Goal: Task Accomplishment & Management: Manage account settings

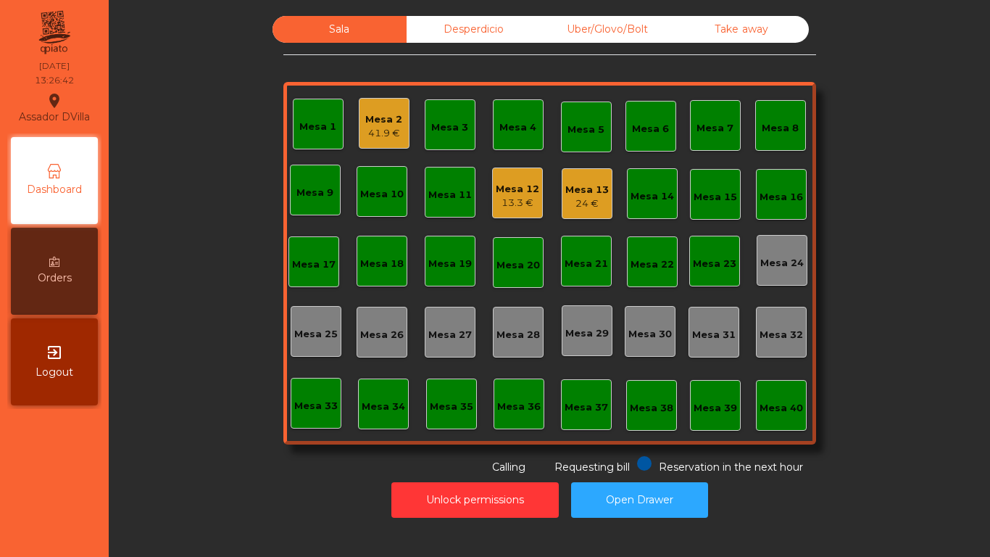
click at [518, 194] on div "Mesa 12" at bounding box center [518, 189] width 44 height 15
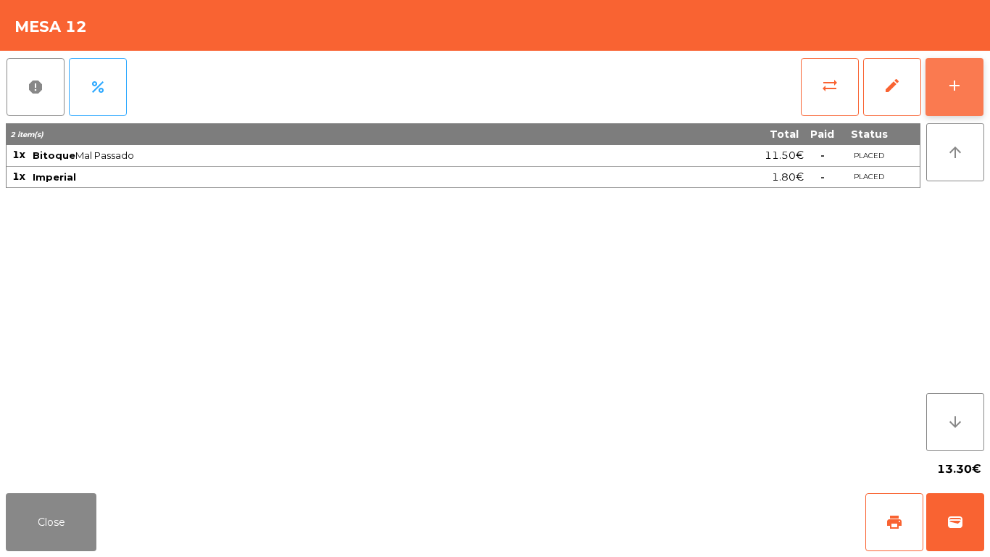
click at [974, 83] on button "add" at bounding box center [955, 87] width 58 height 58
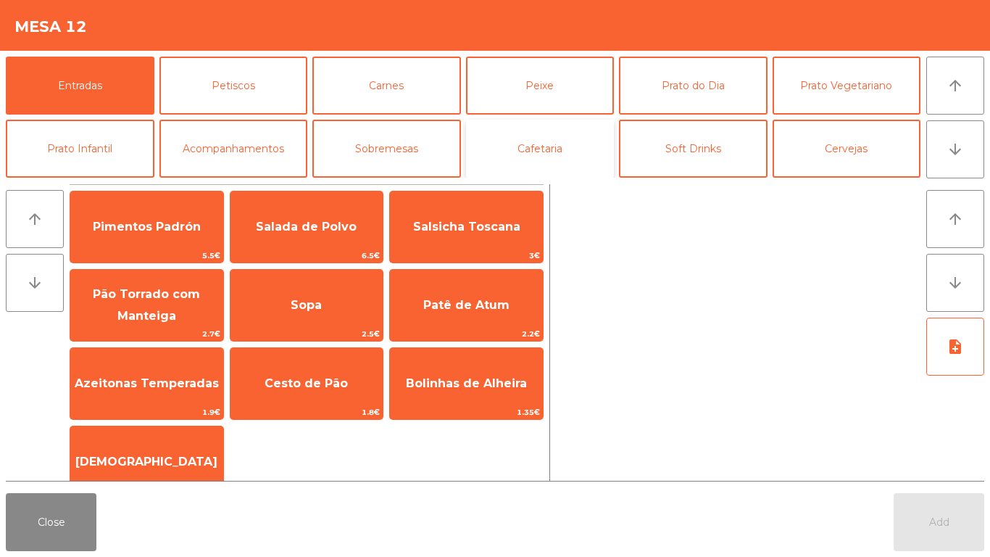
click at [576, 144] on button "Cafetaria" at bounding box center [540, 149] width 149 height 58
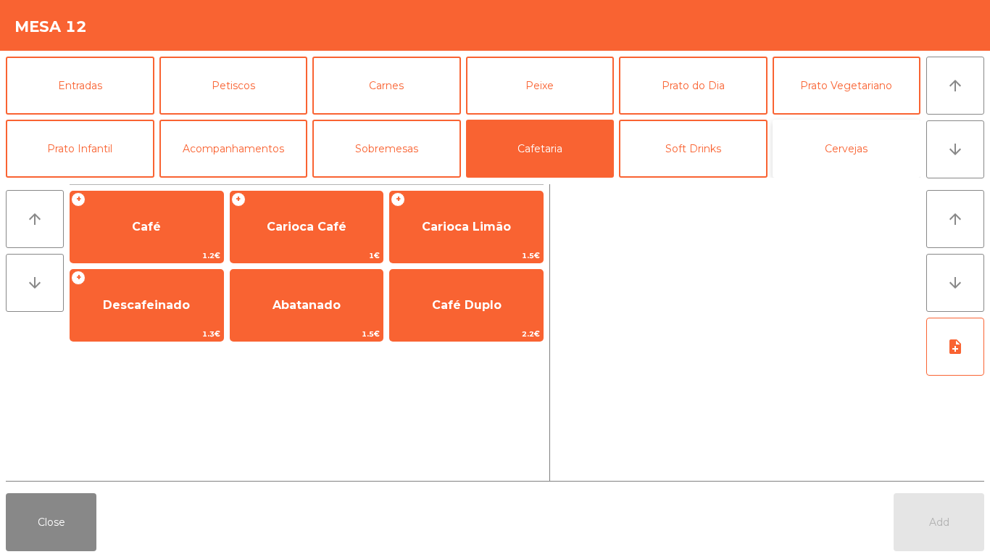
click at [868, 155] on button "Cervejas" at bounding box center [847, 149] width 149 height 58
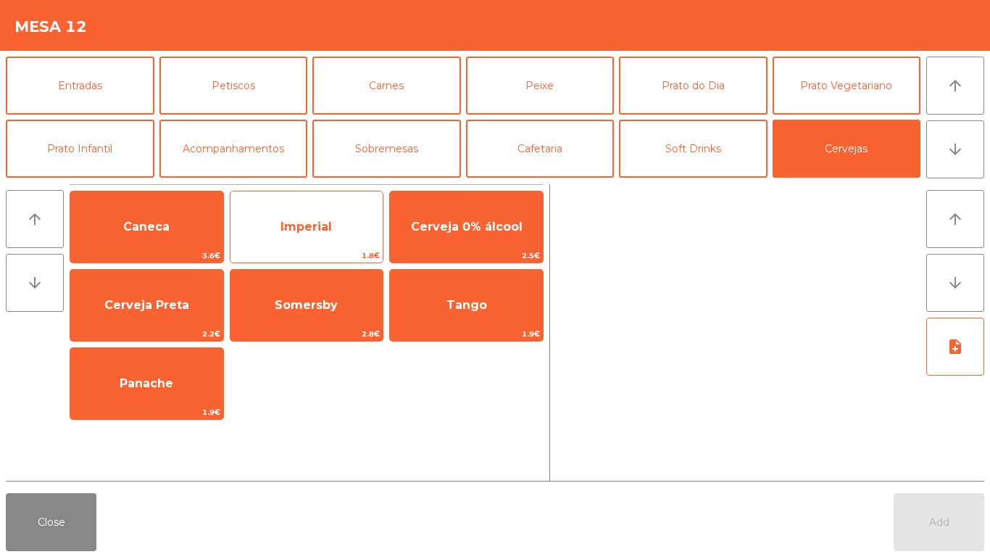
click at [326, 225] on span "Imperial" at bounding box center [306, 227] width 51 height 14
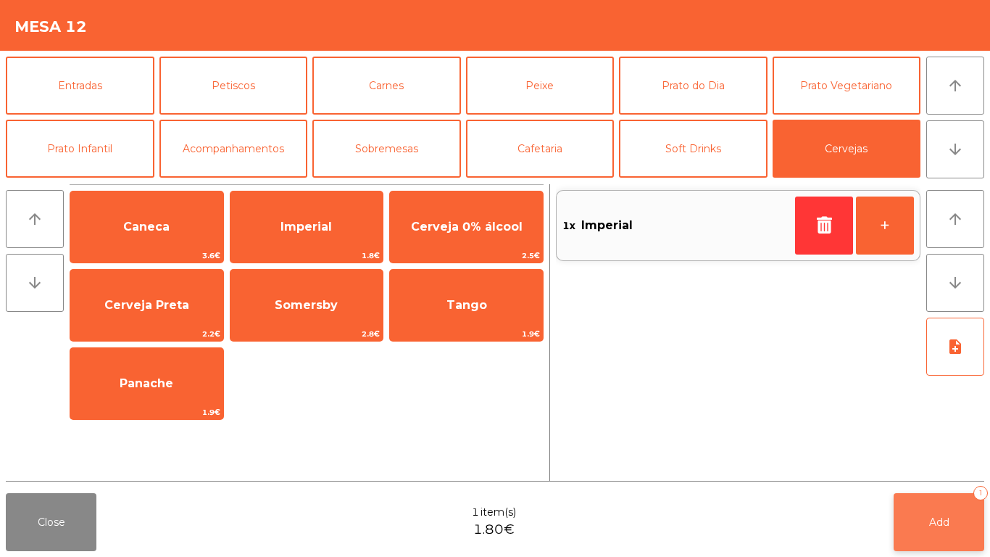
click at [954, 523] on button "Add 1" at bounding box center [939, 522] width 91 height 58
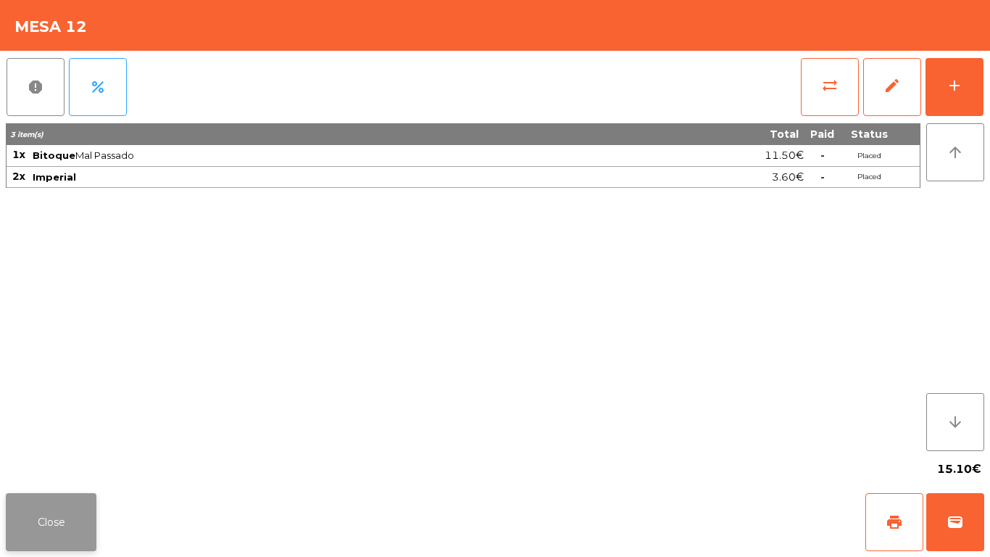
click at [47, 506] on button "Close" at bounding box center [51, 522] width 91 height 58
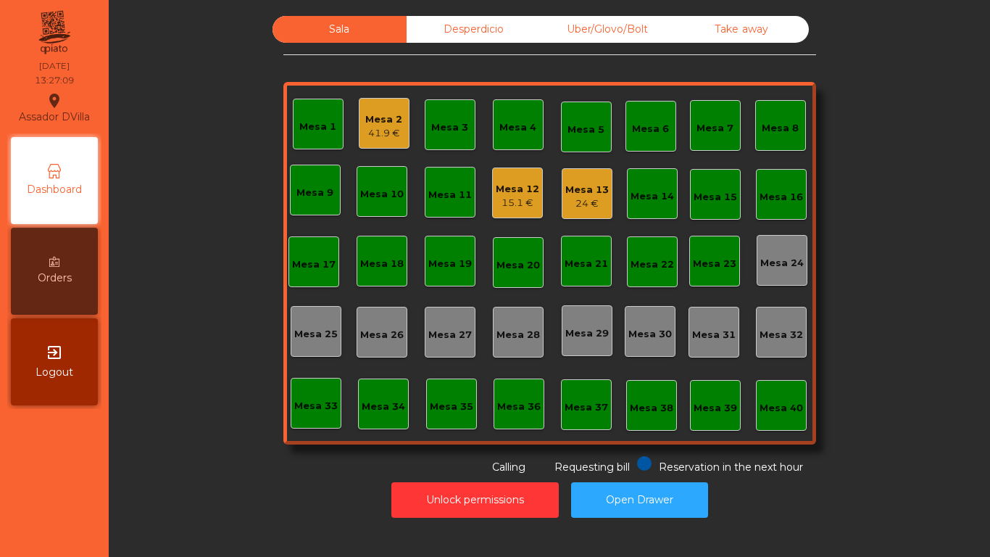
click at [359, 116] on div "Mesa 2 41.9 €" at bounding box center [384, 123] width 51 height 51
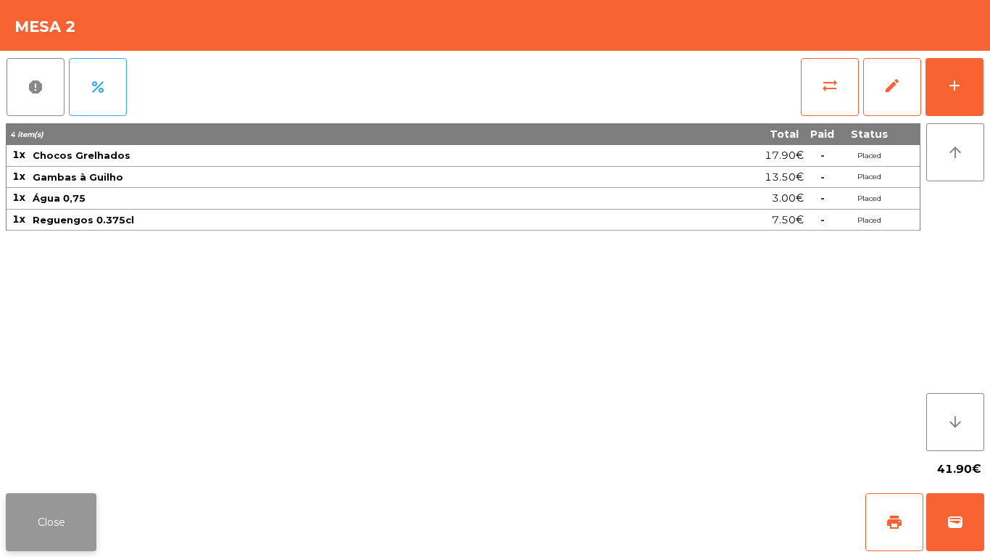
click at [32, 503] on button "Close" at bounding box center [51, 522] width 91 height 58
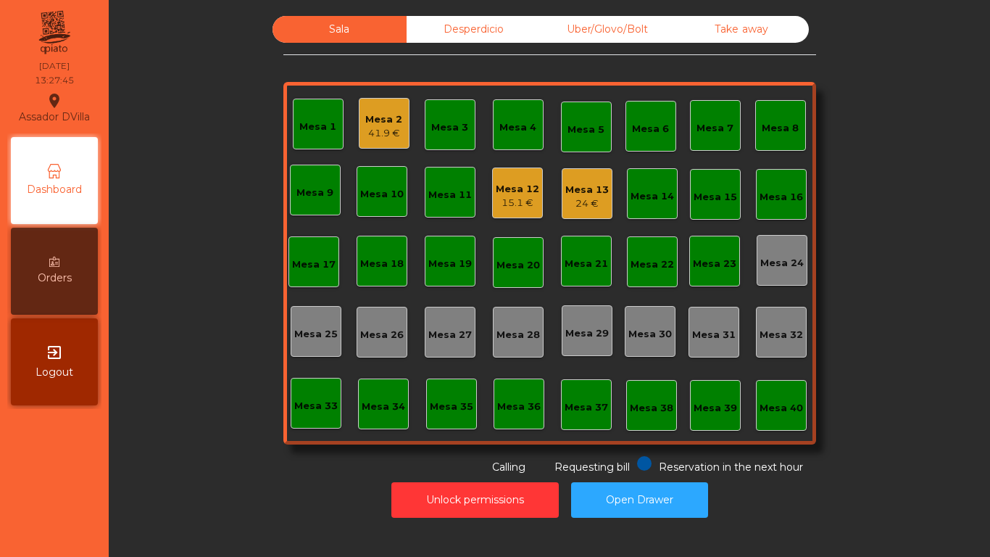
click at [589, 198] on div "24 €" at bounding box center [588, 203] width 44 height 15
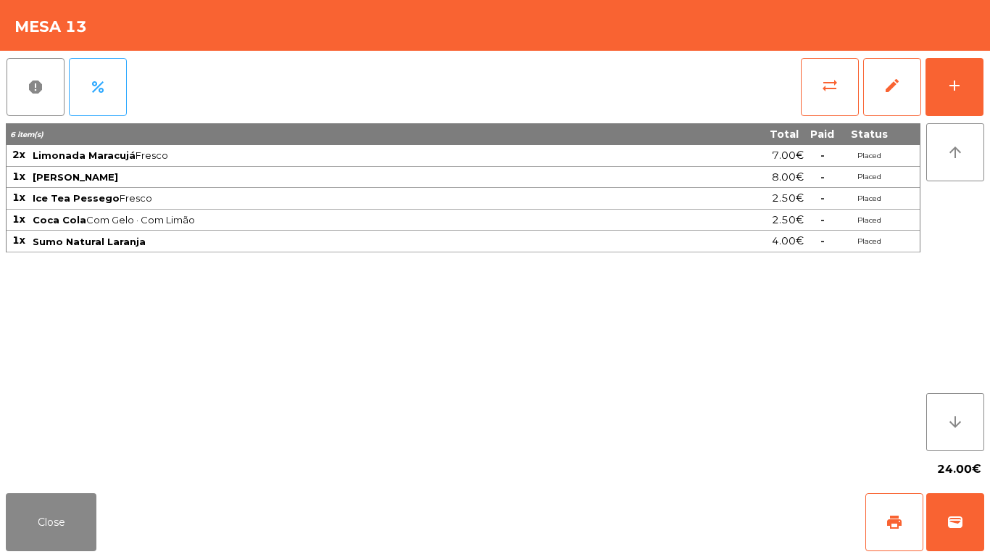
click at [990, 98] on div "report percent sync_alt edit add 6 item(s) Total Paid Status 2x Limonada Maracu…" at bounding box center [495, 269] width 990 height 436
click at [965, 83] on button "add" at bounding box center [955, 87] width 58 height 58
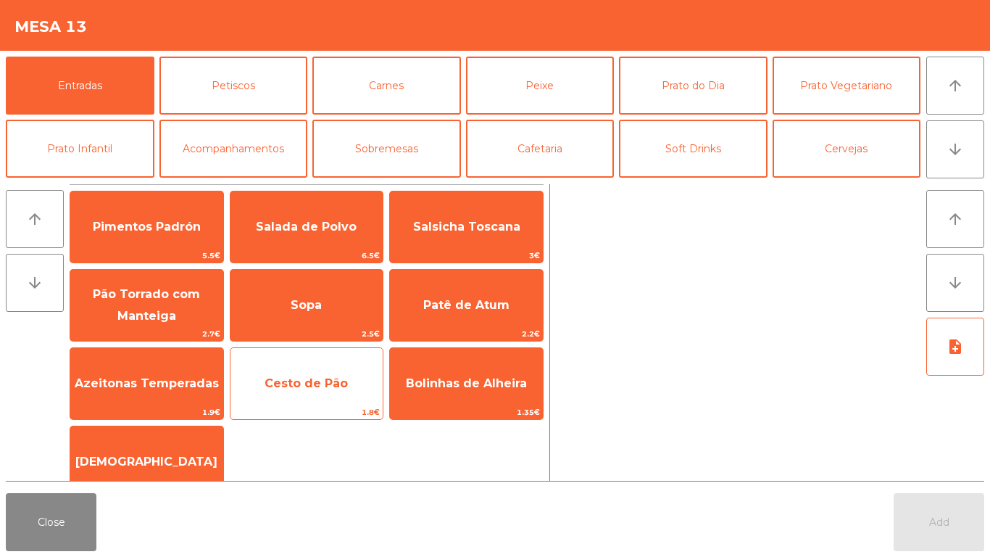
click at [286, 386] on span "Cesto de Pão" at bounding box center [306, 383] width 83 height 14
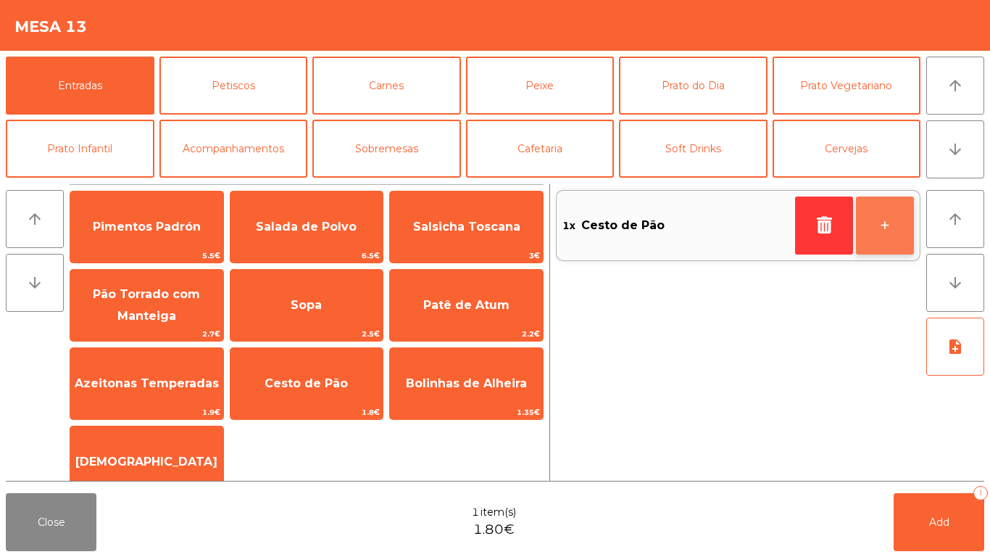
click at [903, 204] on button "+" at bounding box center [885, 225] width 58 height 58
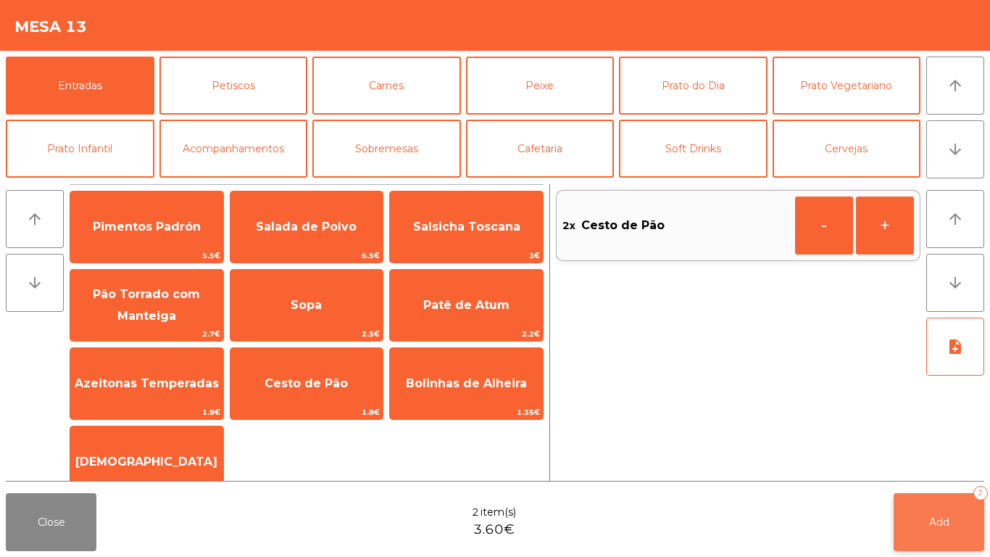
click at [949, 516] on span "Add" at bounding box center [940, 522] width 20 height 13
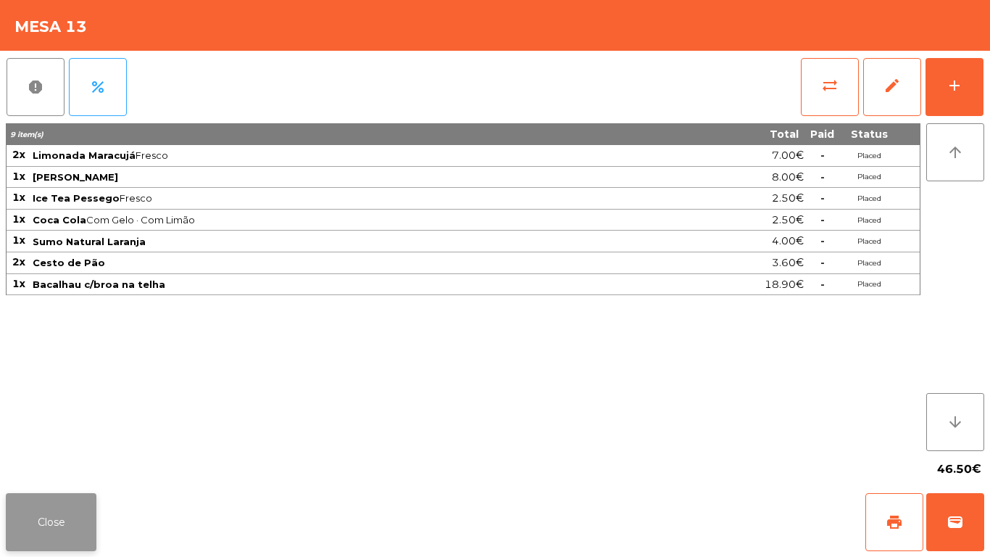
click at [45, 509] on button "Close" at bounding box center [51, 522] width 91 height 58
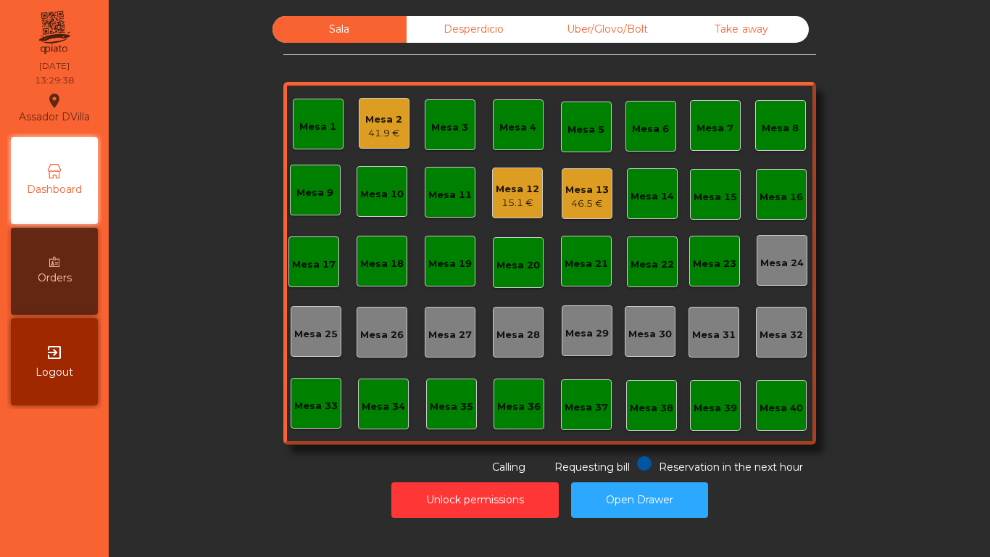
click at [367, 147] on div "Mesa 2 41.9 €" at bounding box center [384, 123] width 51 height 51
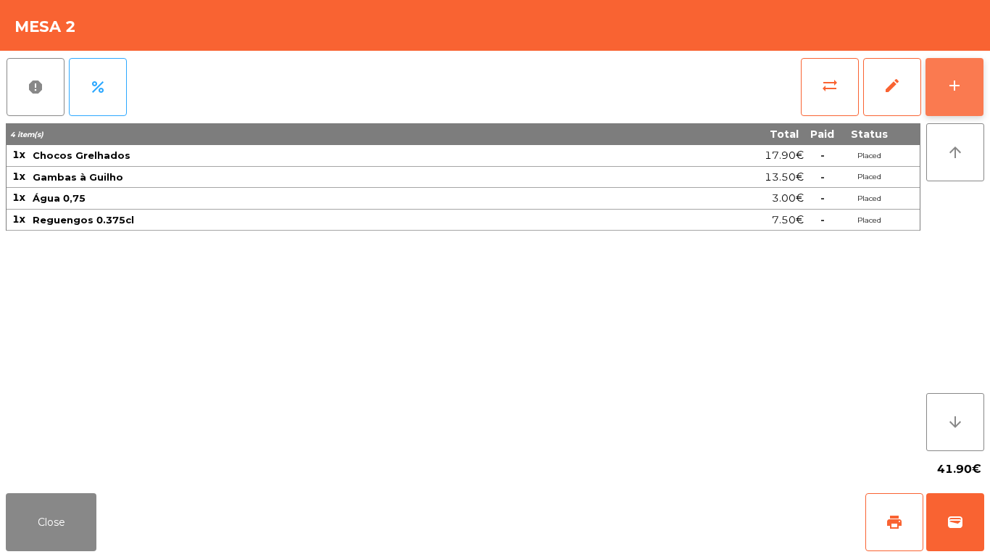
click at [980, 75] on button "add" at bounding box center [955, 87] width 58 height 58
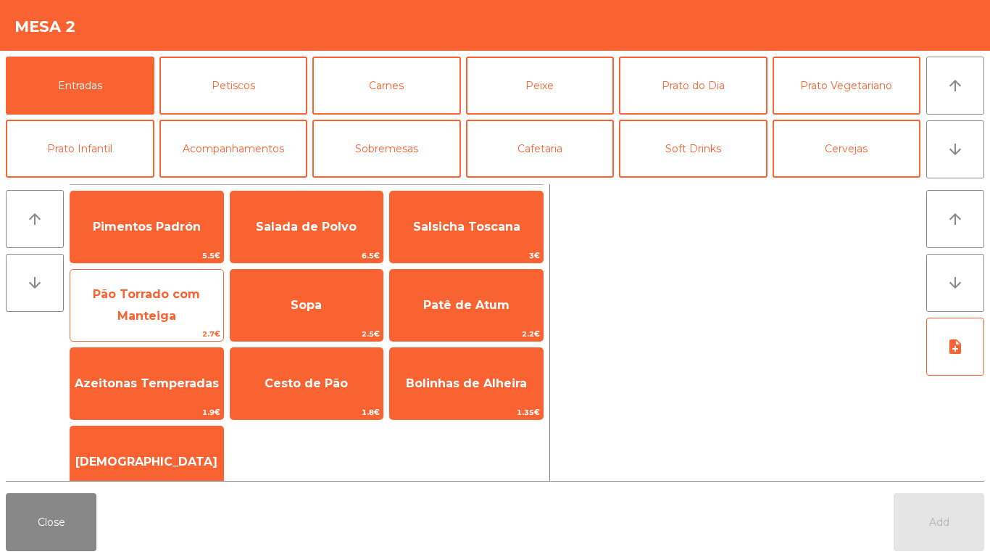
click at [131, 305] on span "Pão Torrado com Manteiga" at bounding box center [146, 306] width 153 height 62
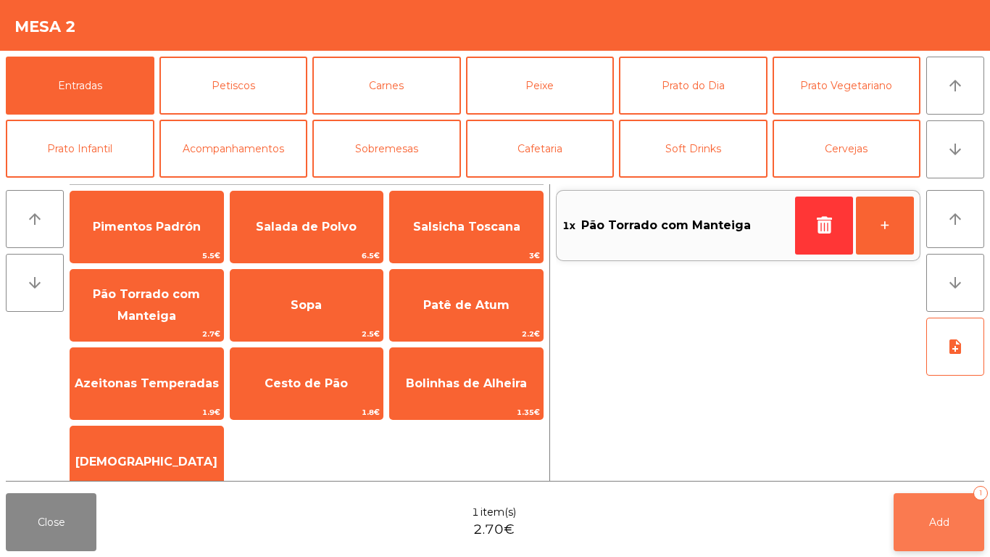
click at [964, 529] on button "Add 1" at bounding box center [939, 522] width 91 height 58
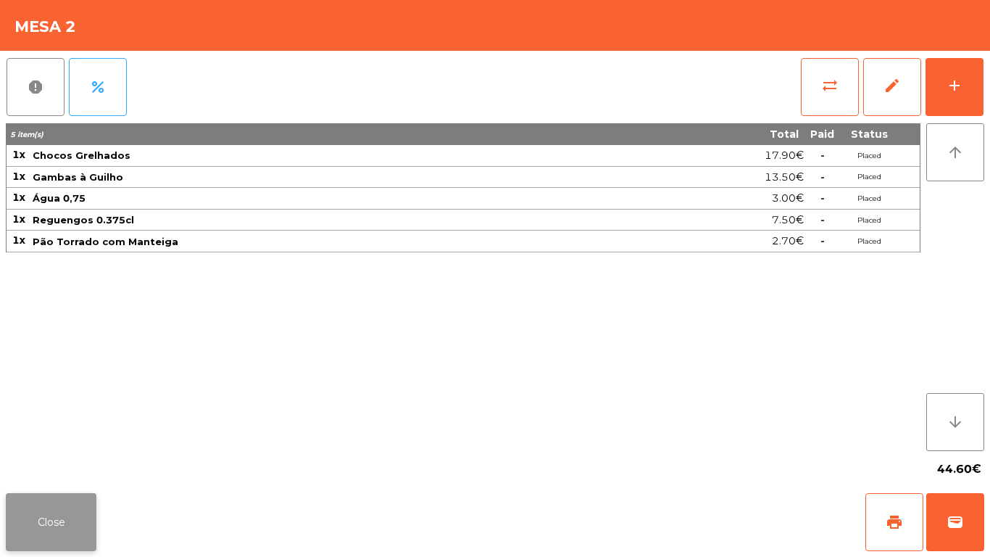
click at [50, 528] on button "Close" at bounding box center [51, 522] width 91 height 58
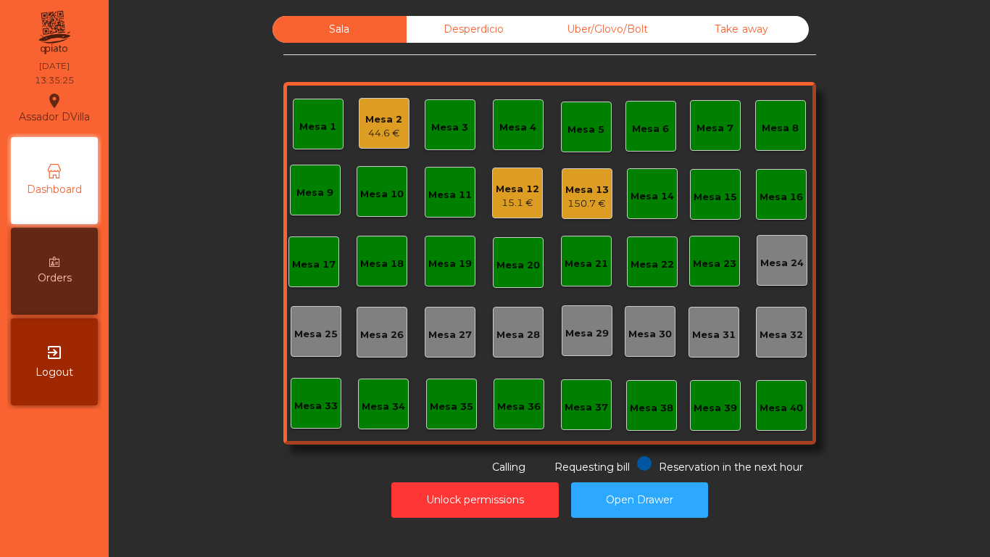
click at [571, 189] on div "Mesa 13" at bounding box center [588, 190] width 44 height 15
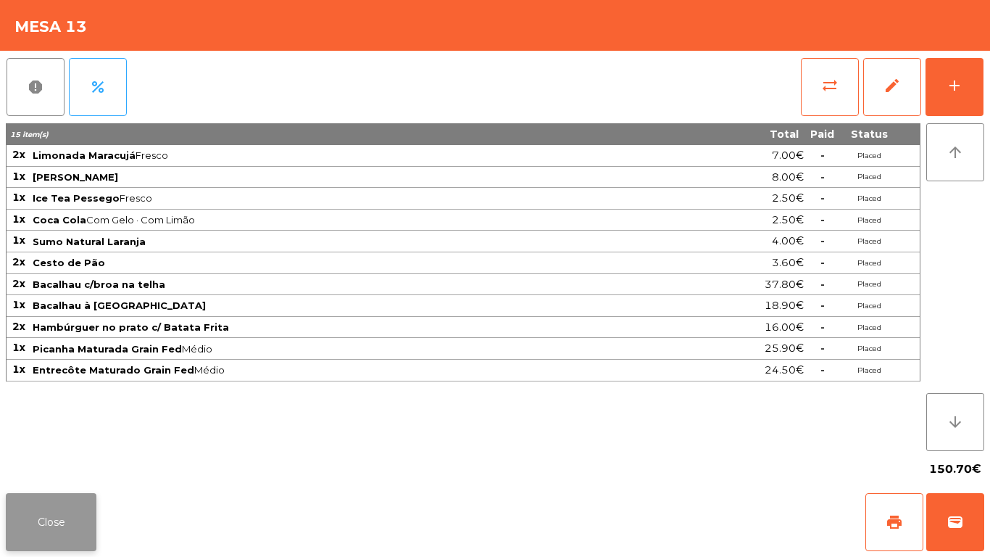
click at [67, 510] on button "Close" at bounding box center [51, 522] width 91 height 58
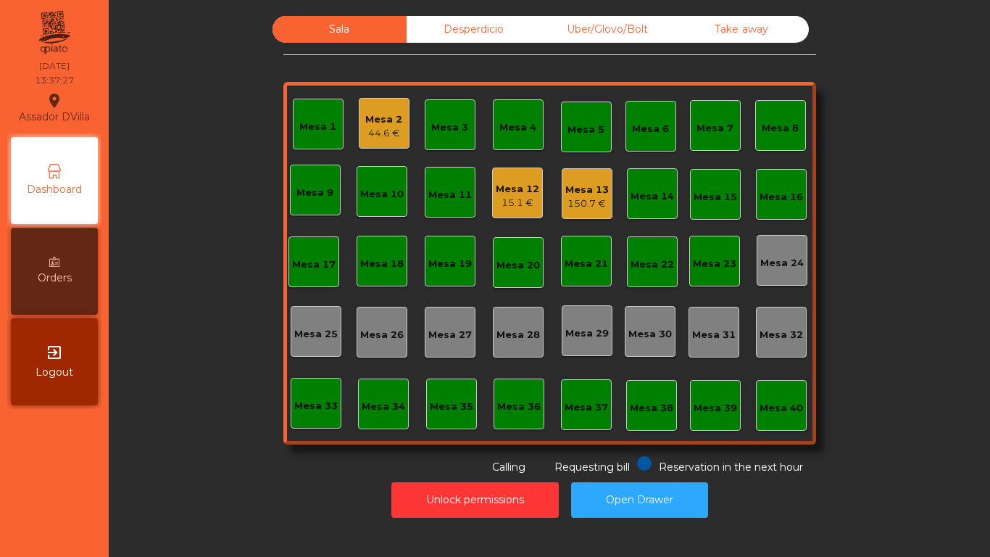
click at [582, 196] on div "Mesa 13" at bounding box center [588, 190] width 44 height 15
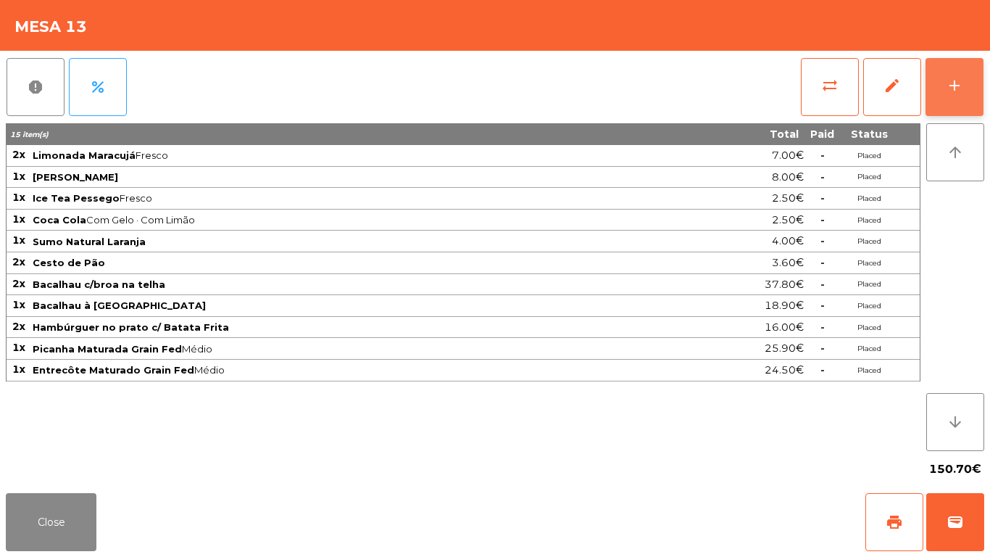
click at [979, 88] on button "add" at bounding box center [955, 87] width 58 height 58
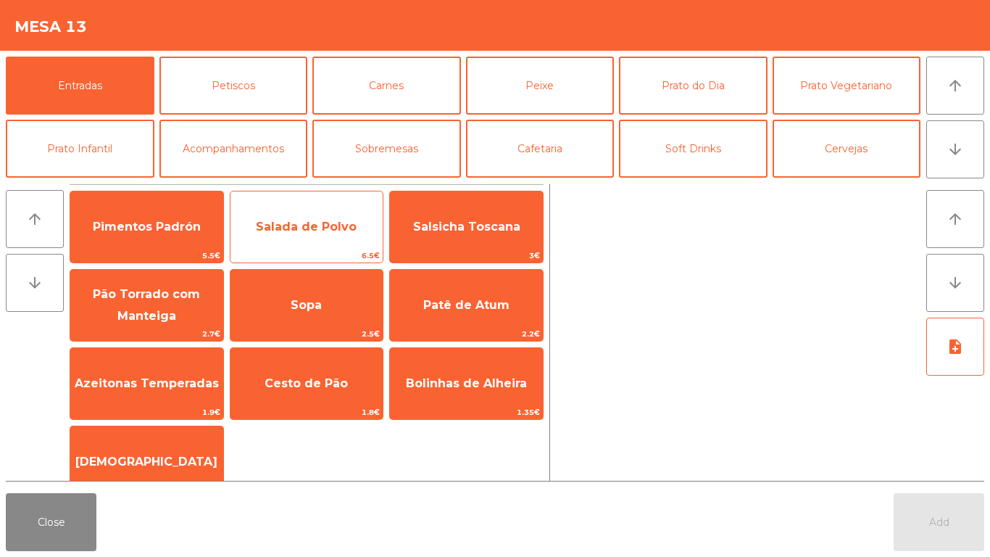
click at [321, 225] on span "Salada de Polvo" at bounding box center [306, 227] width 101 height 14
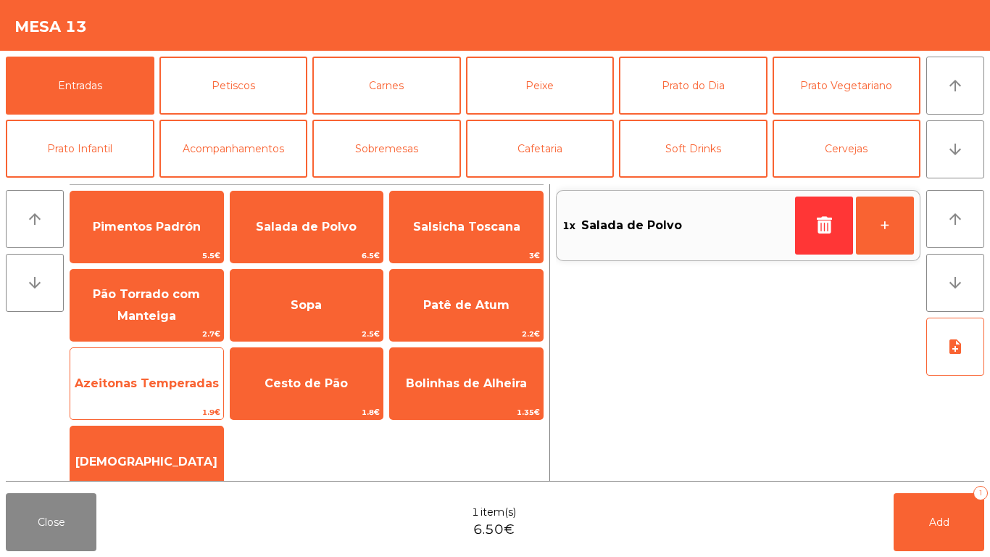
click at [163, 392] on span "Azeitonas Temperadas" at bounding box center [146, 383] width 153 height 39
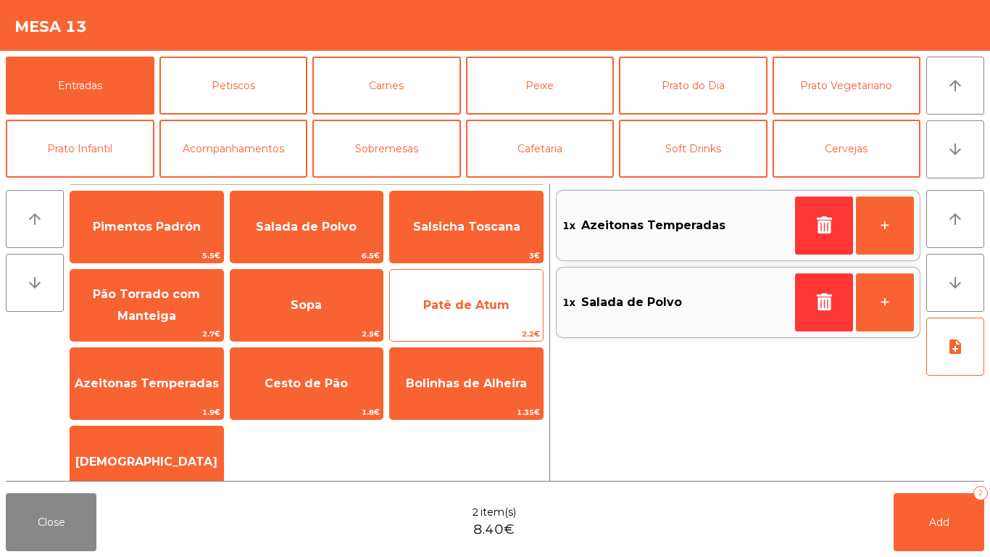
click at [460, 307] on span "Patê de Atum" at bounding box center [466, 305] width 86 height 14
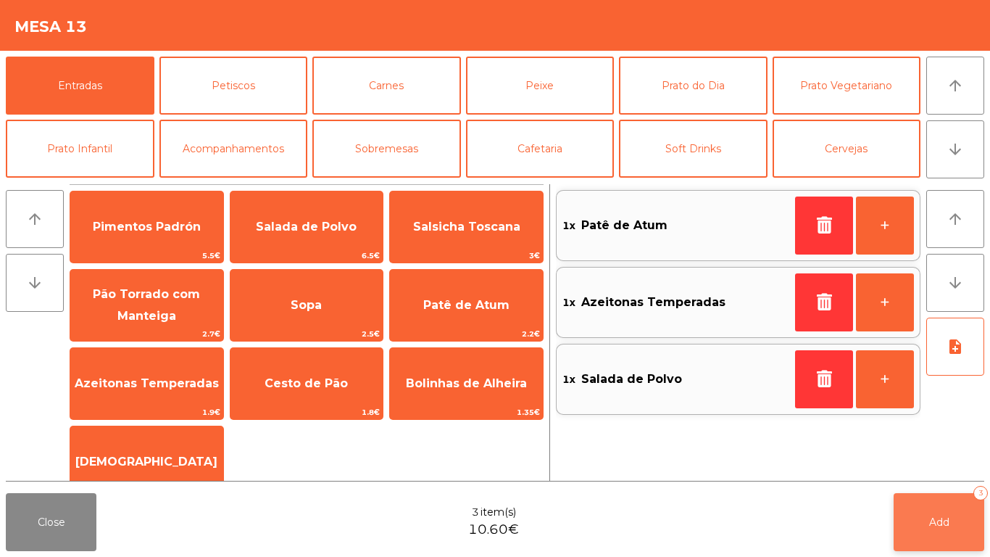
click at [922, 523] on button "Add 3" at bounding box center [939, 522] width 91 height 58
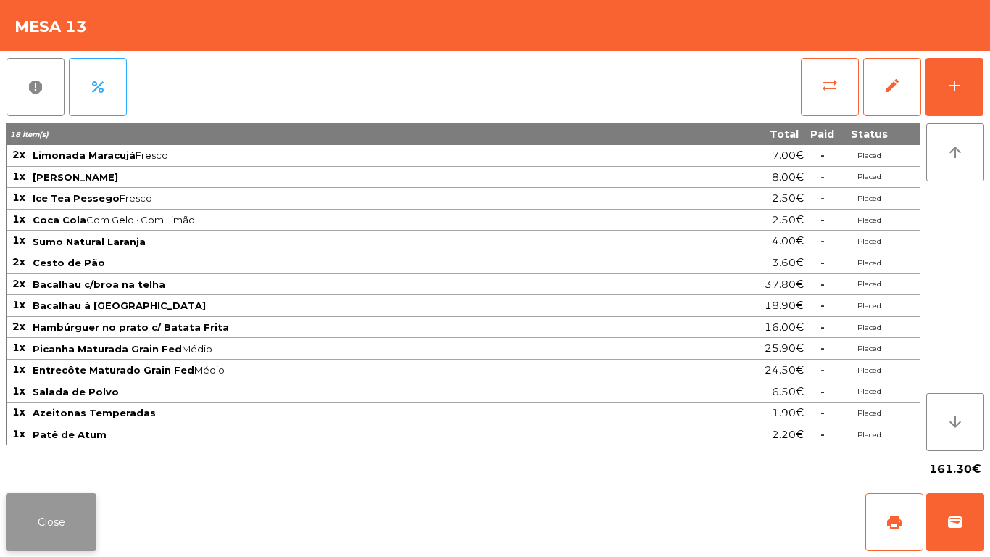
click at [49, 498] on button "Close" at bounding box center [51, 522] width 91 height 58
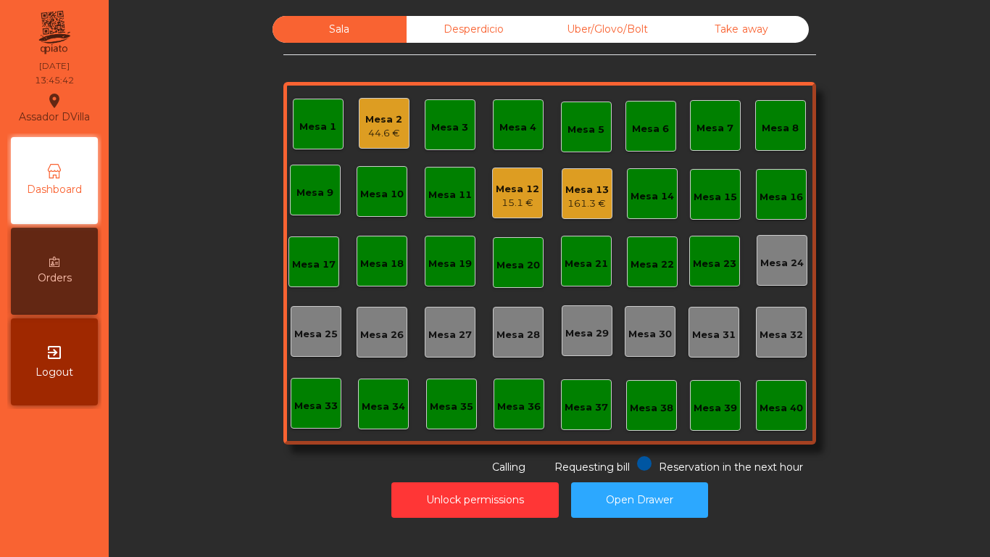
click at [507, 199] on div "15.1 €" at bounding box center [518, 203] width 44 height 15
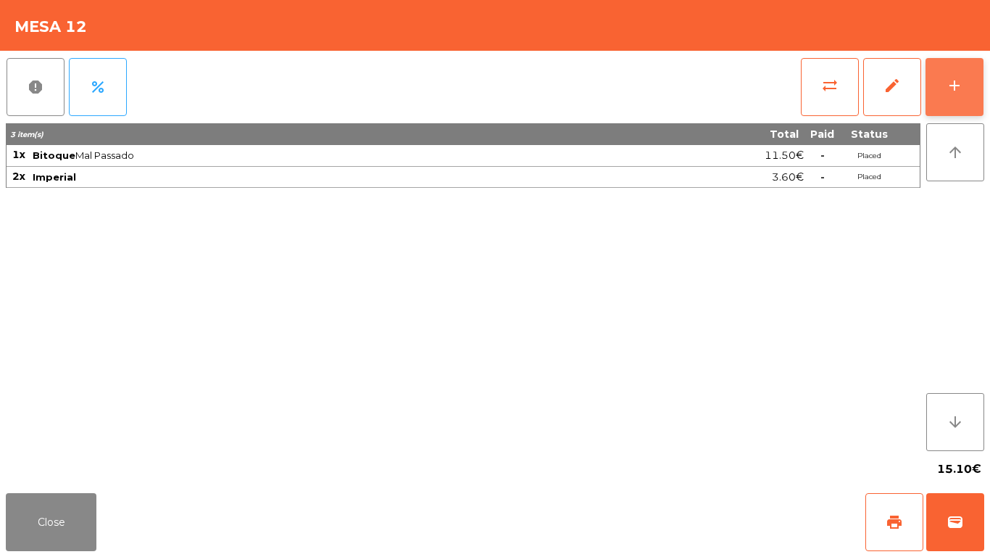
click at [974, 92] on button "add" at bounding box center [955, 87] width 58 height 58
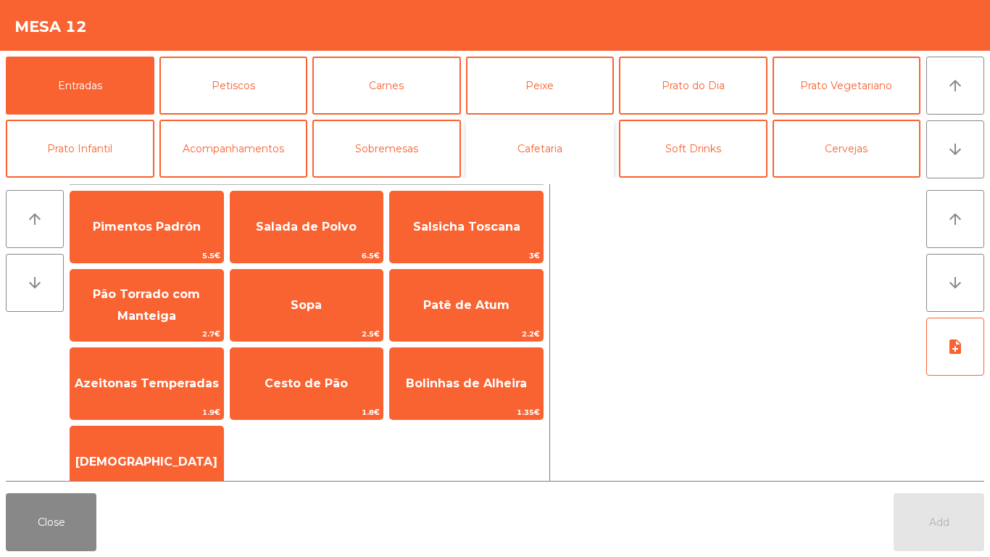
click at [576, 140] on button "Cafetaria" at bounding box center [540, 149] width 149 height 58
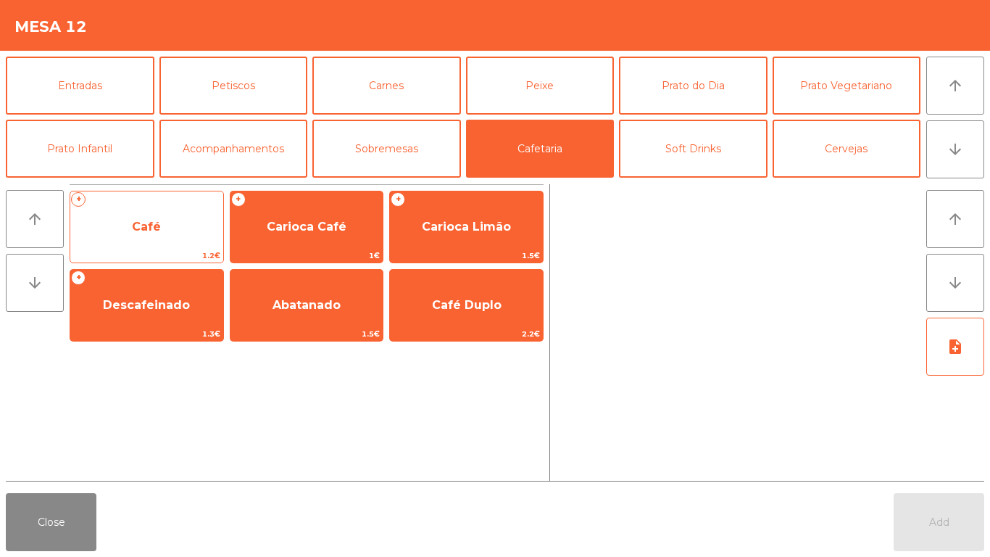
click at [159, 236] on span "Café" at bounding box center [146, 226] width 153 height 39
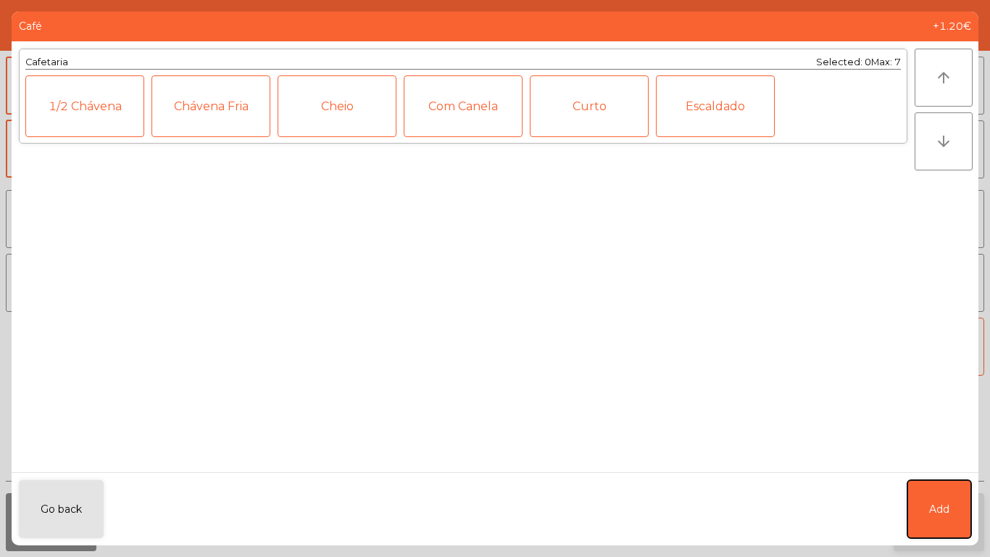
click at [948, 495] on button "Add" at bounding box center [940, 509] width 64 height 58
click at [958, 518] on button "Add" at bounding box center [939, 522] width 91 height 58
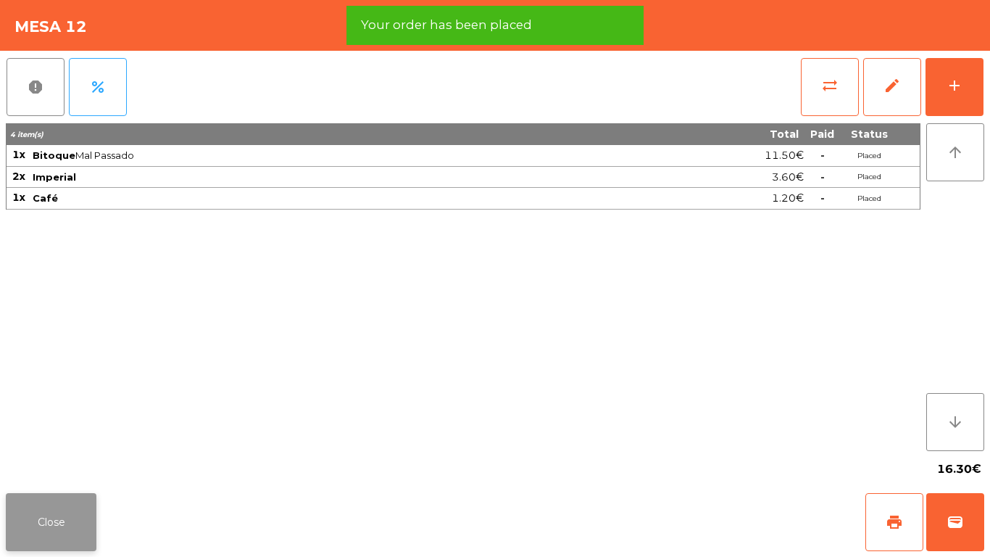
click at [47, 531] on button "Close" at bounding box center [51, 522] width 91 height 58
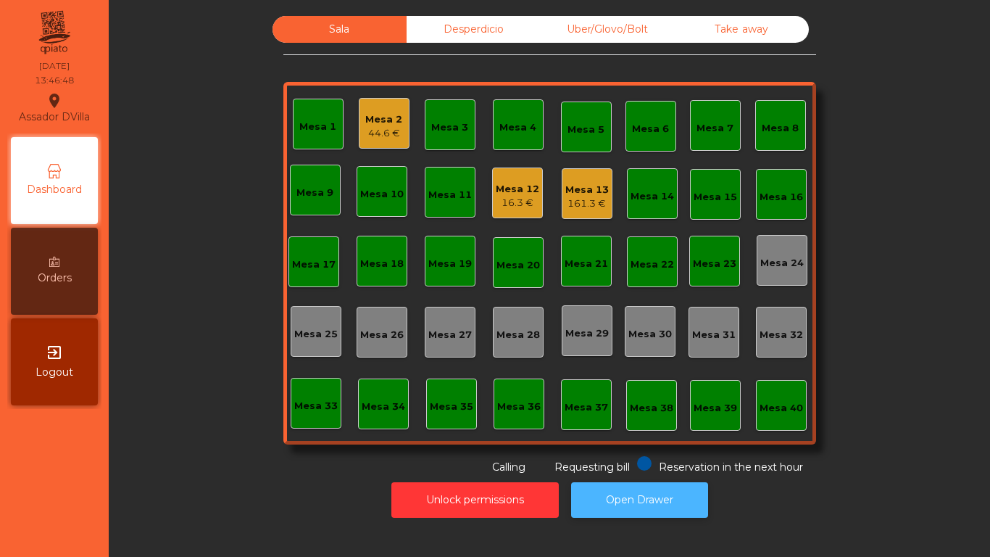
click at [645, 502] on button "Open Drawer" at bounding box center [639, 500] width 137 height 36
click at [359, 108] on div "Mesa 2 44.6 €" at bounding box center [384, 123] width 51 height 51
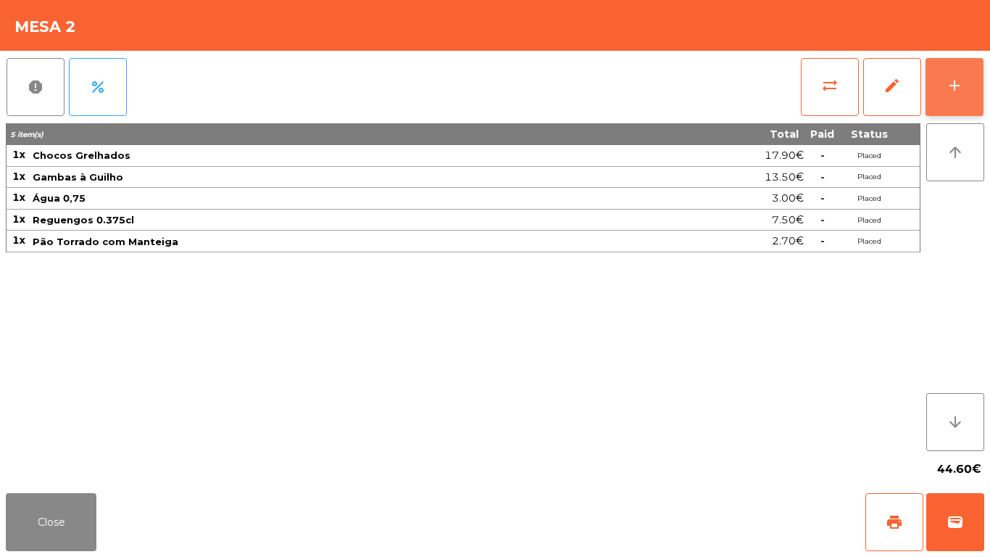
click at [974, 61] on button "add" at bounding box center [955, 87] width 58 height 58
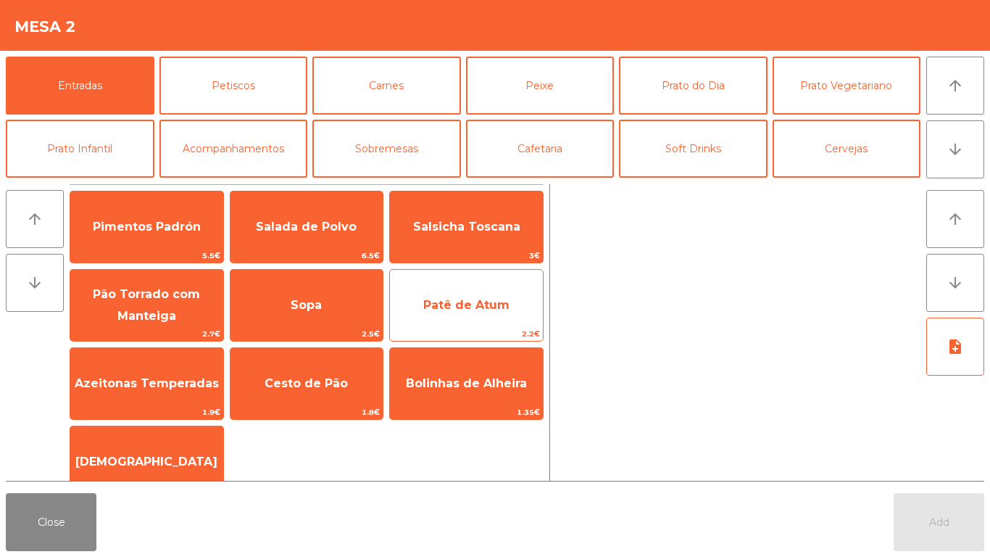
click at [489, 295] on span "Patê de Atum" at bounding box center [466, 305] width 153 height 39
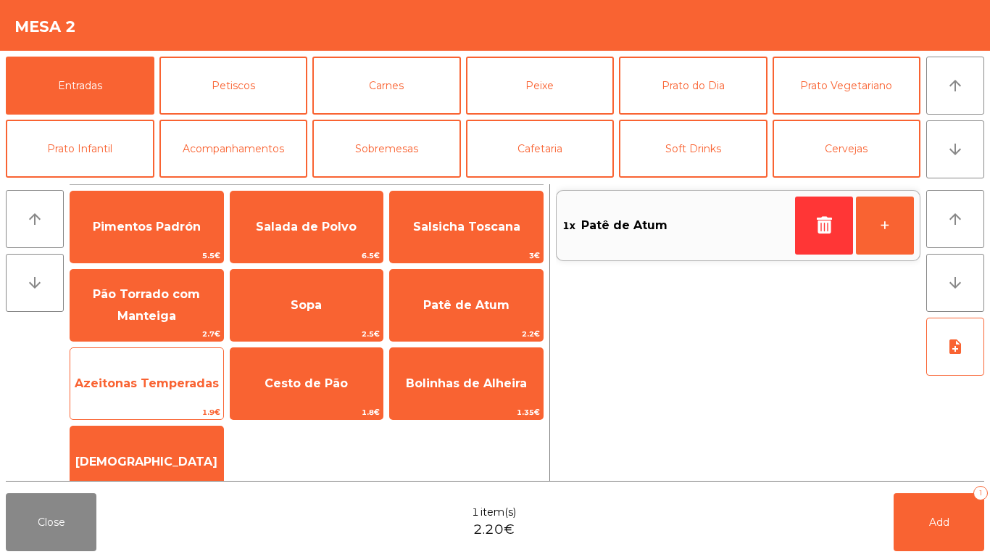
click at [145, 377] on span "Azeitonas Temperadas" at bounding box center [147, 383] width 144 height 14
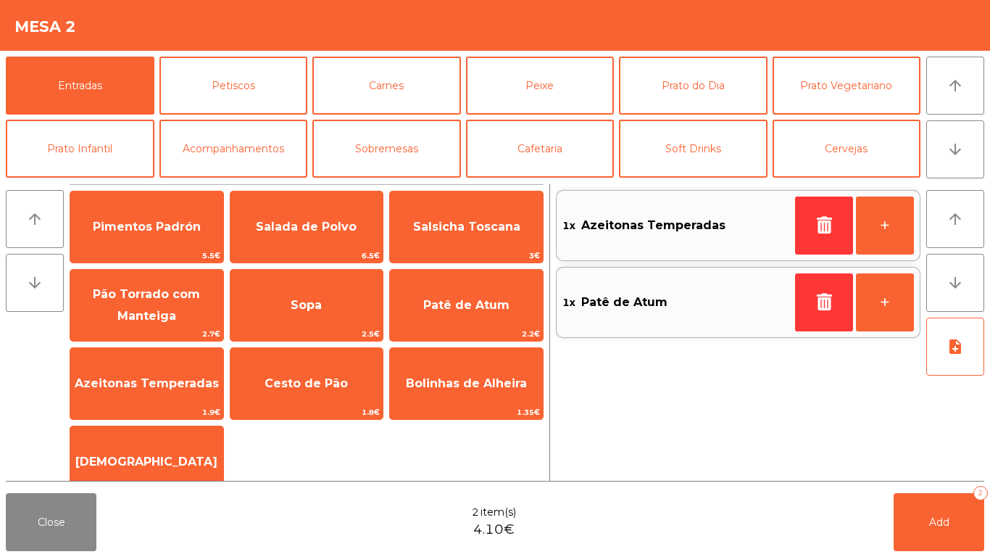
click at [358, 537] on div "Close 2 item(s) 4.10€ Add 2" at bounding box center [495, 522] width 990 height 70
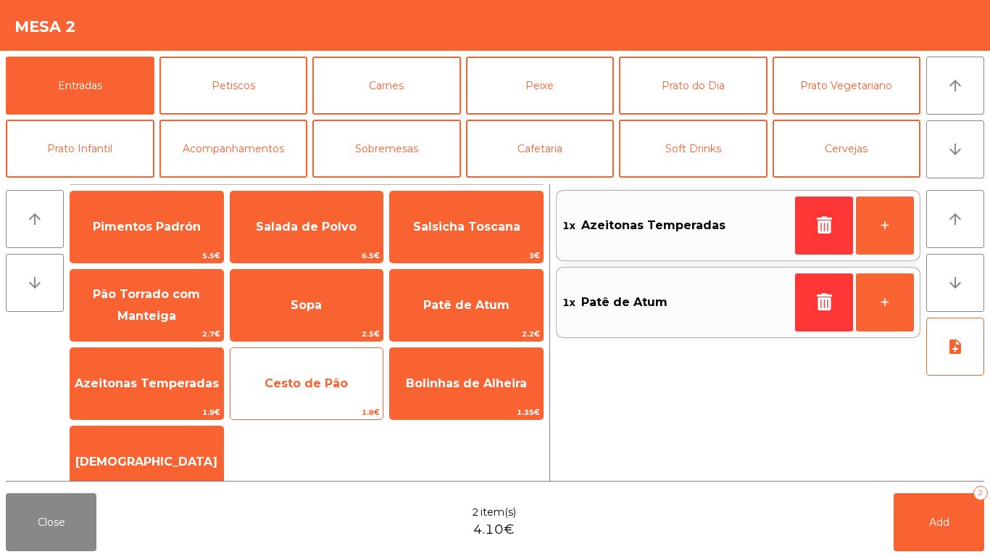
click at [286, 381] on span "Cesto de Pão" at bounding box center [306, 383] width 83 height 14
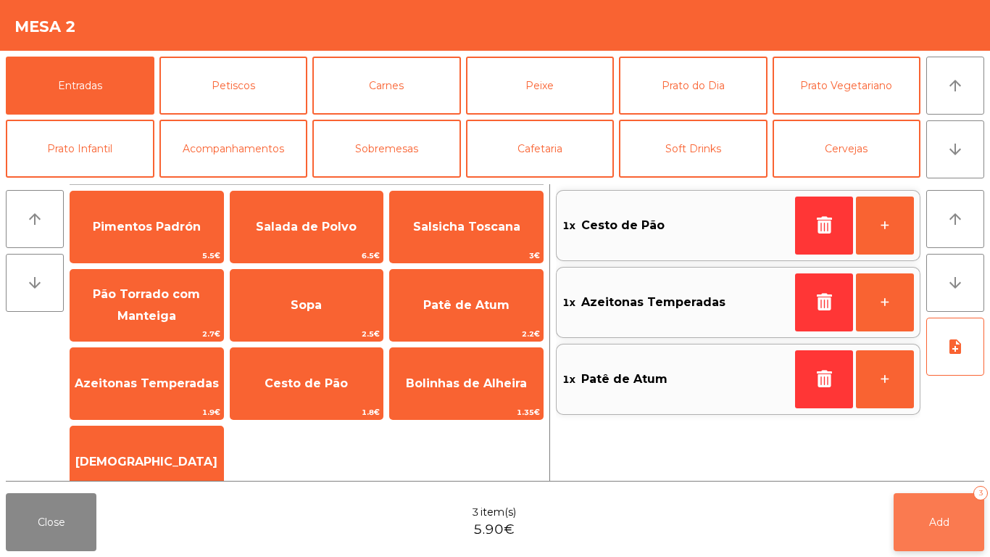
click at [952, 513] on button "Add 3" at bounding box center [939, 522] width 91 height 58
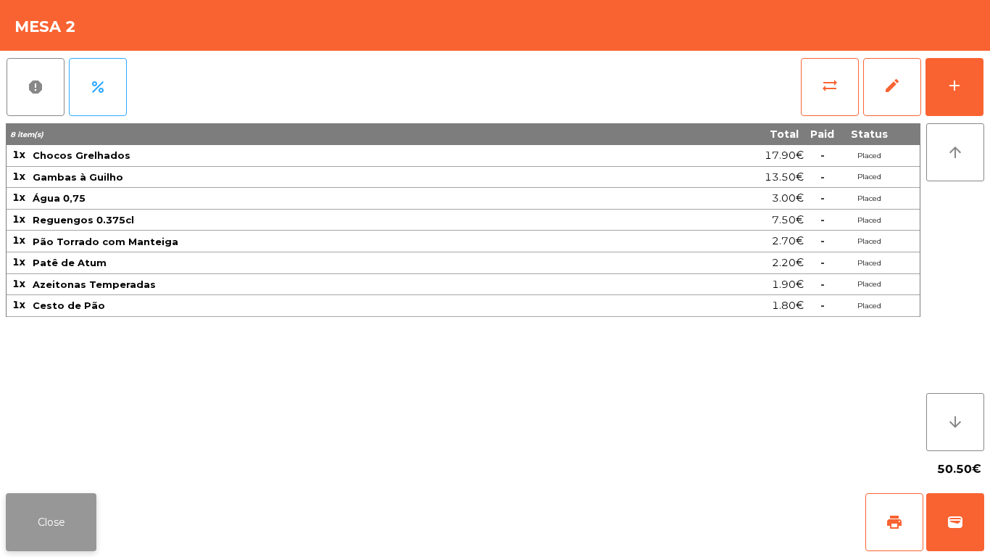
click at [59, 519] on button "Close" at bounding box center [51, 522] width 91 height 58
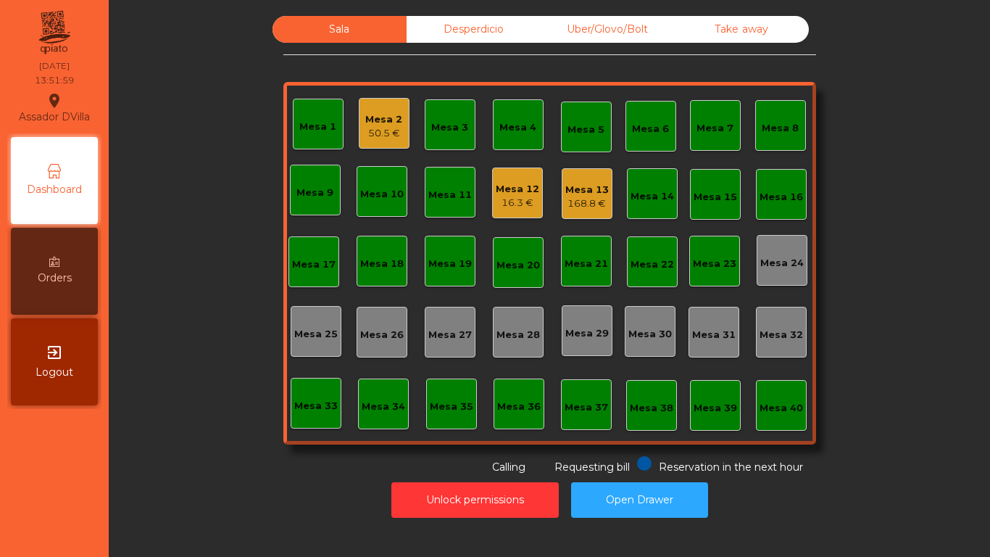
click at [574, 212] on div "Mesa 13 168.8 €" at bounding box center [587, 193] width 51 height 51
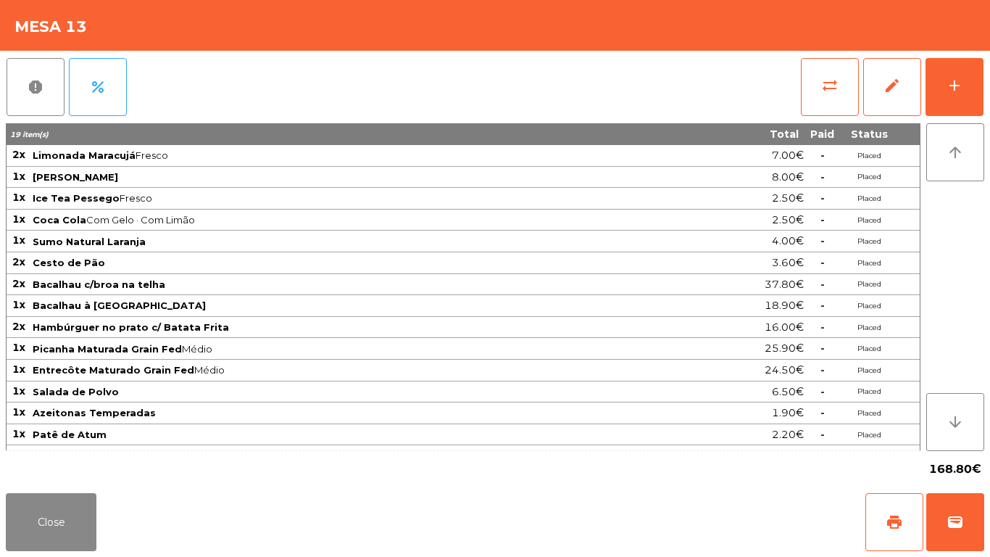
scroll to position [17, 0]
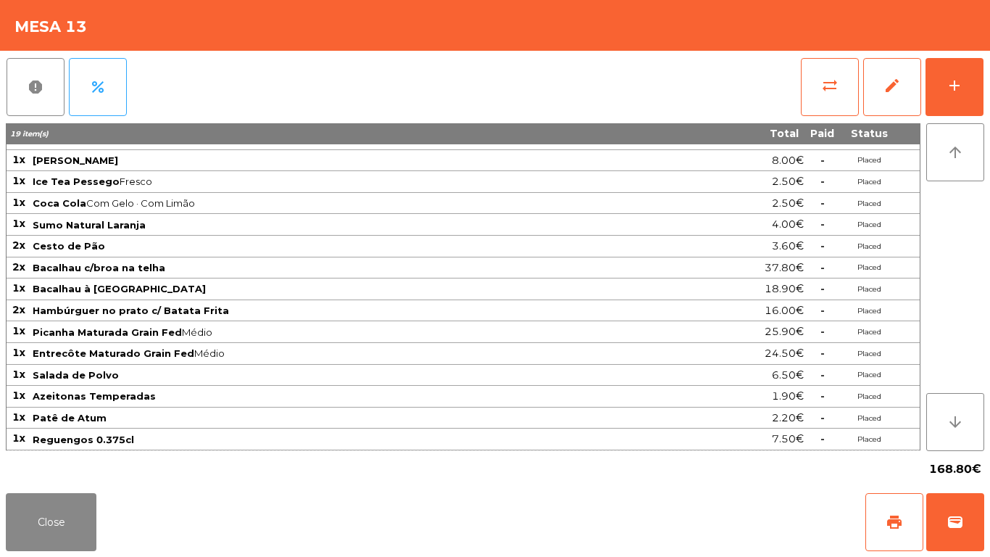
click at [86, 289] on span "Bacalhau à [GEOGRAPHIC_DATA]" at bounding box center [119, 289] width 173 height 12
click at [77, 289] on span "Bacalhau à [GEOGRAPHIC_DATA]" at bounding box center [119, 289] width 173 height 12
click at [52, 539] on button "Close" at bounding box center [51, 522] width 91 height 58
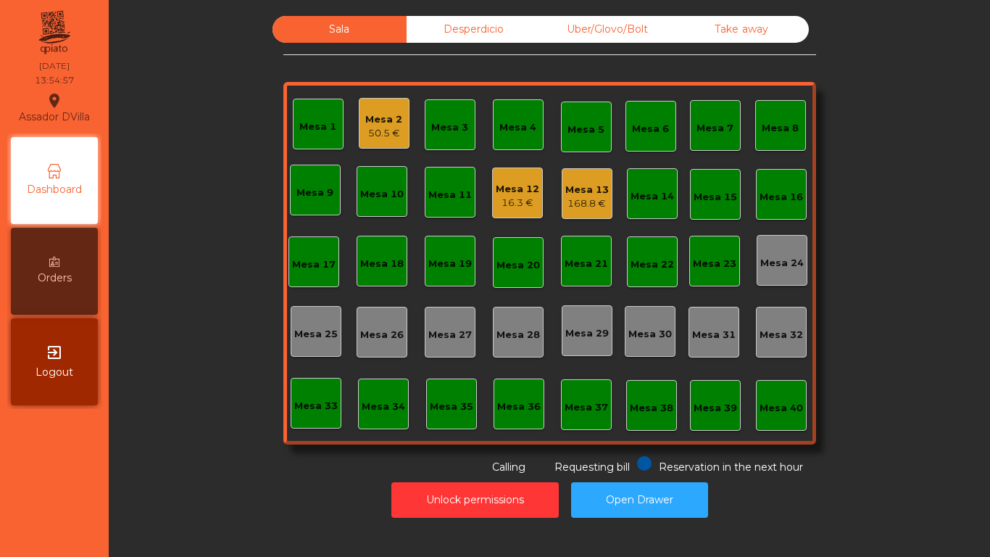
click at [582, 198] on div "168.8 €" at bounding box center [588, 203] width 44 height 15
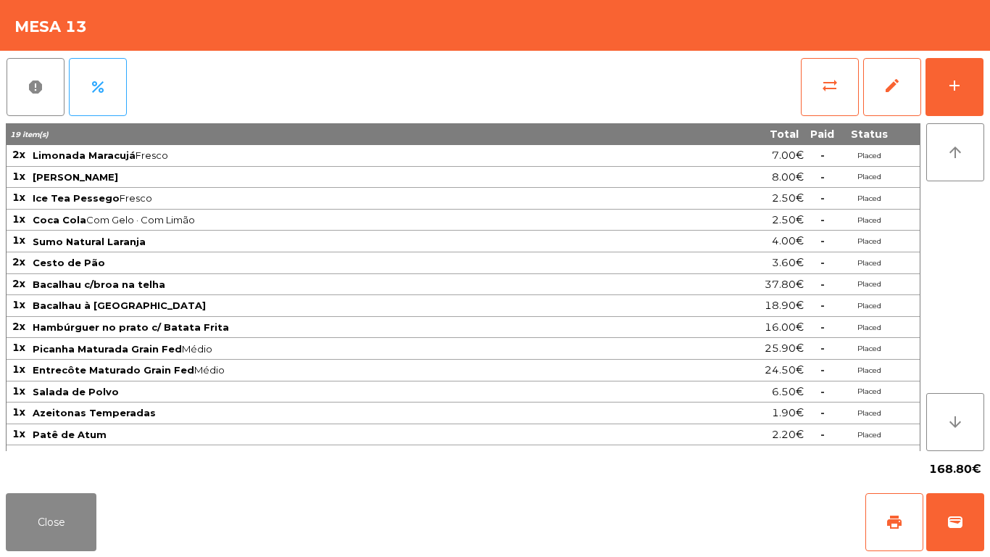
scroll to position [16, 0]
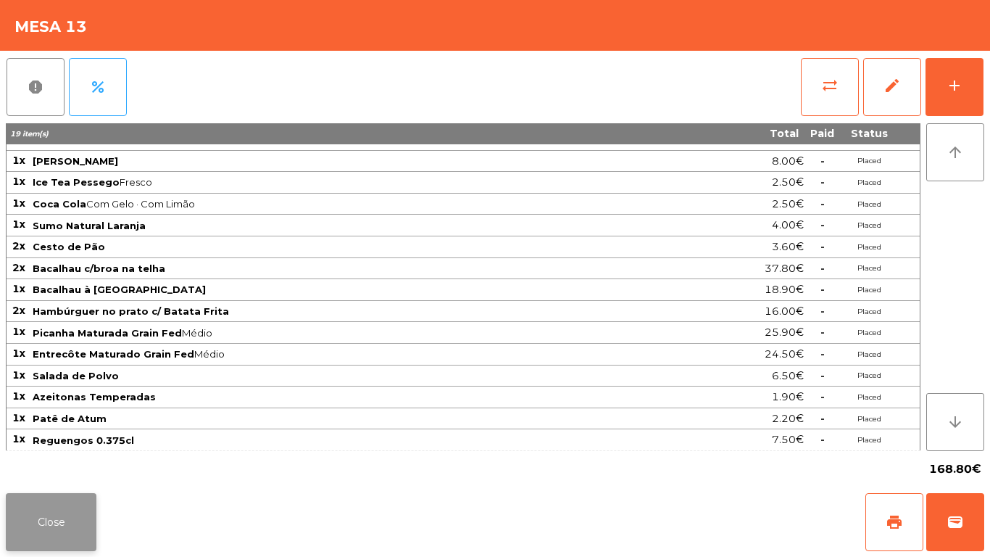
click at [9, 508] on button "Close" at bounding box center [51, 522] width 91 height 58
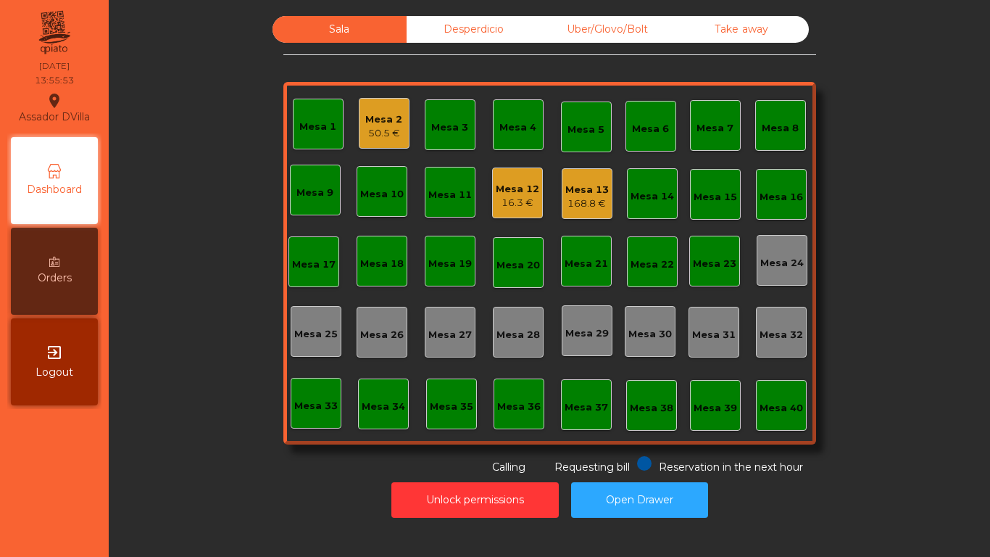
click at [359, 125] on div "Mesa 2 50.5 €" at bounding box center [384, 123] width 51 height 51
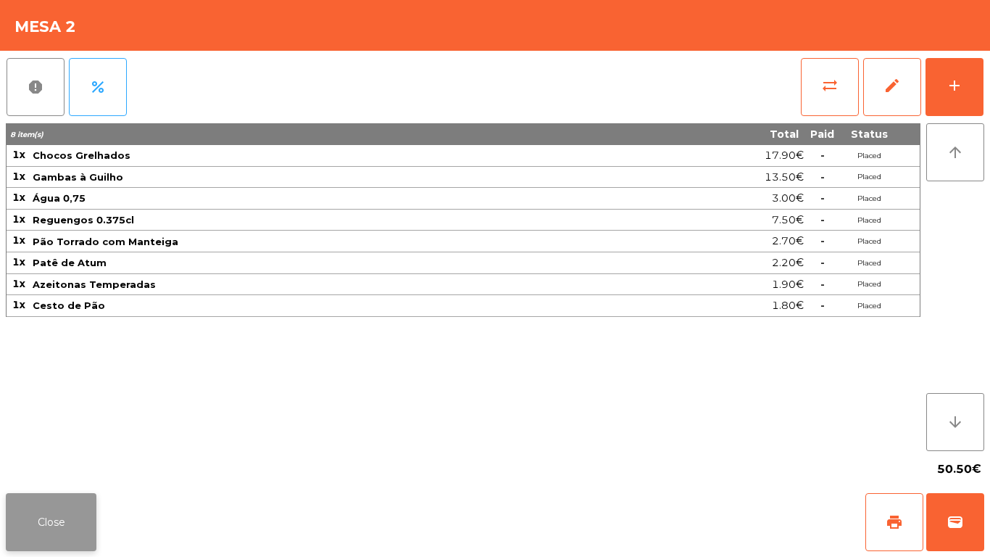
click at [49, 526] on button "Close" at bounding box center [51, 522] width 91 height 58
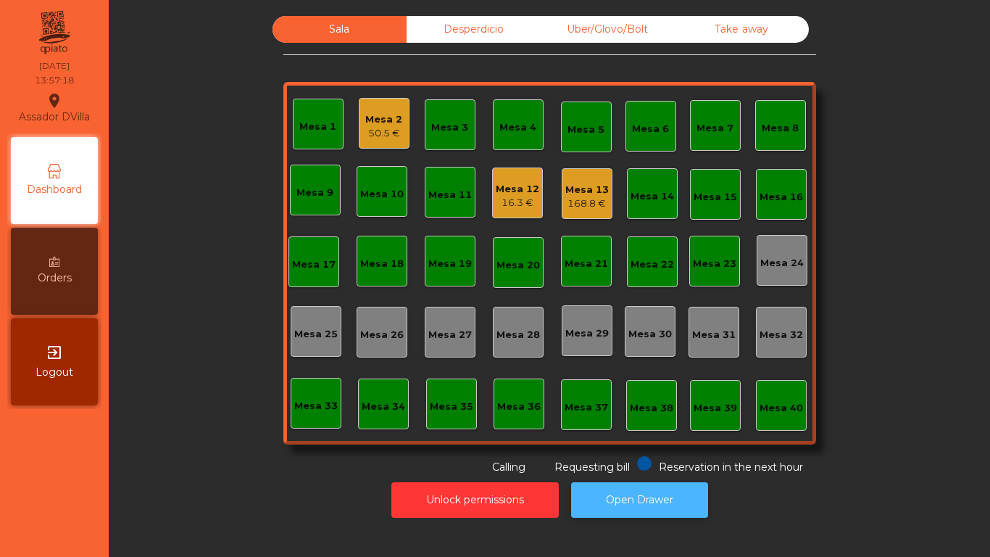
click at [606, 497] on button "Open Drawer" at bounding box center [639, 500] width 137 height 36
click at [365, 123] on div "Mesa 2" at bounding box center [383, 119] width 37 height 15
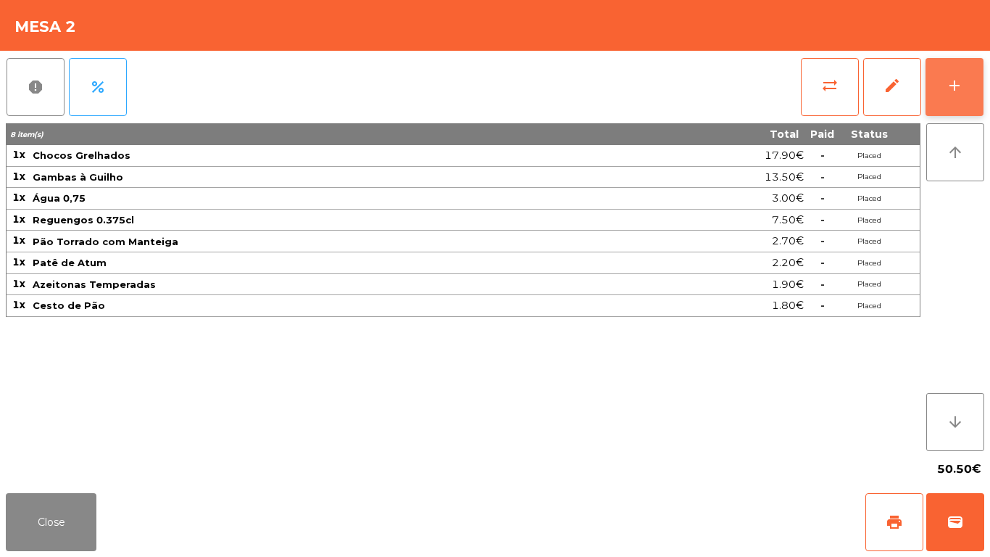
click at [948, 82] on div "add" at bounding box center [954, 85] width 17 height 17
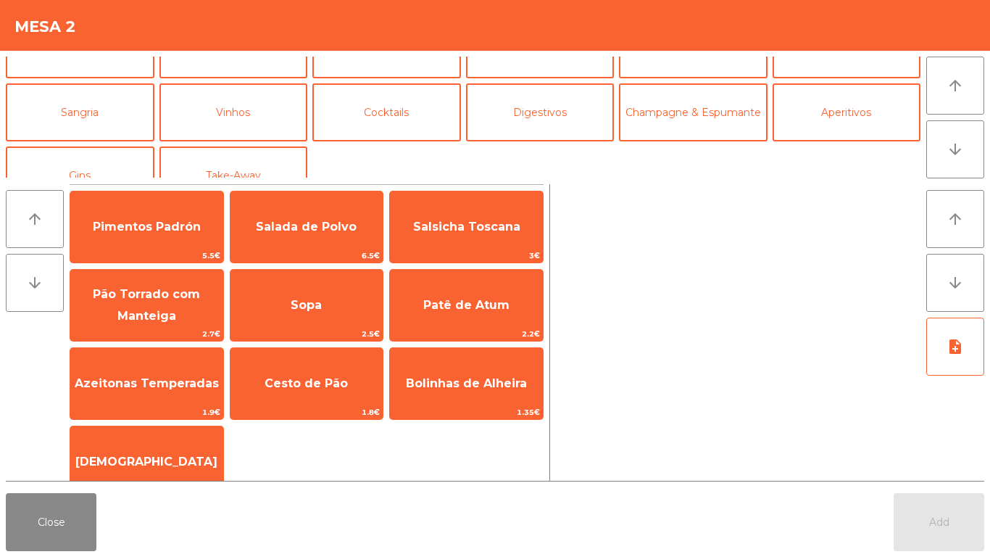
scroll to position [126, 0]
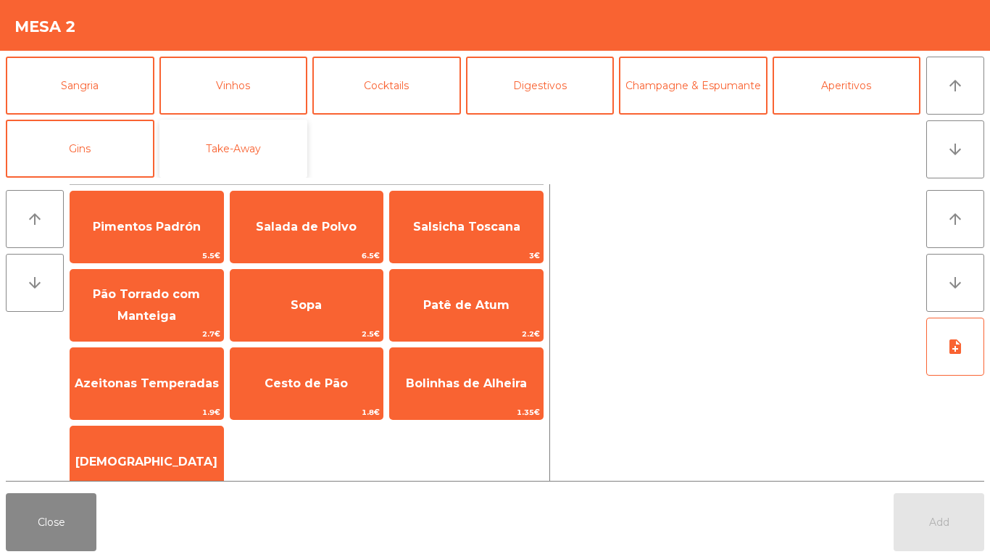
click at [231, 150] on button "Take-Away" at bounding box center [234, 149] width 149 height 58
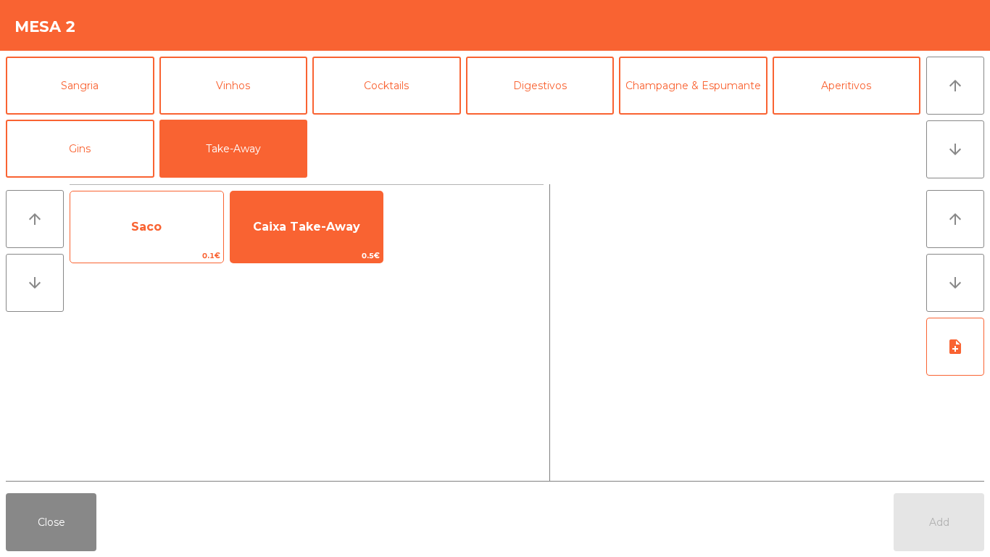
click at [135, 225] on span "Saco" at bounding box center [146, 227] width 30 height 14
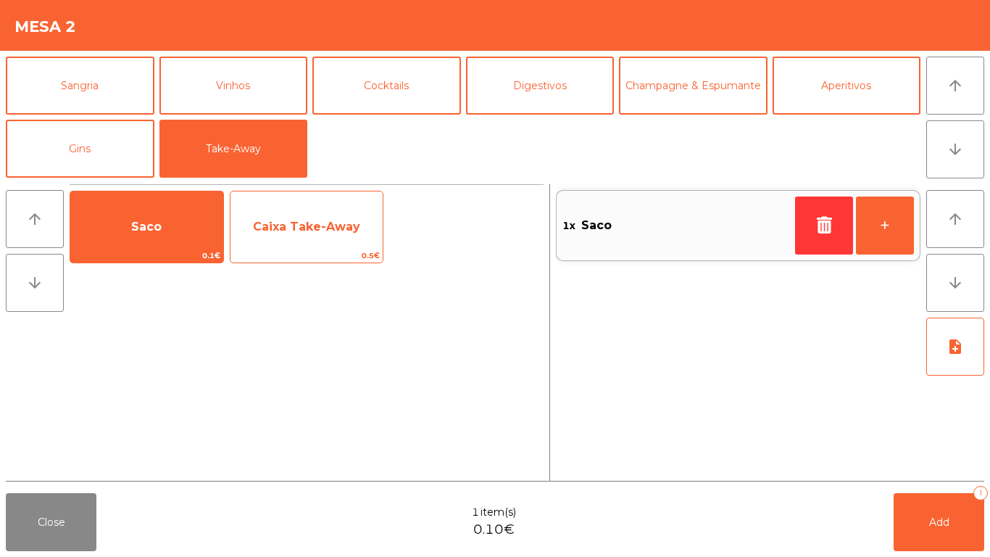
click at [286, 226] on span "Caixa Take-Away" at bounding box center [306, 227] width 107 height 14
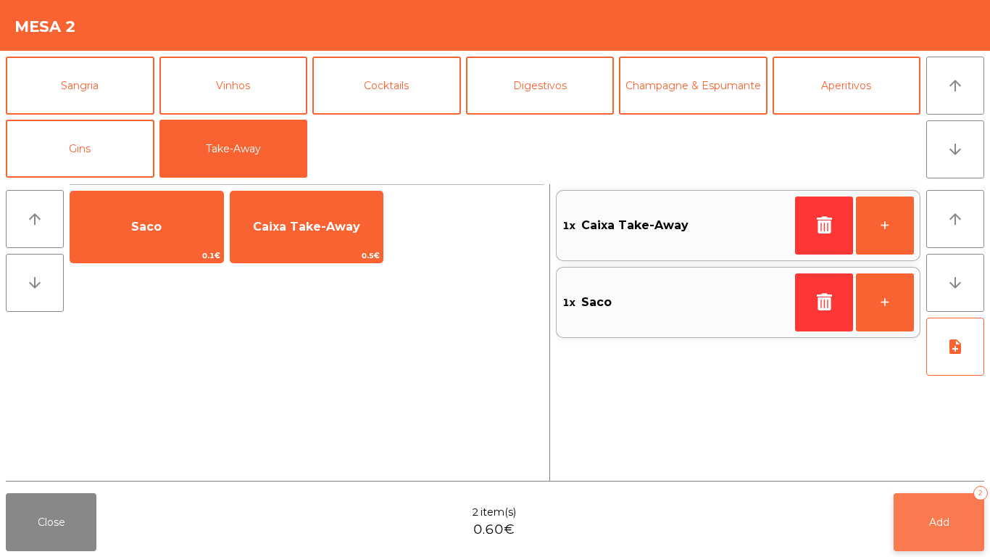
click at [956, 531] on button "Add 2" at bounding box center [939, 522] width 91 height 58
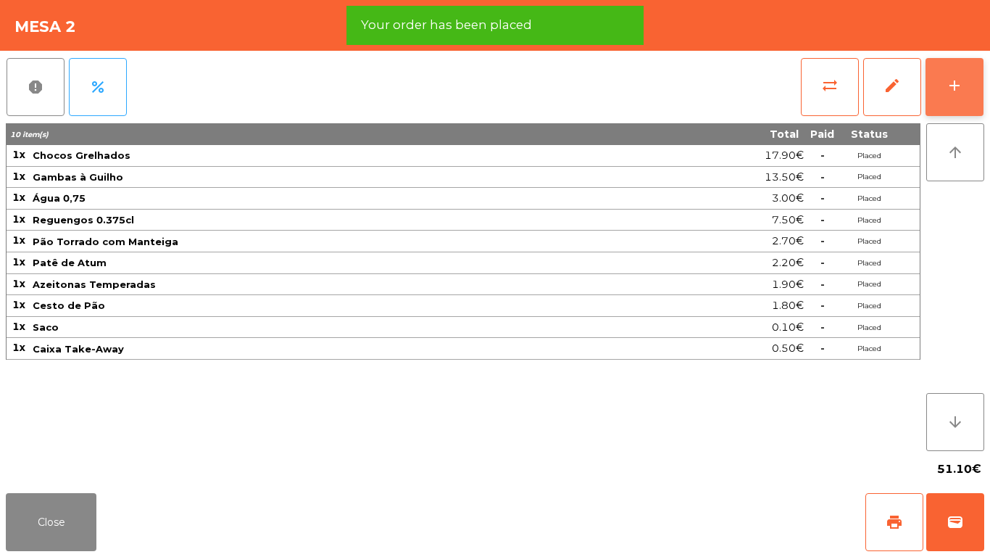
click at [972, 72] on button "add" at bounding box center [955, 87] width 58 height 58
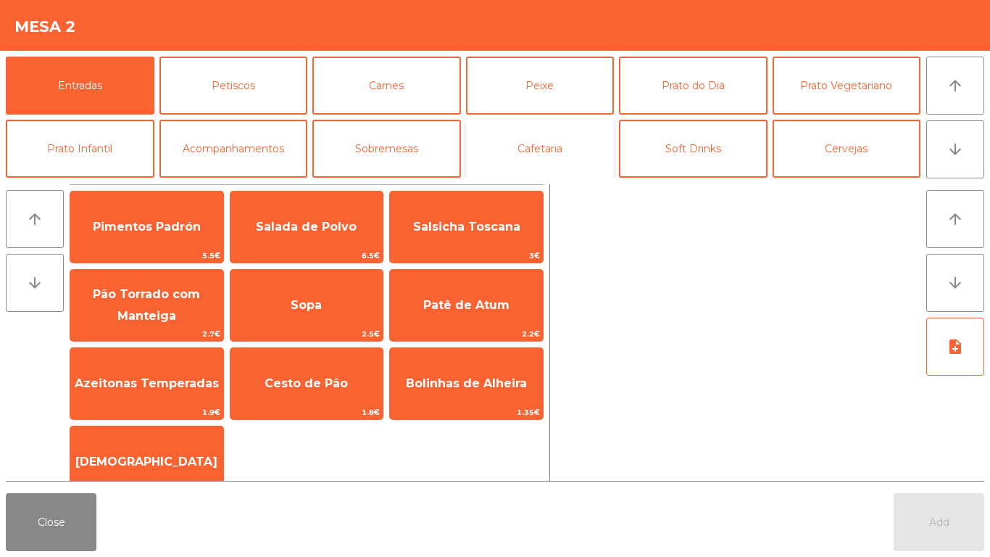
click at [566, 153] on button "Cafetaria" at bounding box center [540, 149] width 149 height 58
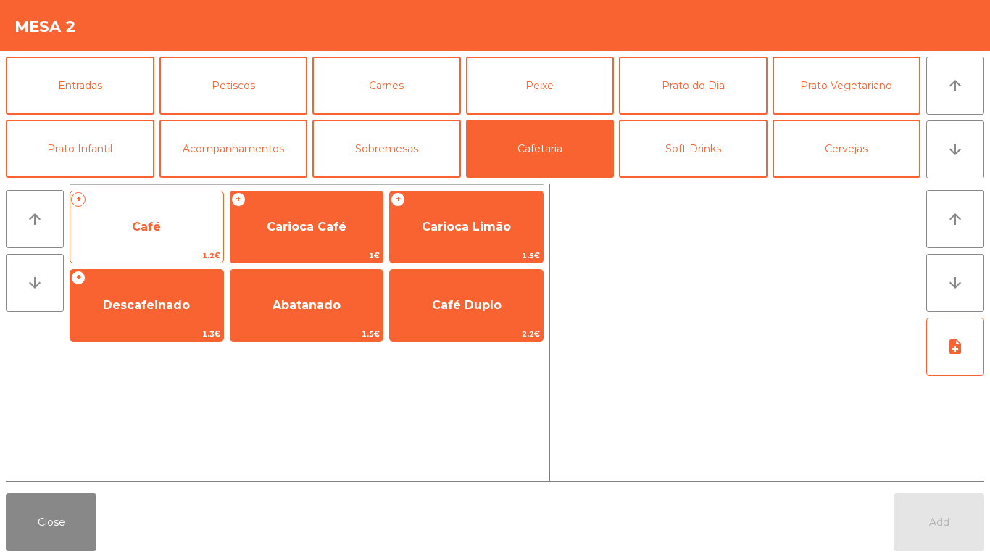
click at [145, 229] on span "Café" at bounding box center [146, 227] width 29 height 14
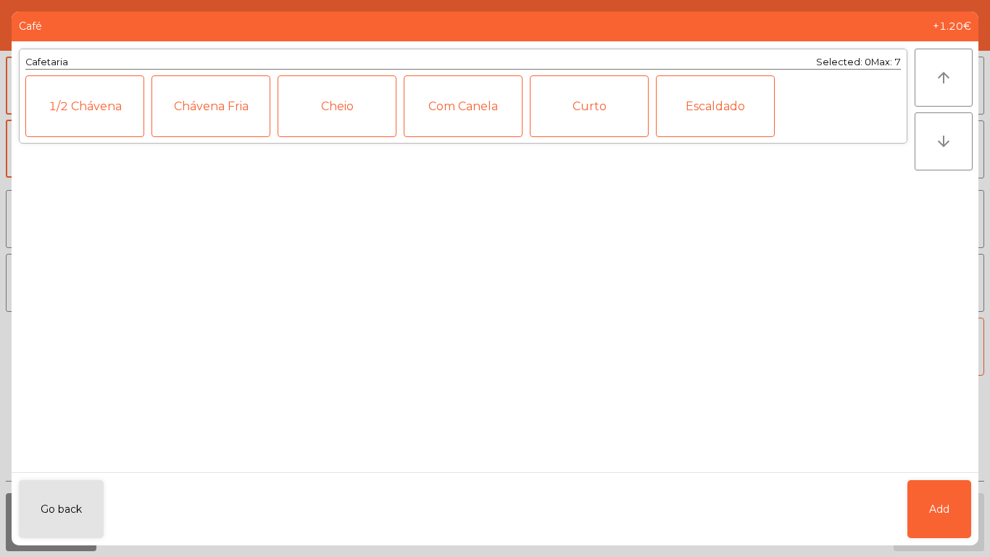
click at [325, 92] on div "Cheio" at bounding box center [337, 106] width 119 height 62
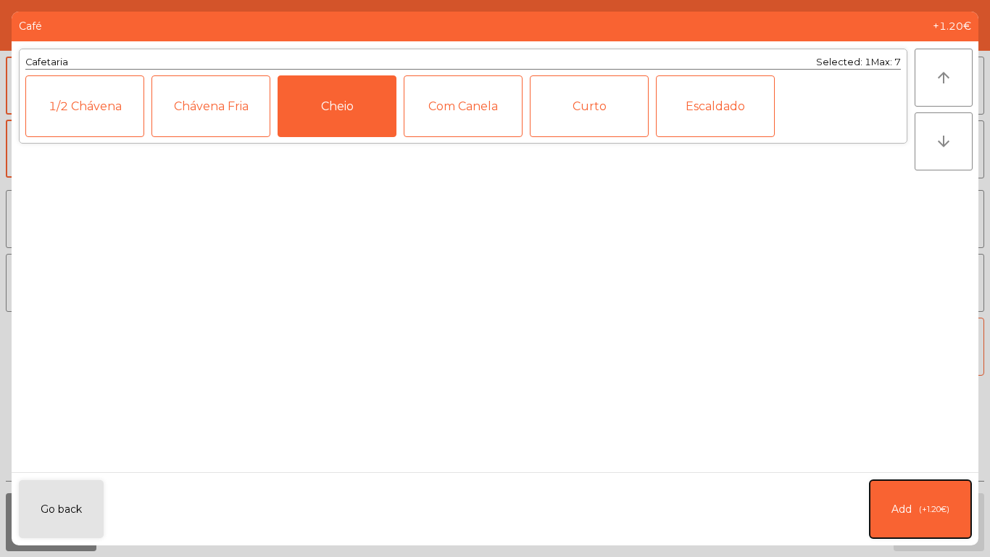
click at [932, 518] on button "Add (+1.20€)" at bounding box center [921, 509] width 102 height 58
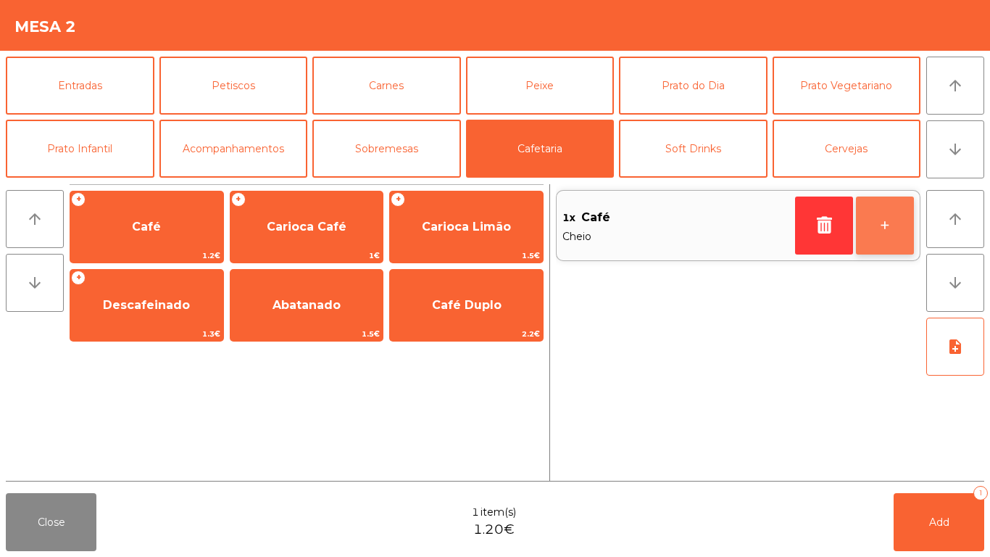
click at [882, 212] on button "+" at bounding box center [885, 225] width 58 height 58
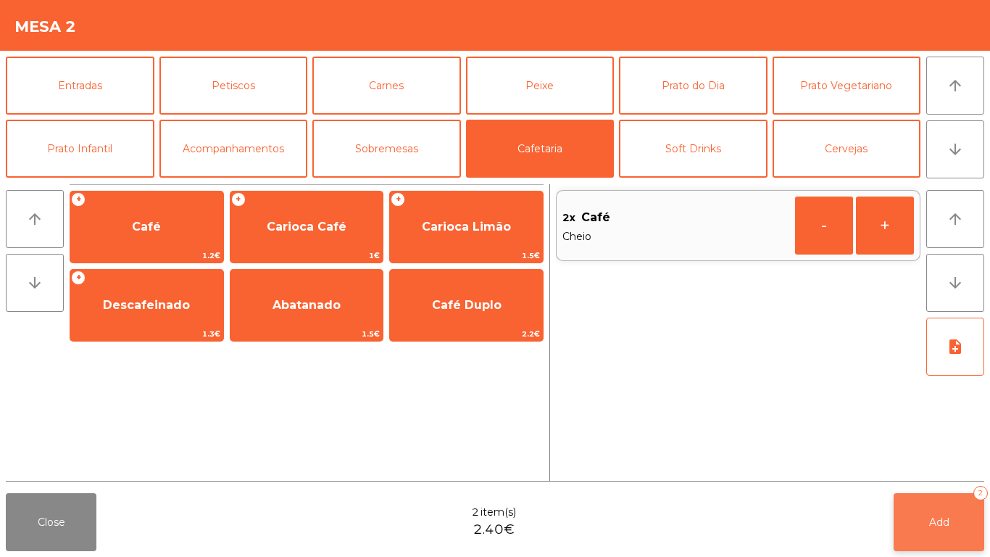
click at [959, 506] on button "Add 2" at bounding box center [939, 522] width 91 height 58
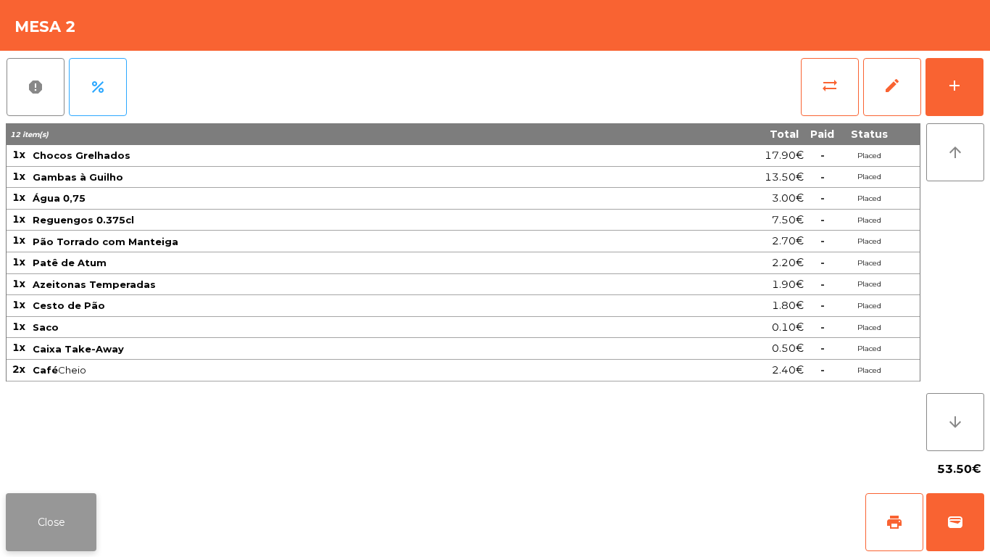
click at [27, 518] on button "Close" at bounding box center [51, 522] width 91 height 58
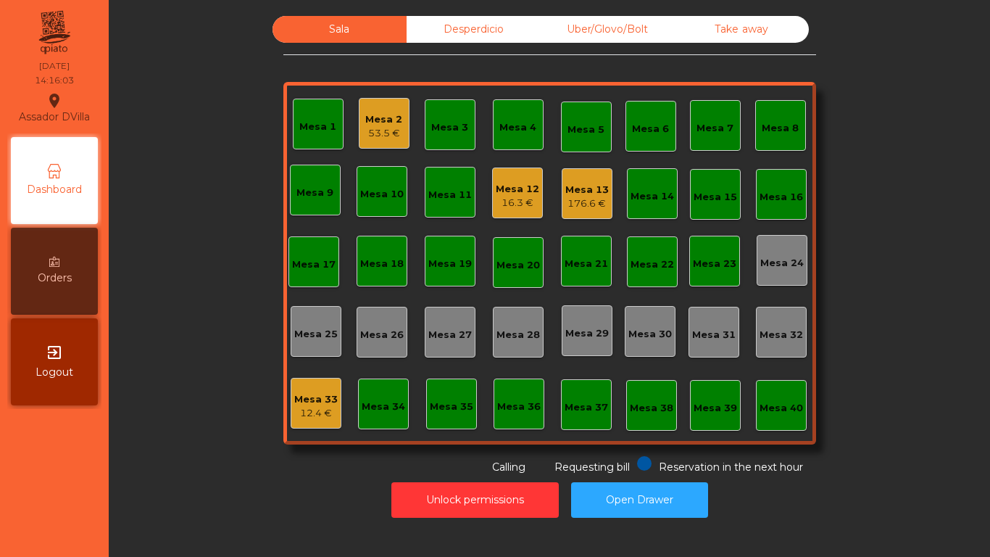
click at [200, 67] on div "Sala Desperdicio Uber/Glovo/Bolt Take away Mesa 1 Mesa 2 53.5 € Mesa 3 Mesa 4 M…" at bounding box center [549, 245] width 843 height 459
click at [620, 484] on button "Open Drawer" at bounding box center [639, 500] width 137 height 36
click at [374, 125] on div "Mesa 2" at bounding box center [383, 119] width 37 height 15
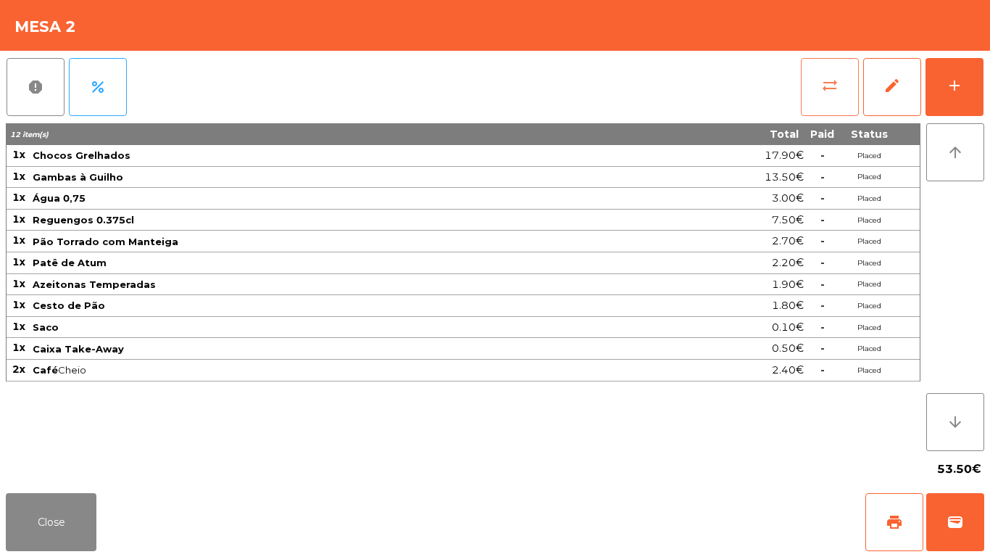
click at [811, 94] on button "sync_alt" at bounding box center [830, 87] width 58 height 58
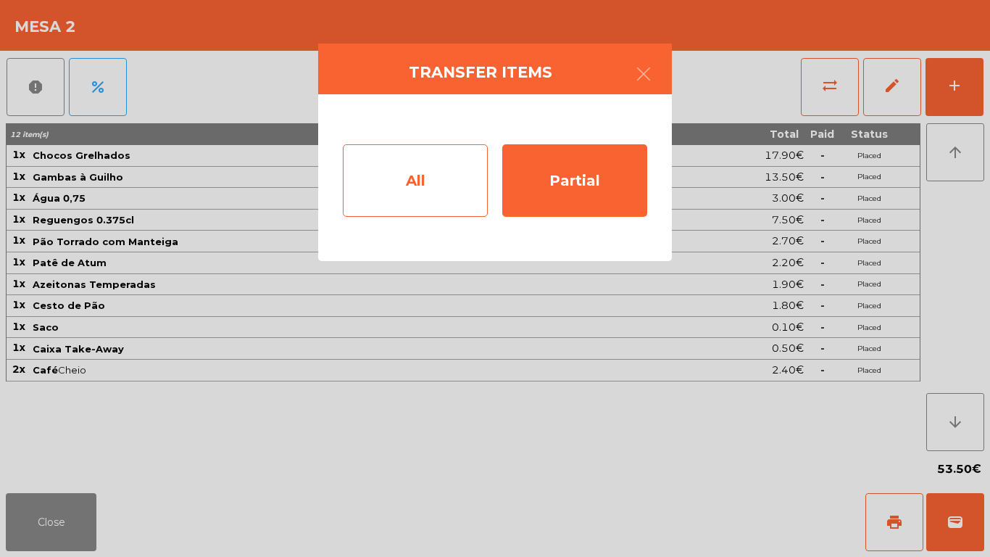
click at [368, 161] on div "All" at bounding box center [415, 180] width 145 height 73
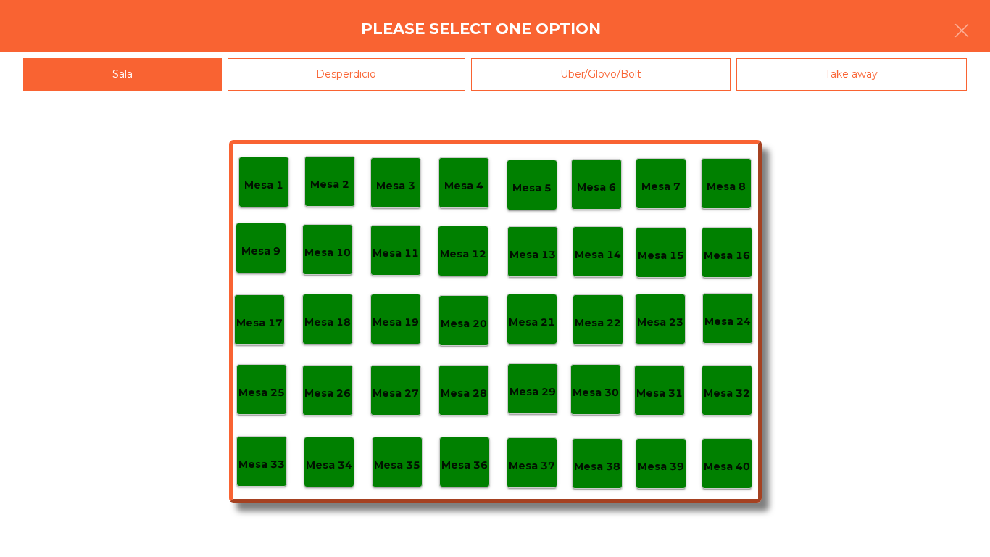
click at [752, 473] on div "Mesa 40" at bounding box center [727, 463] width 51 height 51
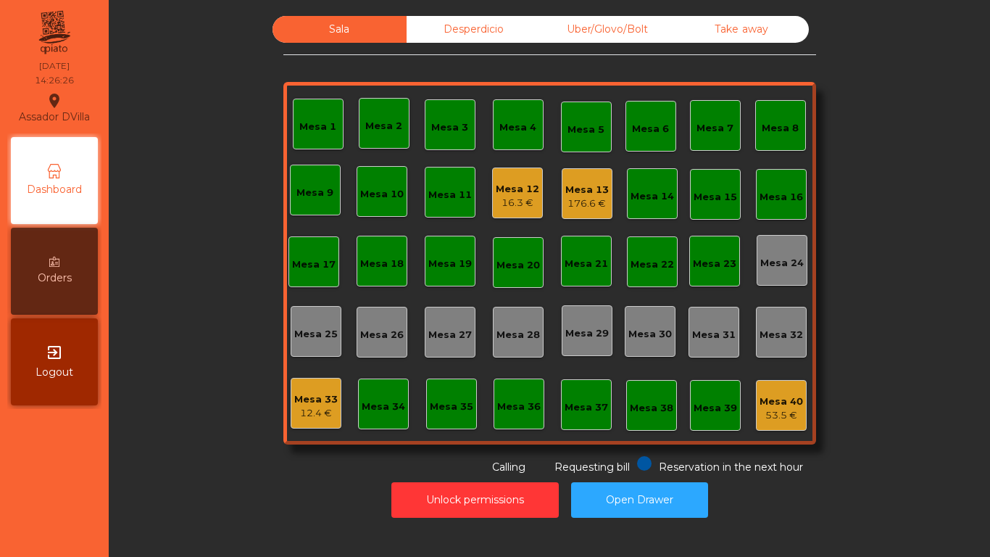
click at [496, 178] on div "Mesa 12 16.3 €" at bounding box center [518, 193] width 44 height 34
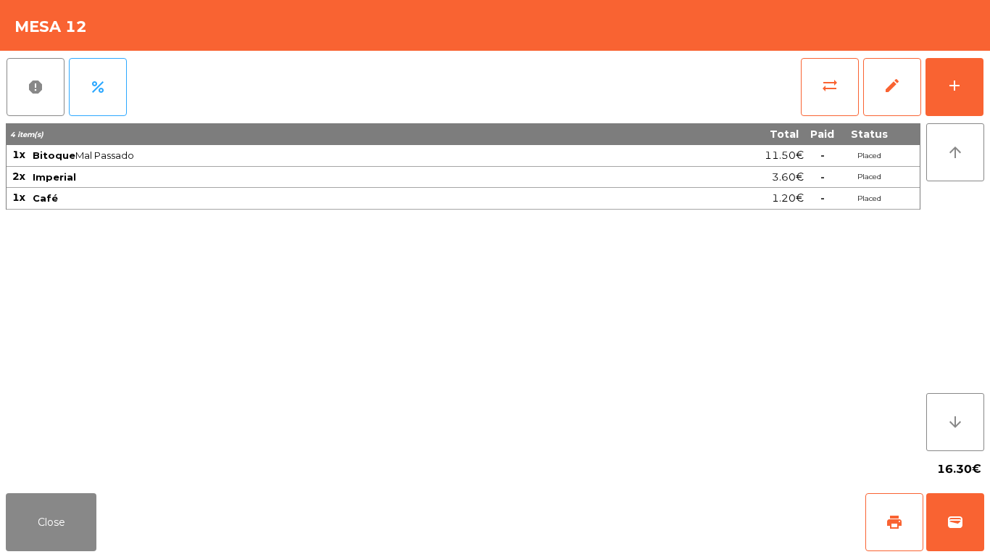
click at [310, 342] on div "4 item(s) Total Paid Status 1x Bitoque Mal Passado 11.50€ - Placed 2x Imperial …" at bounding box center [463, 287] width 915 height 328
click at [977, 82] on button "add" at bounding box center [955, 87] width 58 height 58
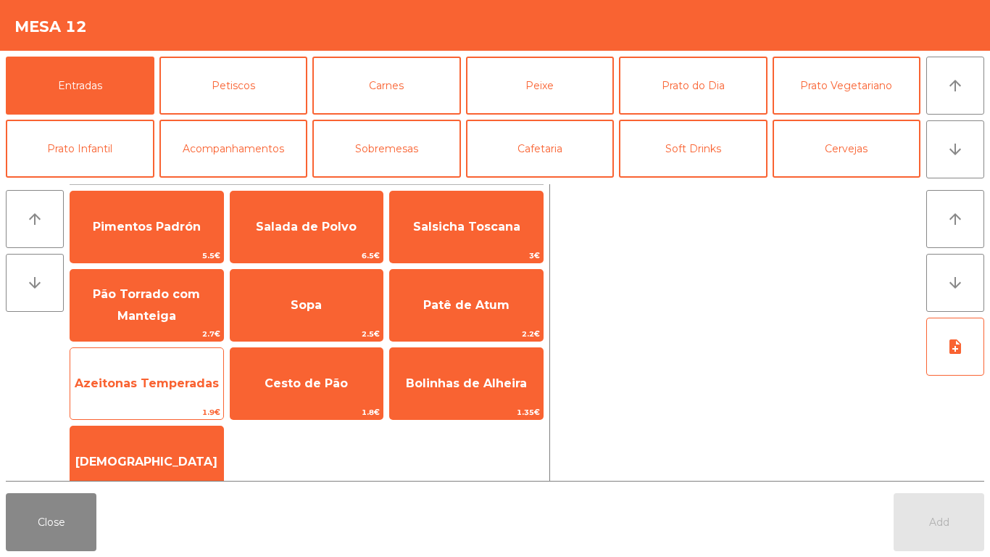
click at [146, 373] on span "Azeitonas Temperadas" at bounding box center [146, 383] width 153 height 39
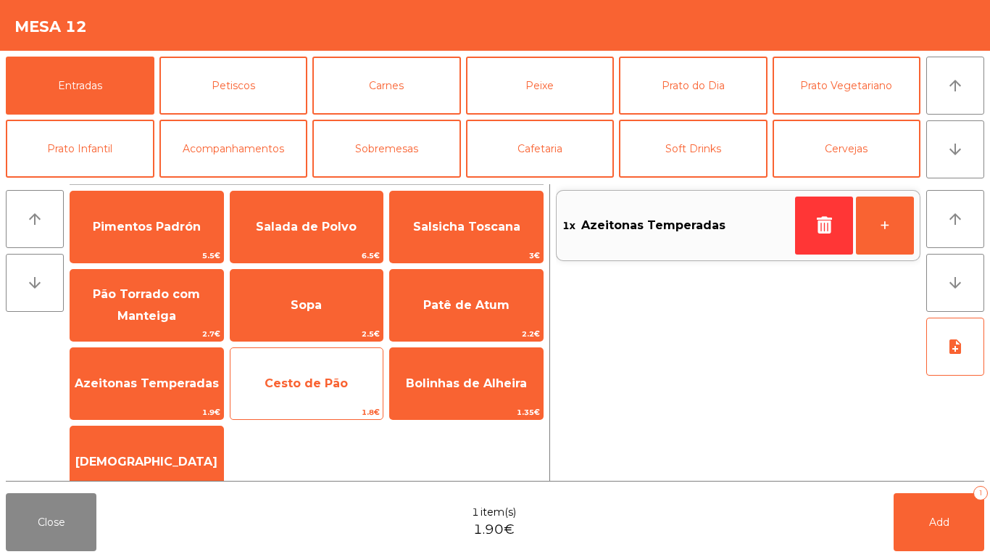
click at [302, 384] on span "Cesto de Pão" at bounding box center [306, 383] width 83 height 14
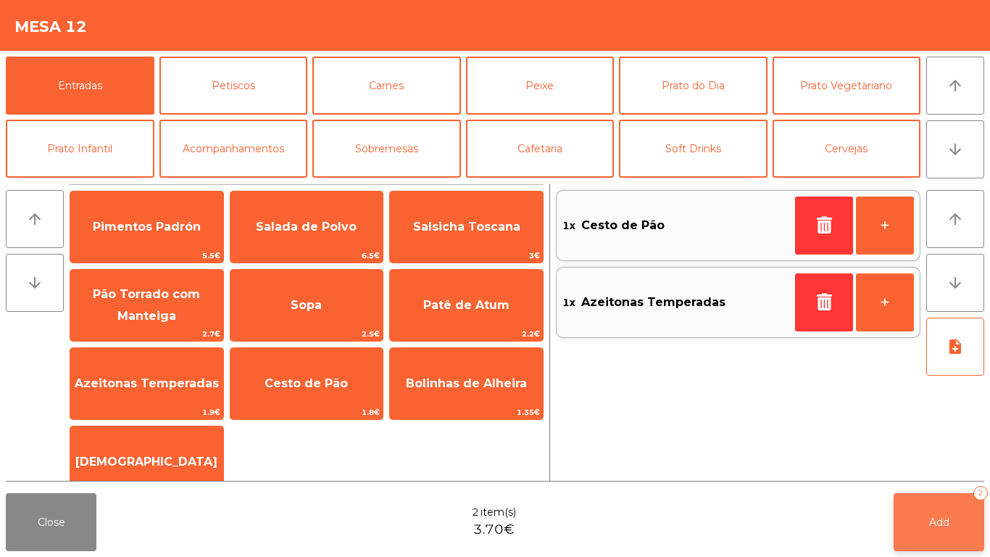
click at [945, 521] on span "Add" at bounding box center [940, 522] width 20 height 13
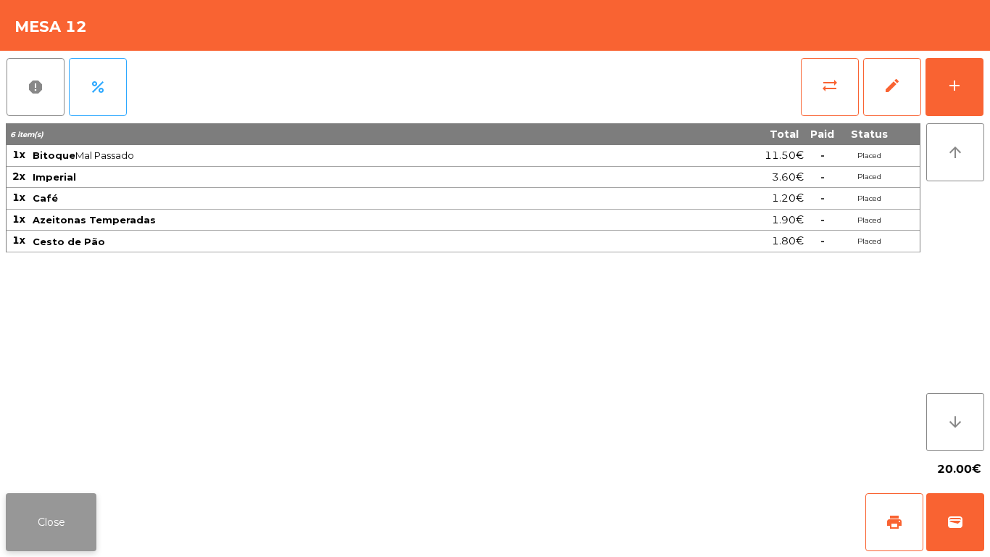
click at [28, 517] on button "Close" at bounding box center [51, 522] width 91 height 58
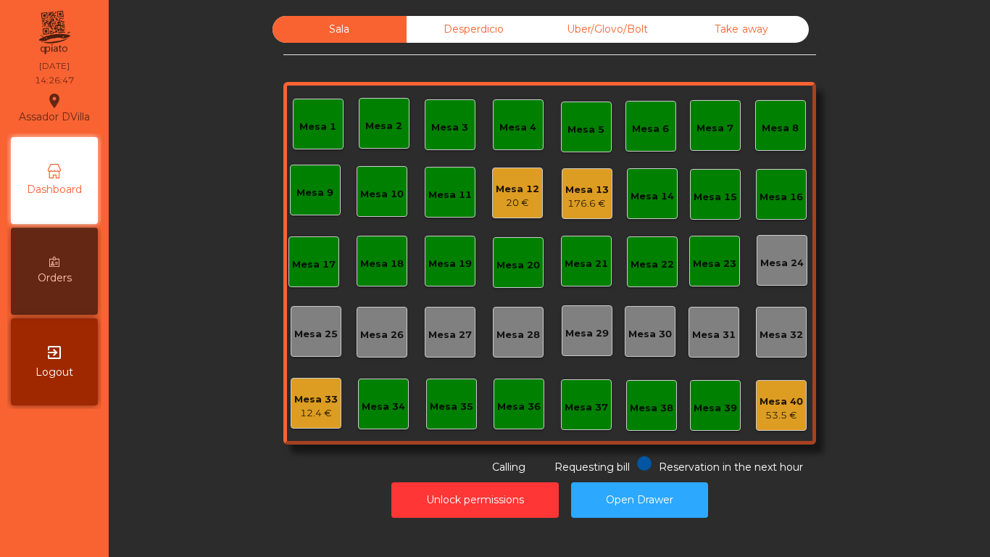
click at [496, 207] on div "20 €" at bounding box center [518, 203] width 44 height 15
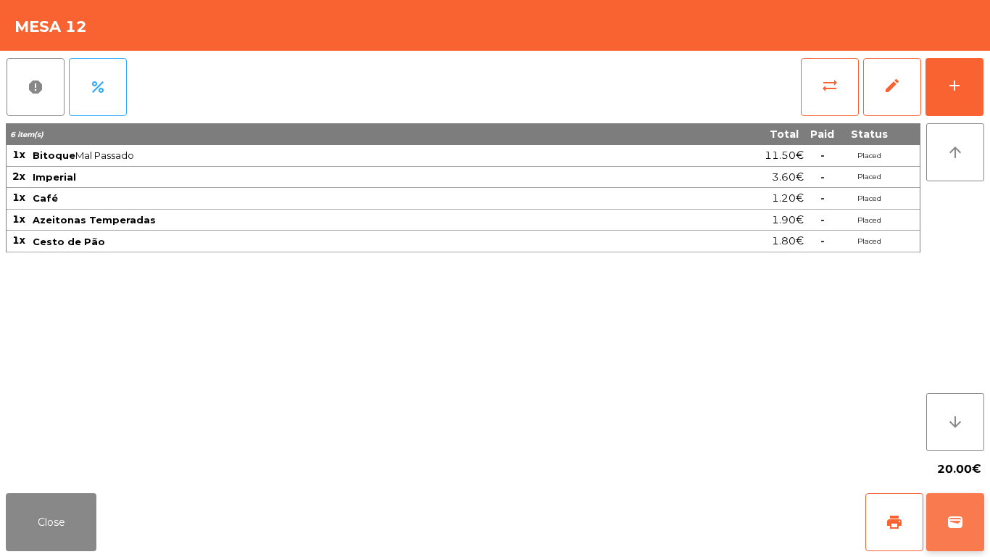
click at [975, 528] on button "wallet" at bounding box center [956, 522] width 58 height 58
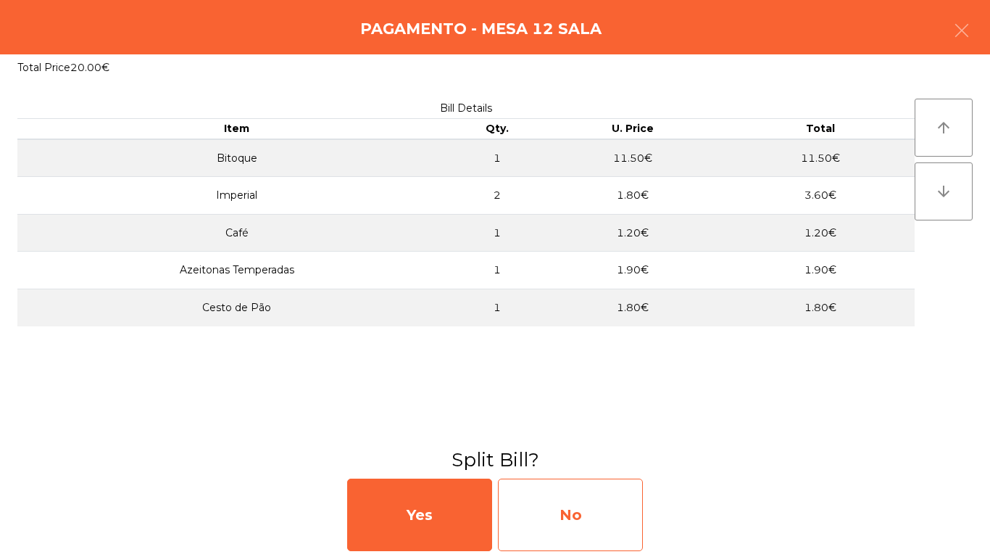
click at [561, 526] on div "No" at bounding box center [570, 515] width 145 height 73
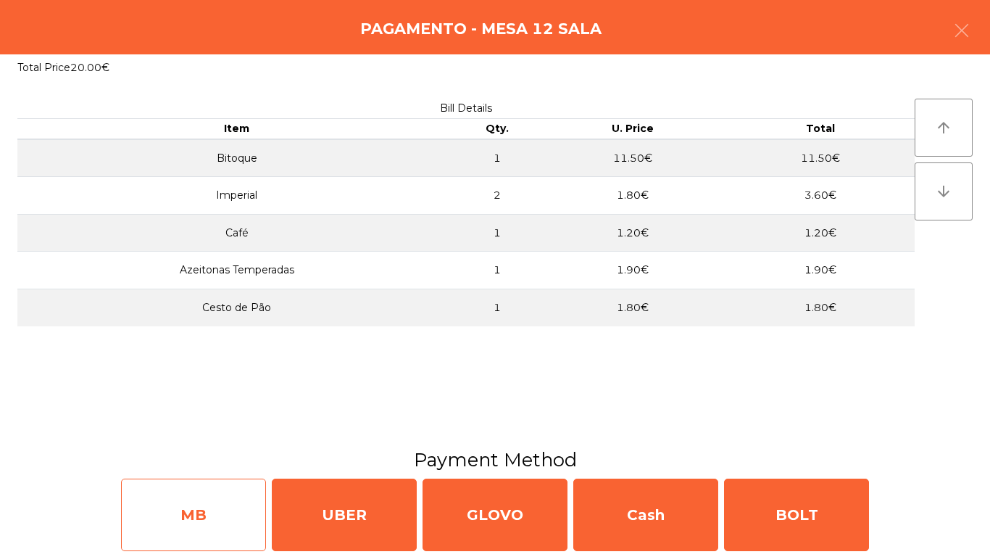
click at [205, 508] on div "MB" at bounding box center [193, 515] width 145 height 73
select select "**"
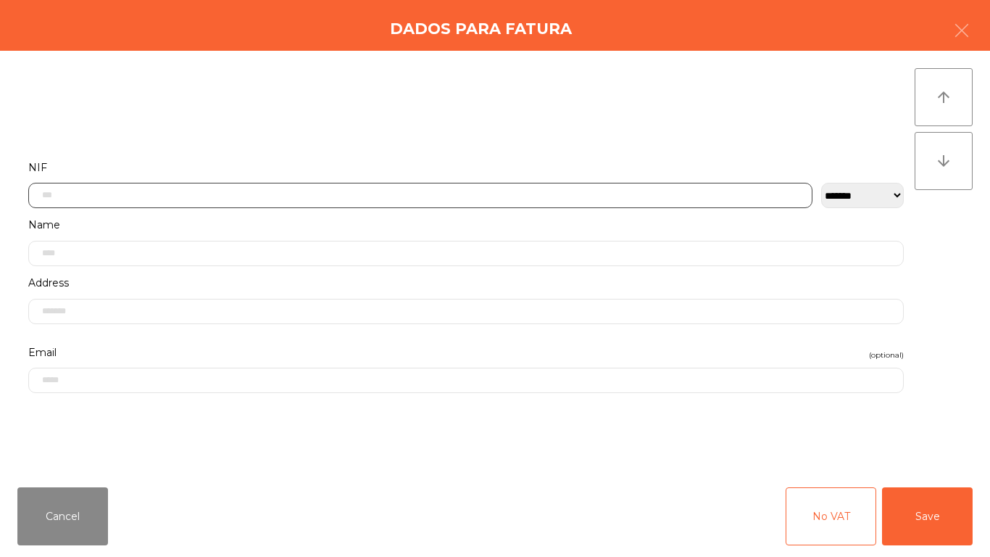
click at [342, 199] on input "text" at bounding box center [420, 195] width 785 height 25
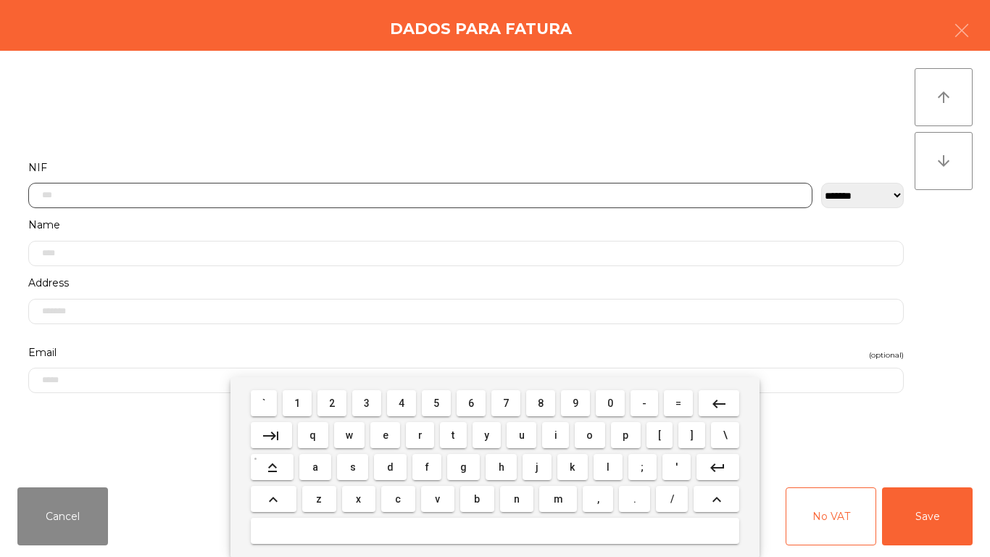
scroll to position [88, 0]
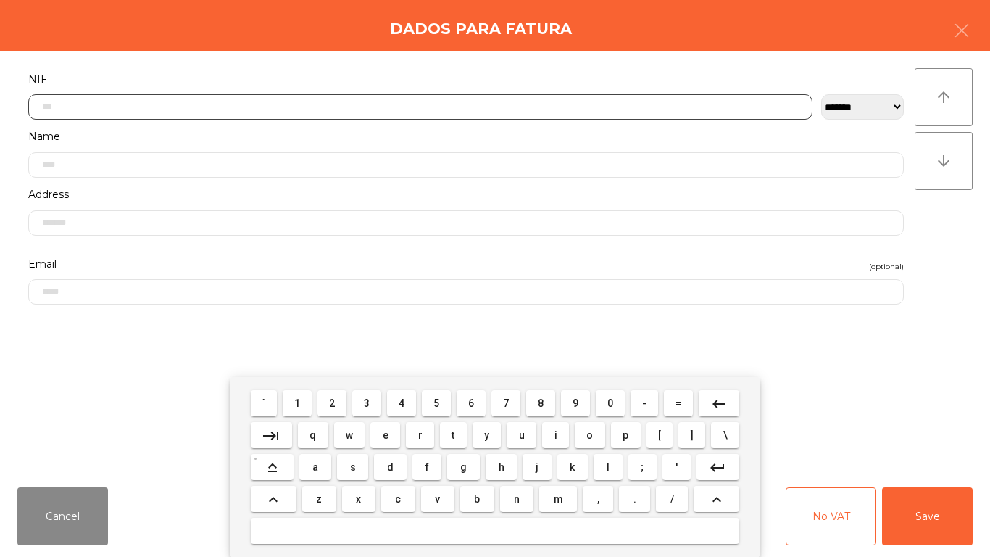
drag, startPoint x: 428, startPoint y: 402, endPoint x: 593, endPoint y: 434, distance: 168.4
click at [438, 405] on button "5" at bounding box center [436, 403] width 29 height 26
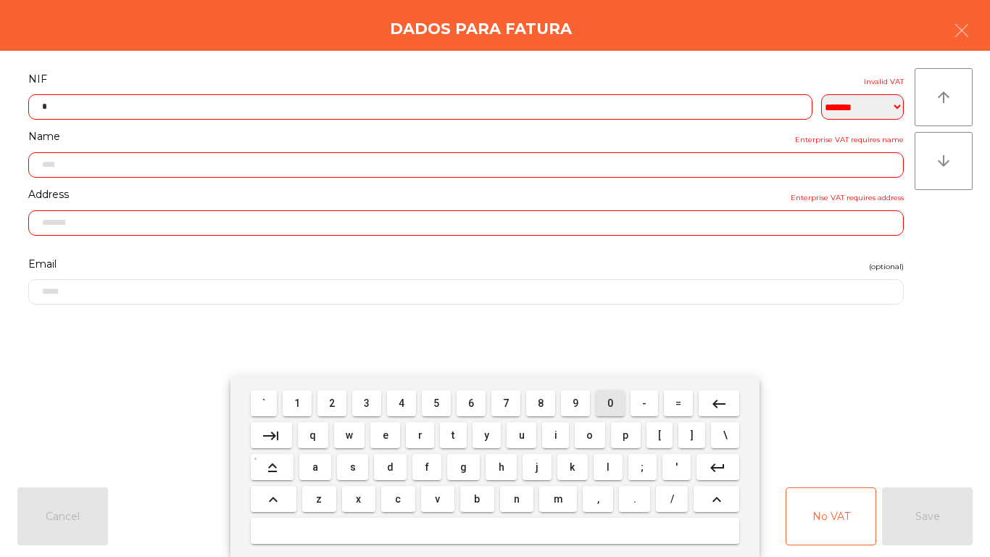
click at [613, 405] on span "0" at bounding box center [611, 403] width 6 height 12
click at [612, 406] on span "0" at bounding box center [611, 403] width 6 height 12
click at [412, 401] on button "4" at bounding box center [401, 403] width 29 height 26
click at [569, 401] on button "9" at bounding box center [575, 403] width 29 height 26
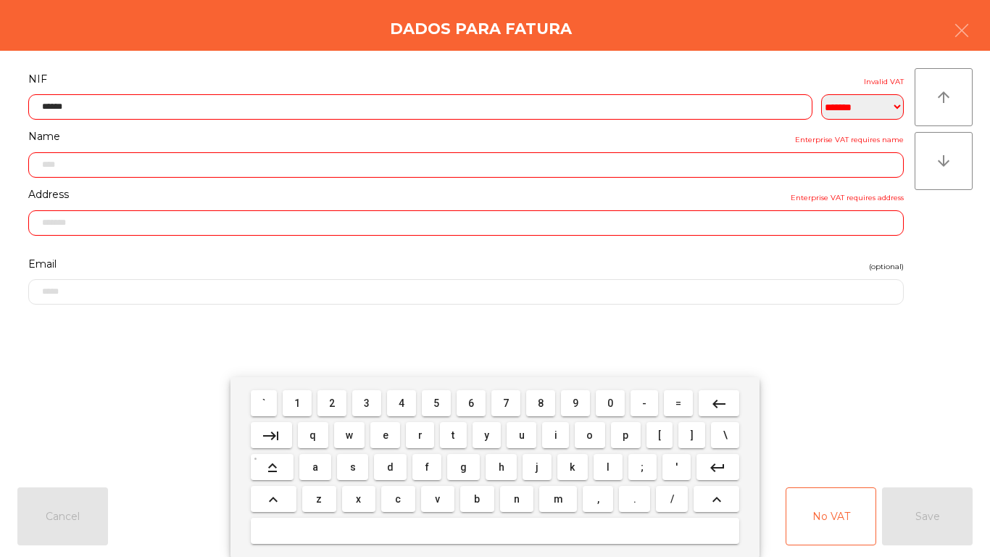
click at [541, 402] on span "8" at bounding box center [541, 403] width 6 height 12
drag, startPoint x: 363, startPoint y: 399, endPoint x: 294, endPoint y: 401, distance: 69.6
click at [364, 400] on button "3" at bounding box center [366, 403] width 29 height 26
click at [305, 401] on button "1" at bounding box center [297, 403] width 29 height 26
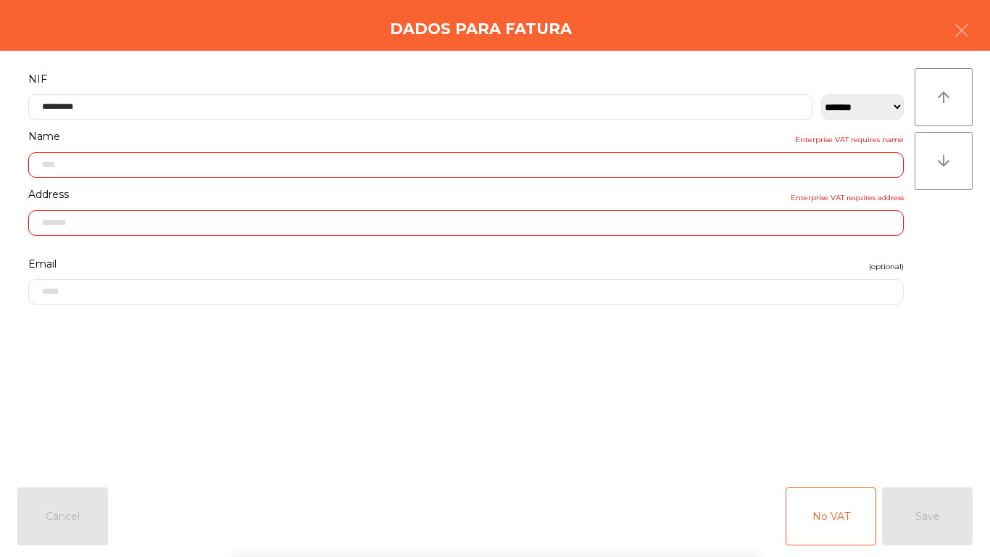
click at [556, 318] on form "**********" at bounding box center [466, 265] width 898 height 390
click at [66, 101] on input "*********" at bounding box center [420, 106] width 785 height 25
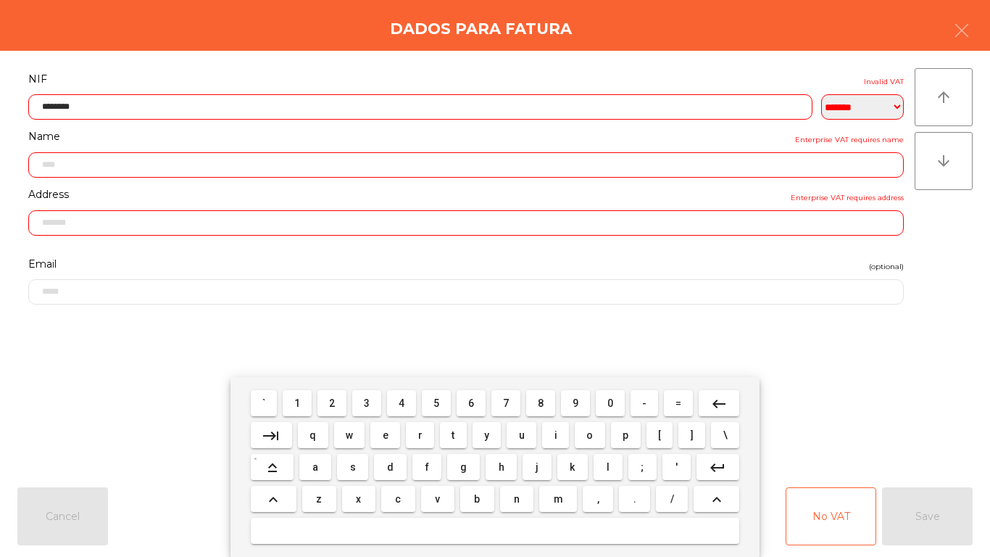
type input "********"
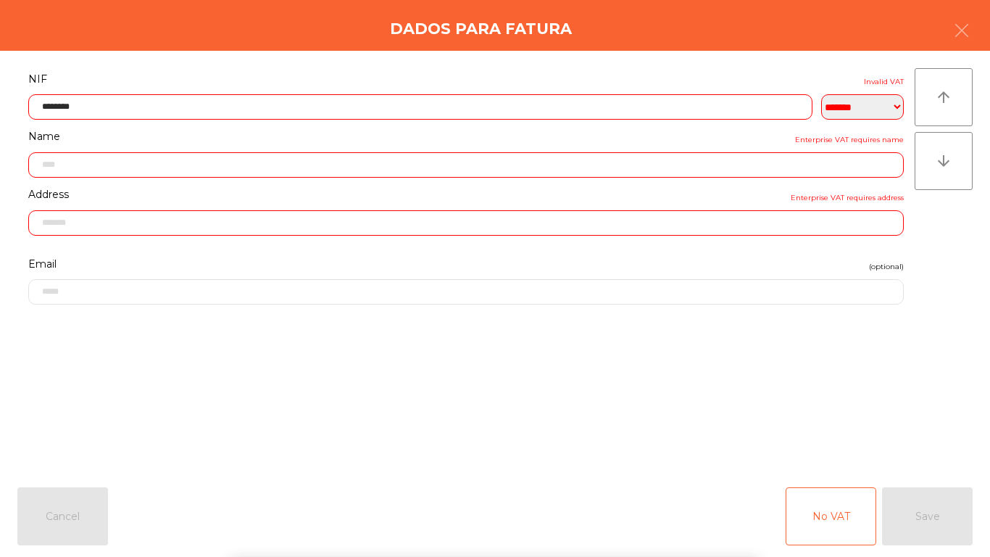
click at [133, 411] on div "` 1 2 3 4 5 6 7 8 9 0 - = keyboard_backspace keyboard_tab q w e r t y u i o p […" at bounding box center [495, 467] width 990 height 180
type input "**********"
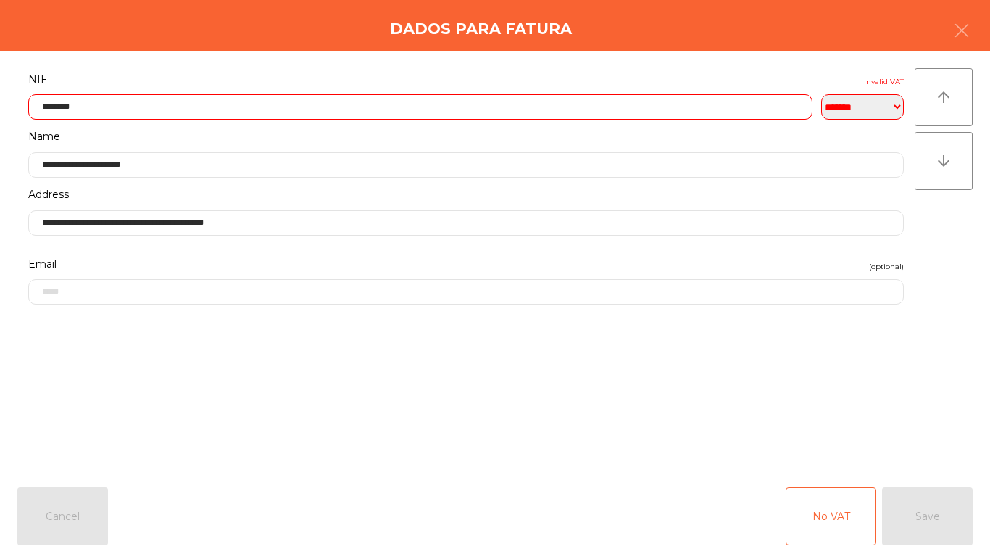
click at [950, 506] on div "No VAT Save" at bounding box center [879, 516] width 187 height 58
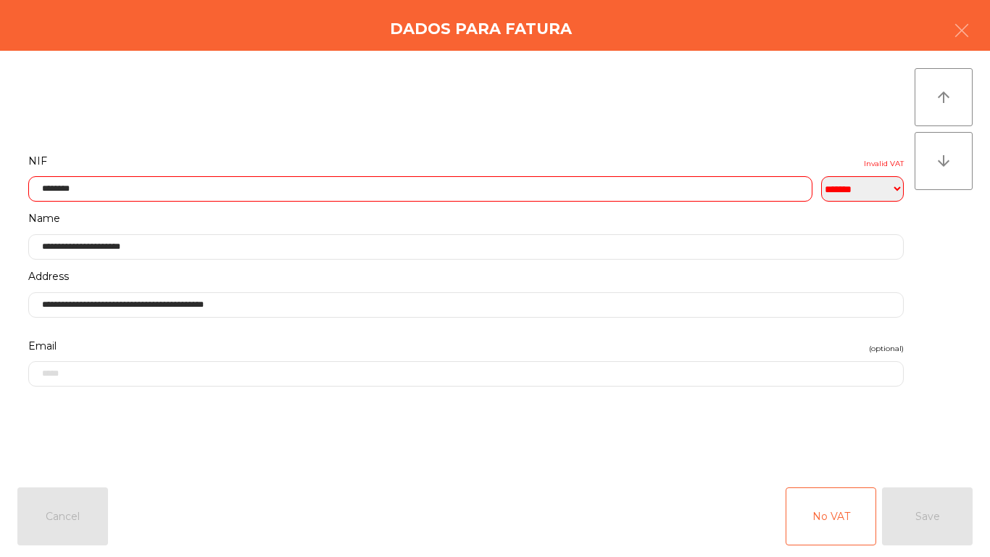
scroll to position [0, 0]
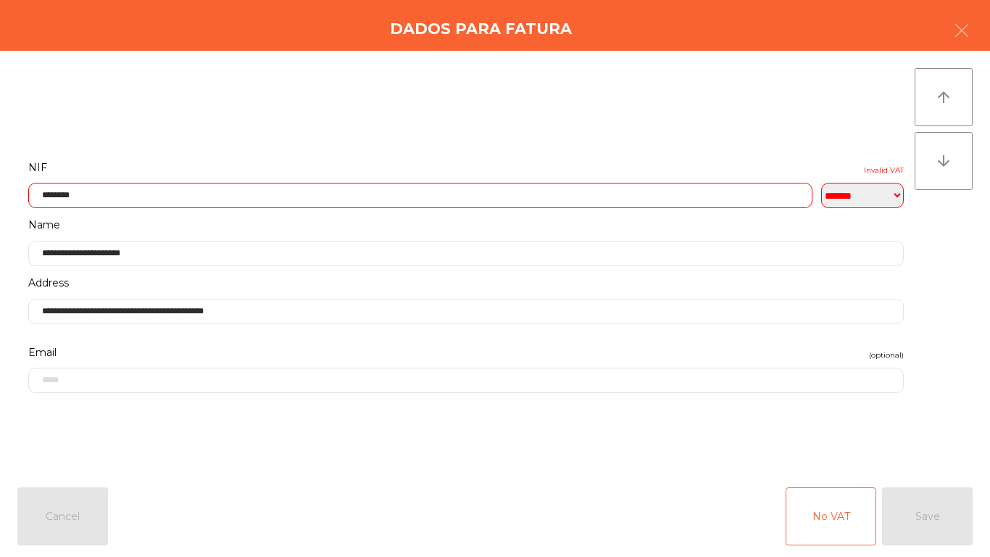
click at [914, 526] on div "No VAT Save" at bounding box center [879, 516] width 187 height 58
click at [911, 524] on div "No VAT Save" at bounding box center [879, 516] width 187 height 58
click at [912, 521] on div "No VAT Save" at bounding box center [879, 516] width 187 height 58
click at [911, 520] on div "No VAT Save" at bounding box center [879, 516] width 187 height 58
click at [911, 519] on div "No VAT Save" at bounding box center [879, 516] width 187 height 58
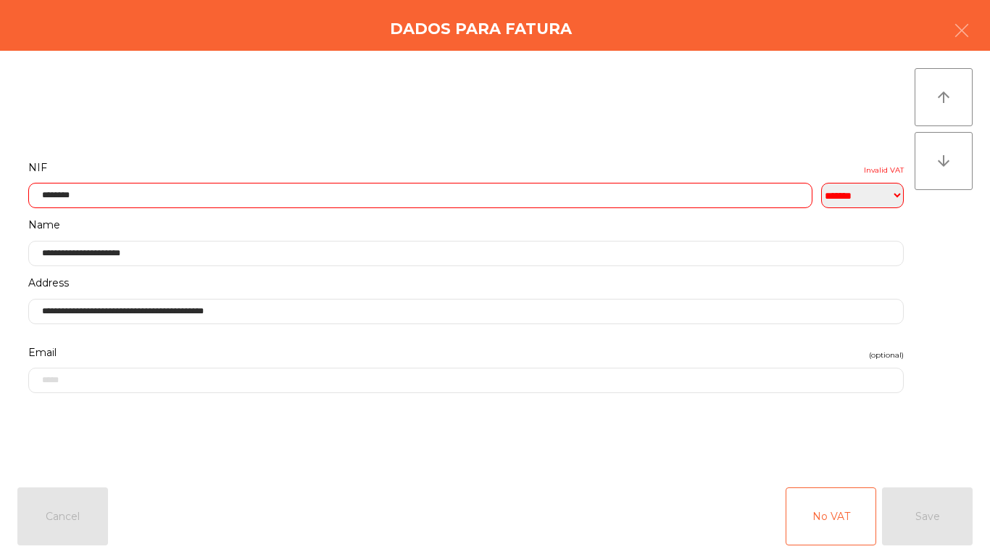
click at [911, 518] on div "No VAT Save" at bounding box center [879, 516] width 187 height 58
click at [943, 376] on div "arrow_upward arrow_downward" at bounding box center [944, 263] width 58 height 390
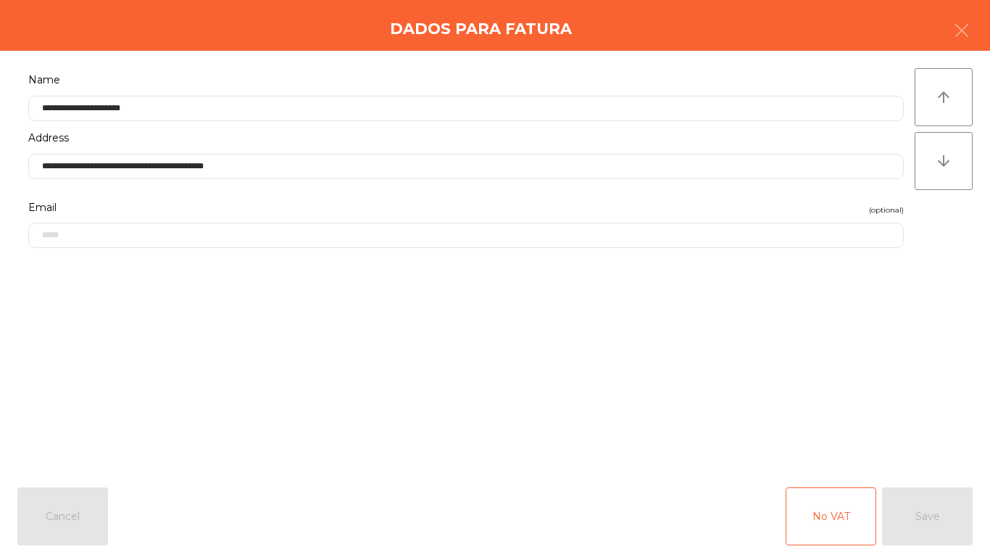
scroll to position [73, 0]
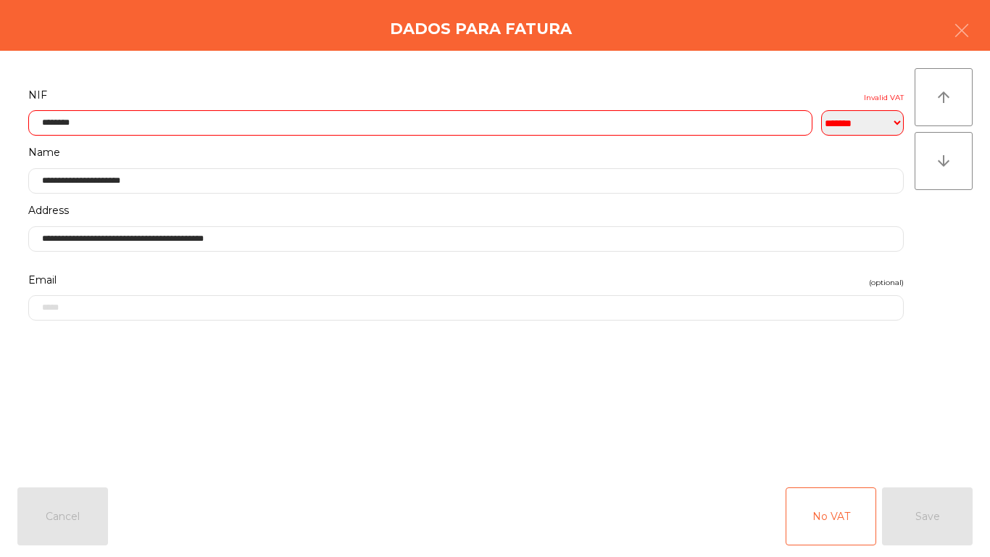
click at [897, 492] on div "No VAT Save" at bounding box center [879, 516] width 187 height 58
click at [921, 545] on div "Cancel No VAT Save" at bounding box center [495, 516] width 990 height 81
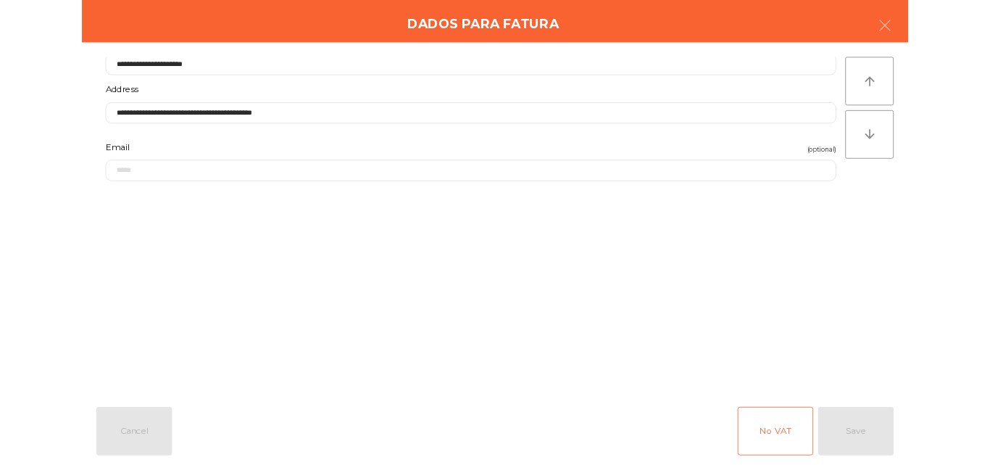
scroll to position [0, 0]
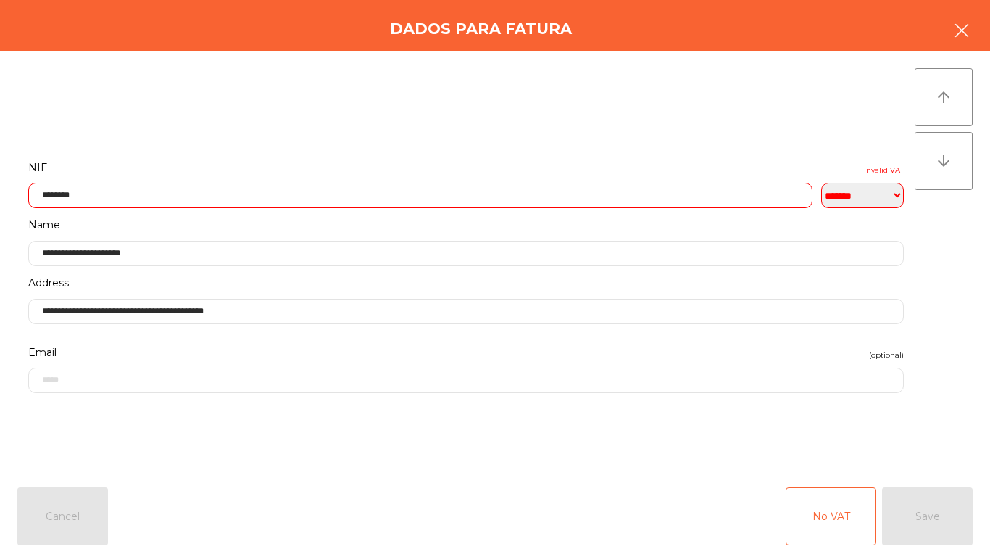
click at [971, 28] on button "button" at bounding box center [962, 32] width 41 height 44
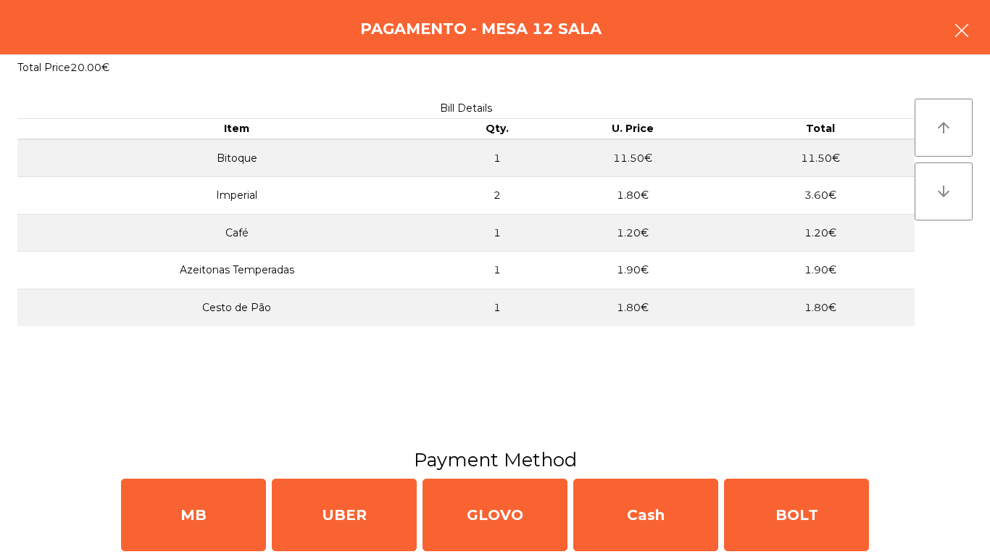
click at [974, 26] on button "button" at bounding box center [962, 32] width 41 height 44
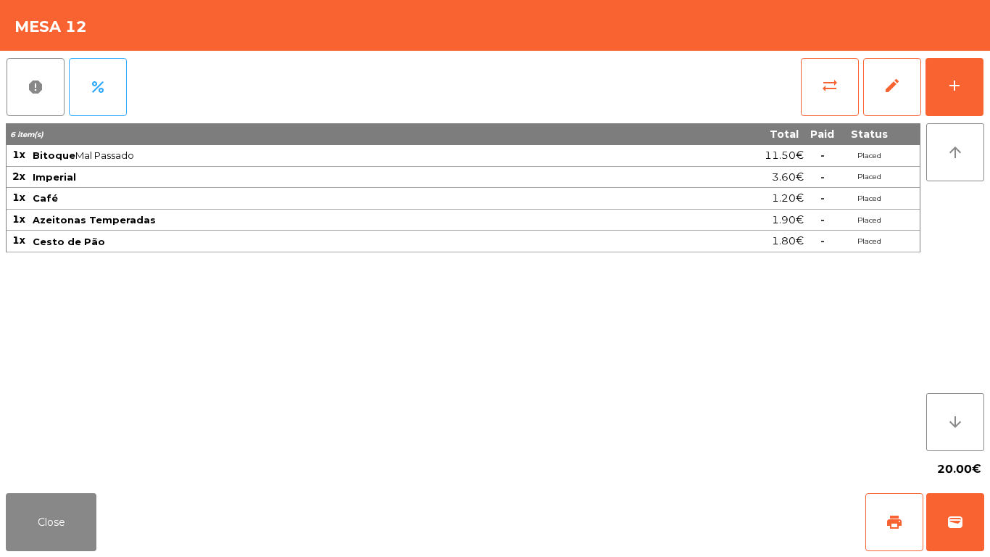
click at [971, 26] on div "Mesa 12" at bounding box center [495, 25] width 990 height 51
drag, startPoint x: 70, startPoint y: 530, endPoint x: 388, endPoint y: 69, distance: 560.3
click at [73, 527] on button "Close" at bounding box center [51, 522] width 91 height 58
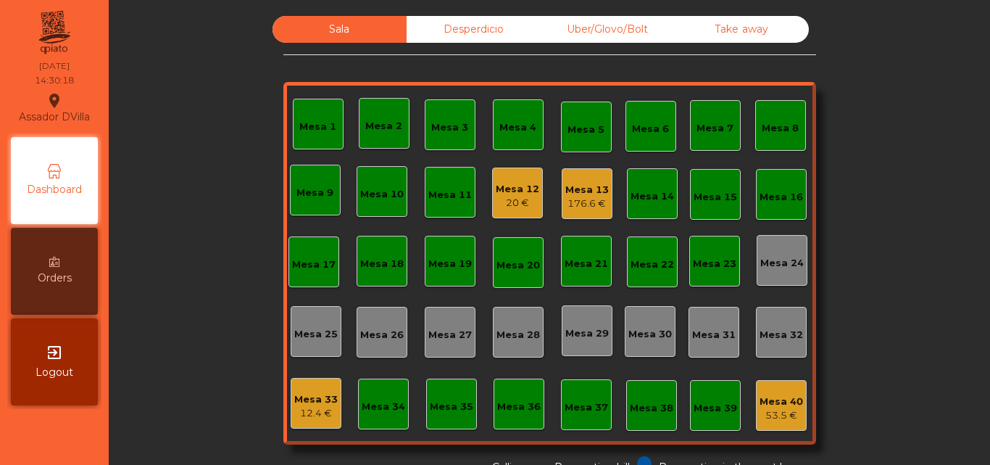
click at [519, 189] on div "Mesa 12" at bounding box center [518, 189] width 44 height 15
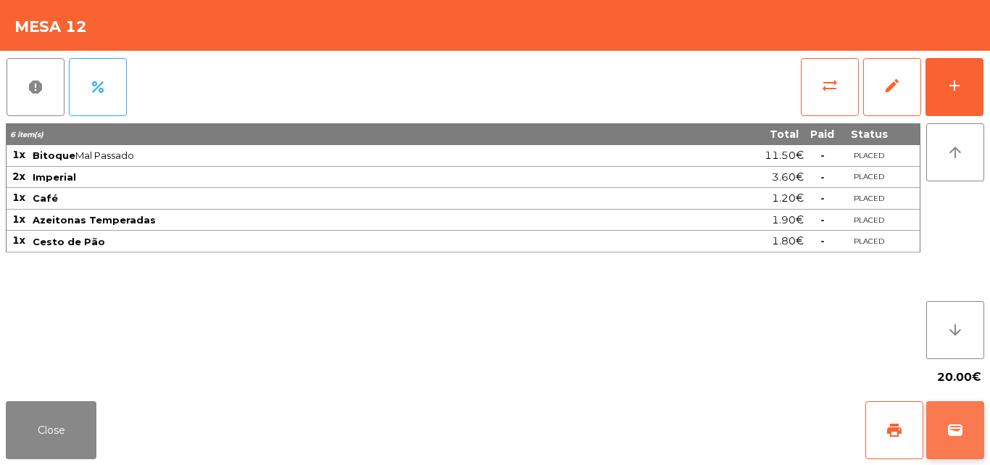
click at [966, 431] on button "wallet" at bounding box center [956, 430] width 58 height 58
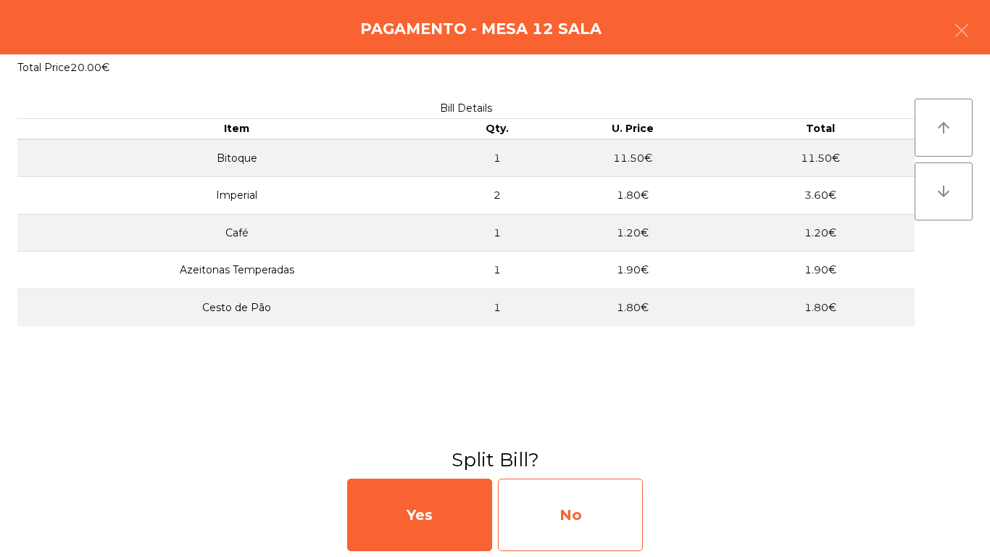
click at [517, 464] on div "No" at bounding box center [570, 515] width 145 height 73
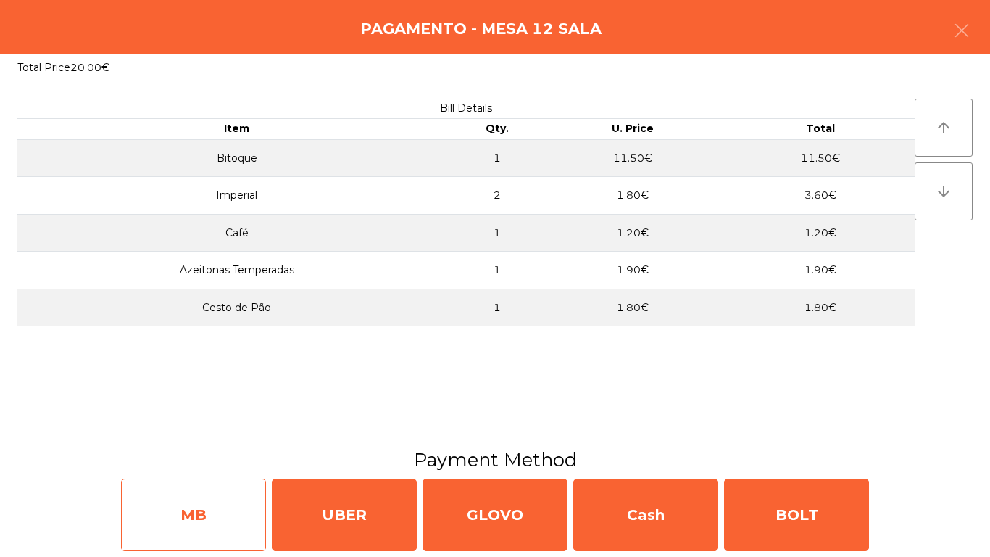
click at [247, 464] on div "MB" at bounding box center [193, 515] width 145 height 73
select select "**"
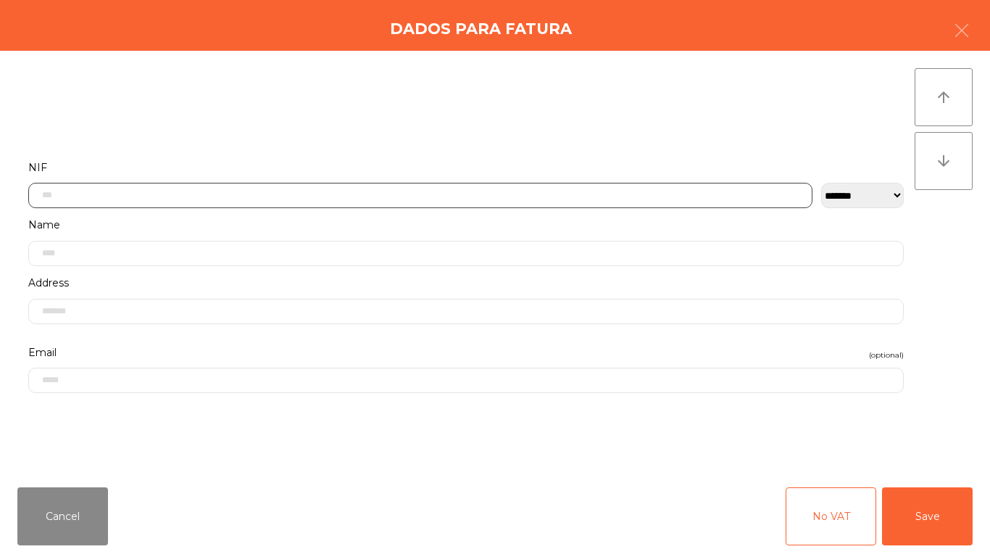
click at [359, 199] on input "text" at bounding box center [420, 195] width 785 height 25
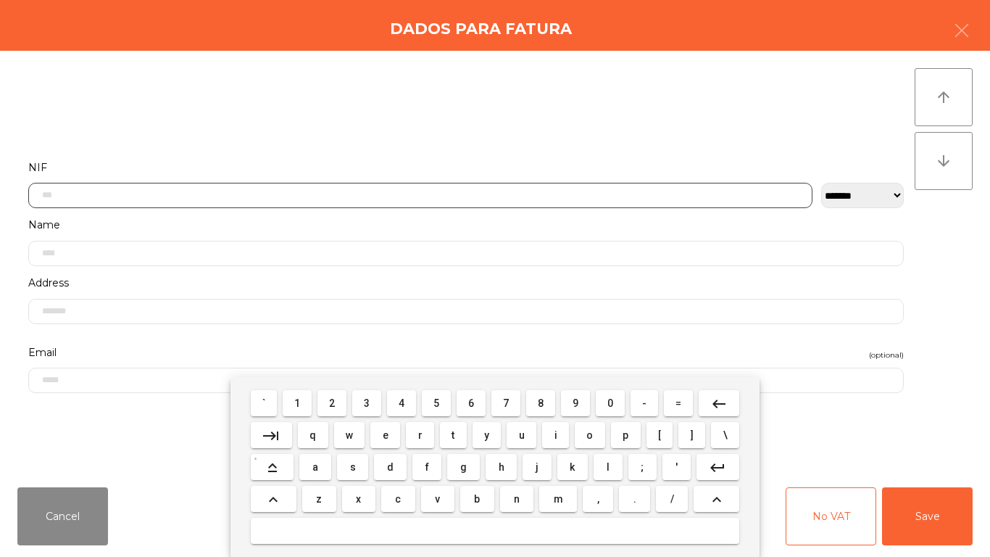
scroll to position [88, 0]
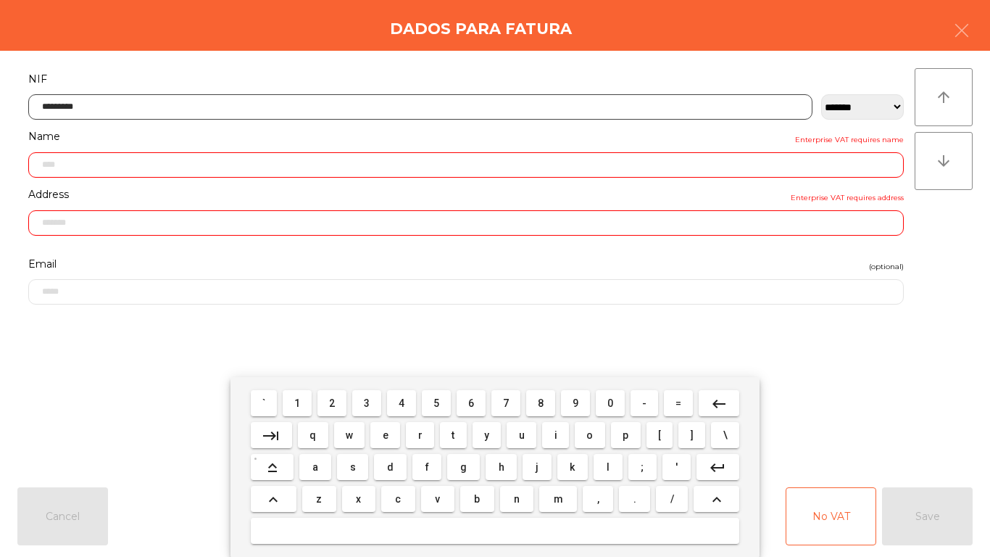
type input "*********"
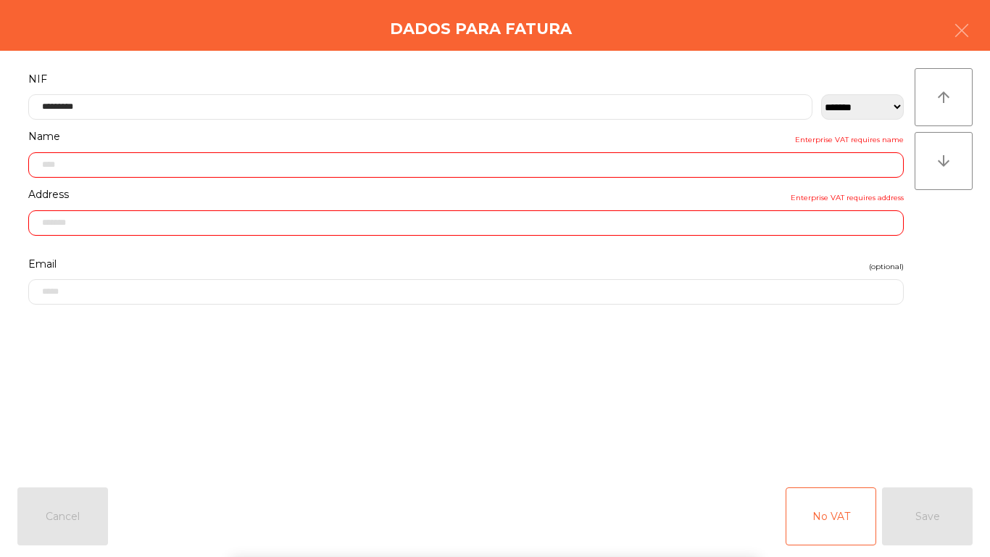
click at [915, 349] on div "arrow_upward arrow_downward" at bounding box center [944, 263] width 58 height 390
type input "**********"
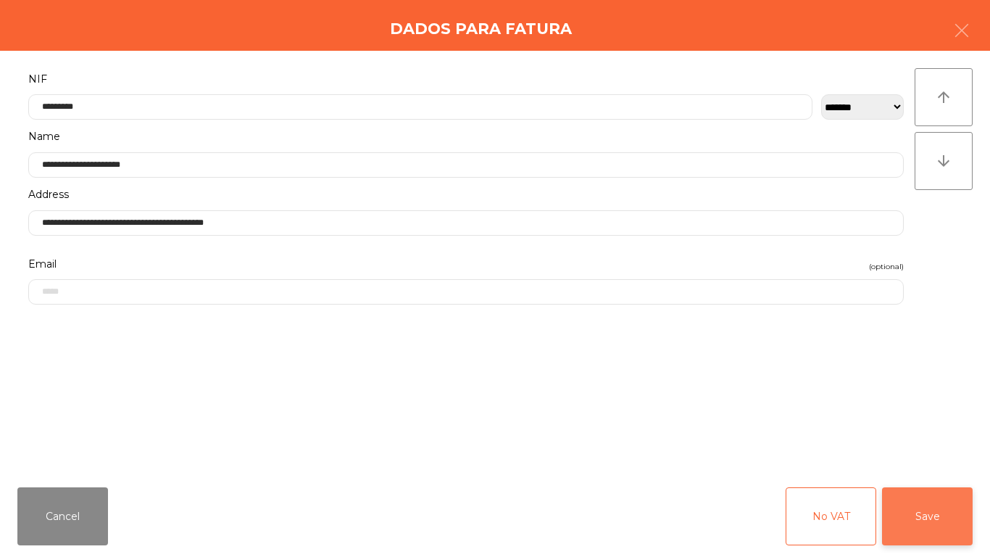
drag, startPoint x: 960, startPoint y: 534, endPoint x: 879, endPoint y: 502, distance: 87.0
click at [959, 464] on button "Save" at bounding box center [927, 516] width 91 height 58
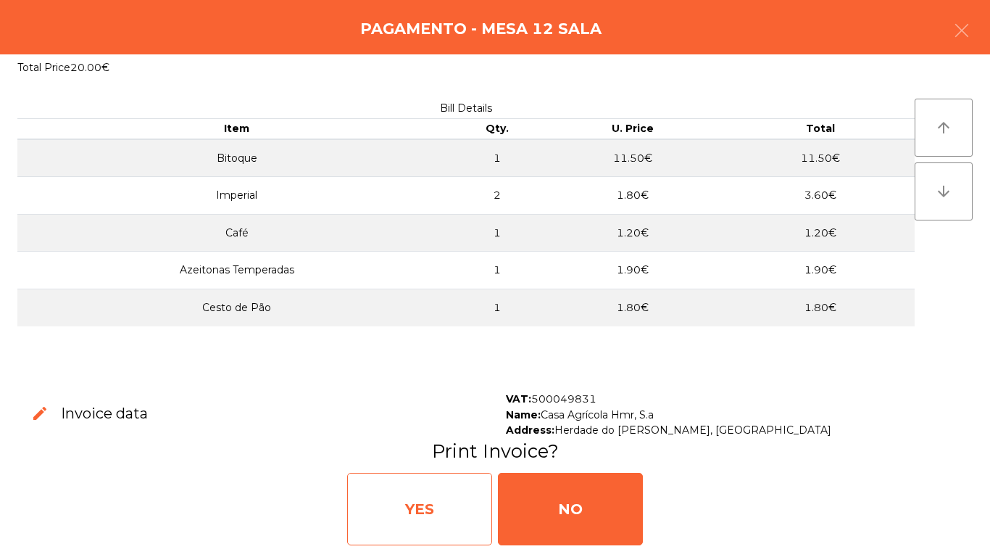
click at [407, 464] on div "YES" at bounding box center [419, 509] width 145 height 73
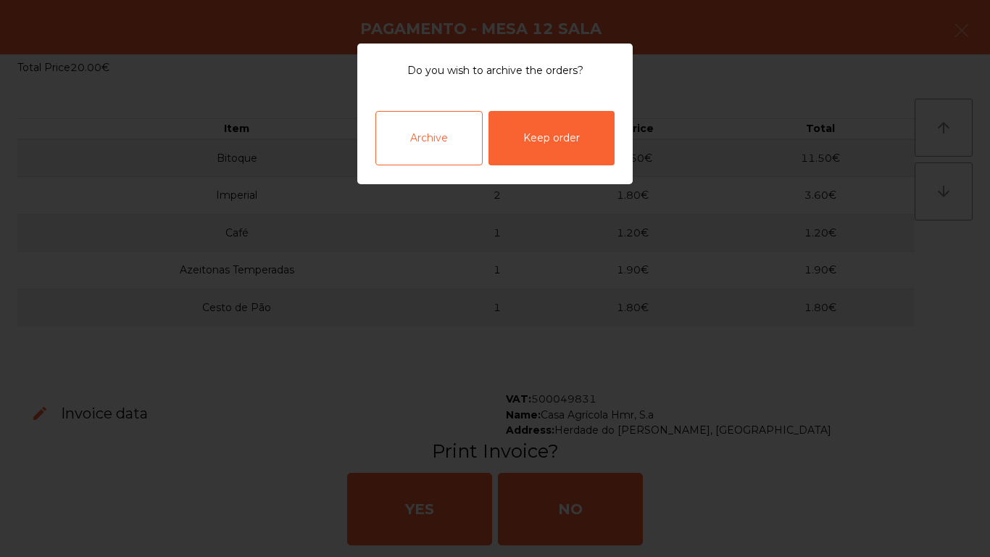
click at [417, 142] on div "Archive" at bounding box center [429, 138] width 107 height 54
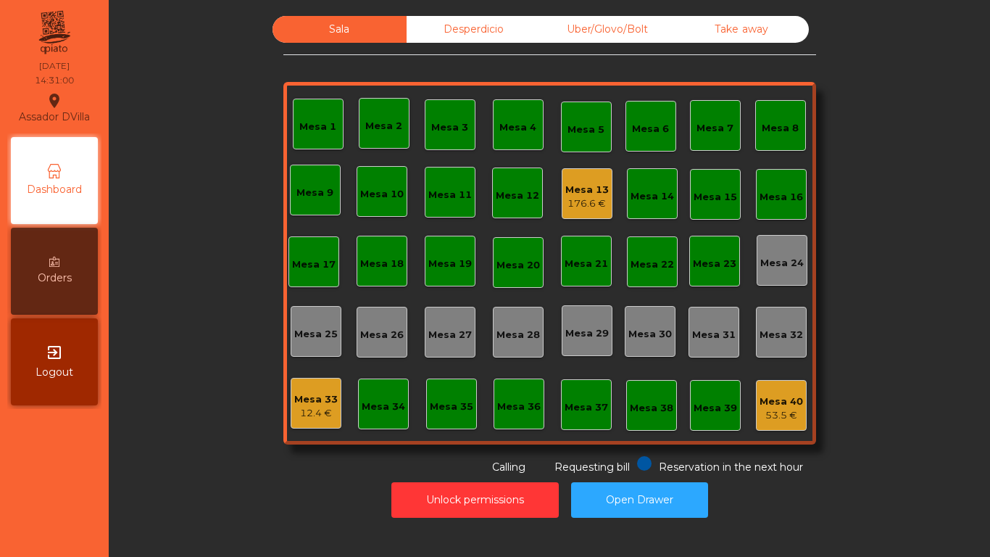
click at [576, 196] on div "176.6 €" at bounding box center [588, 203] width 44 height 15
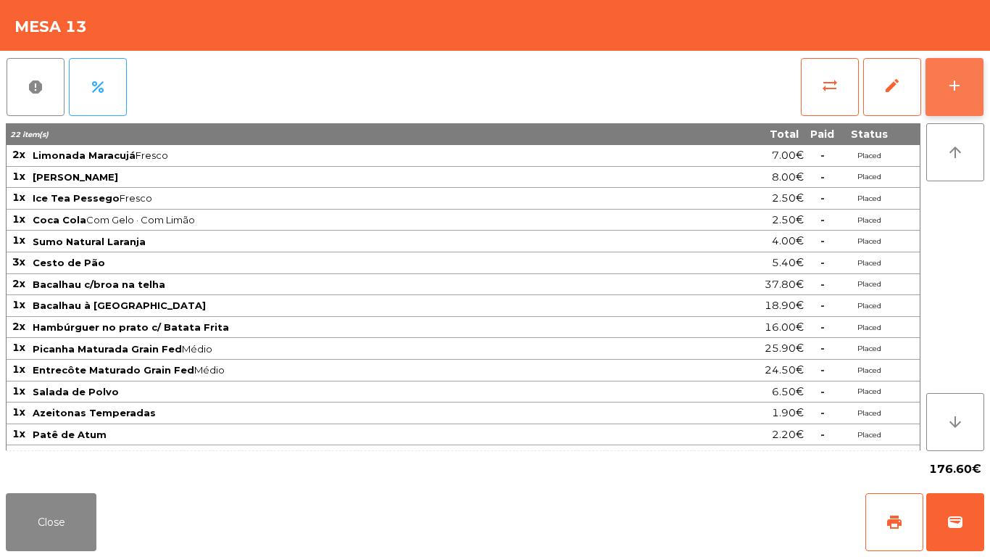
click at [979, 102] on button "add" at bounding box center [955, 87] width 58 height 58
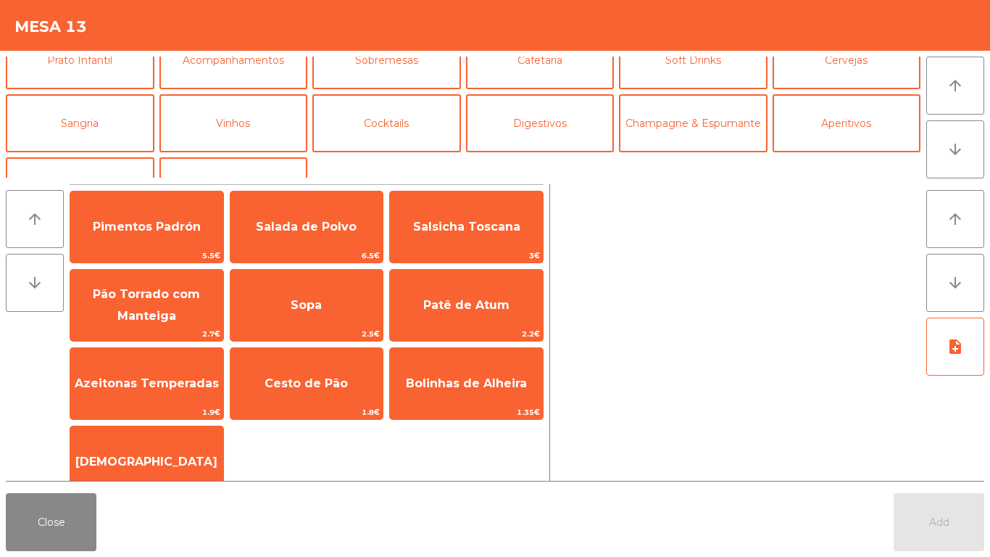
scroll to position [123, 0]
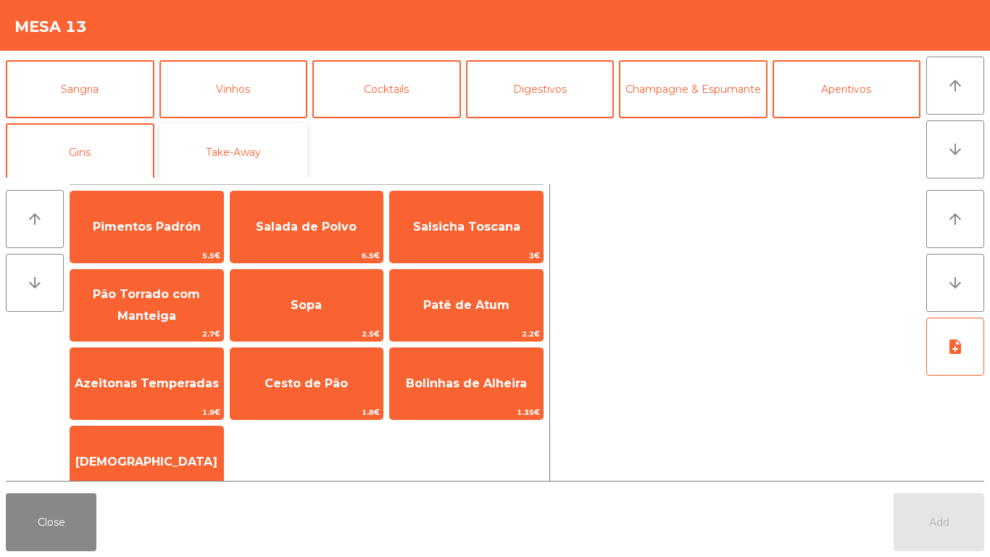
click at [229, 154] on button "Take-Away" at bounding box center [234, 152] width 149 height 58
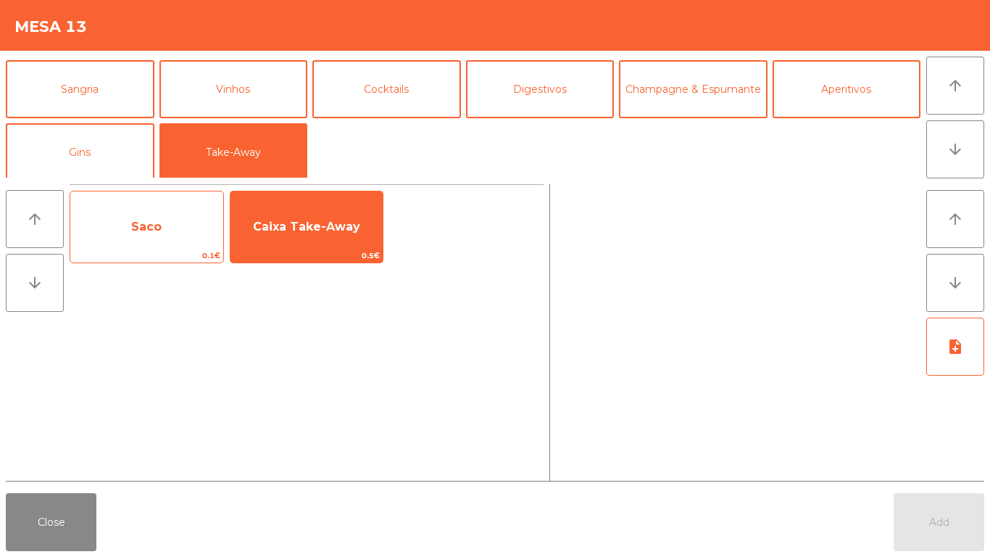
click at [159, 242] on span "Saco" at bounding box center [146, 226] width 153 height 39
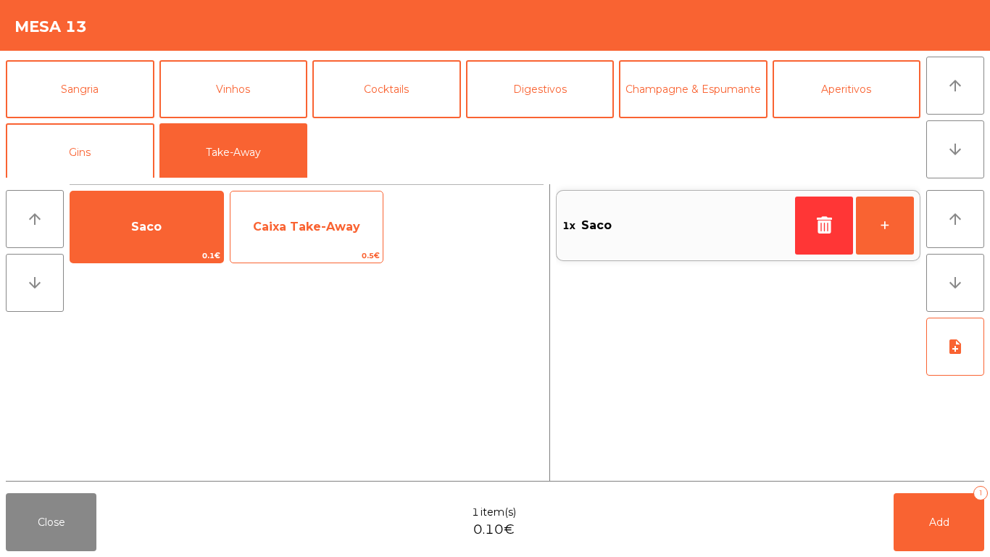
click at [257, 231] on span "Caixa Take-Away" at bounding box center [306, 227] width 107 height 14
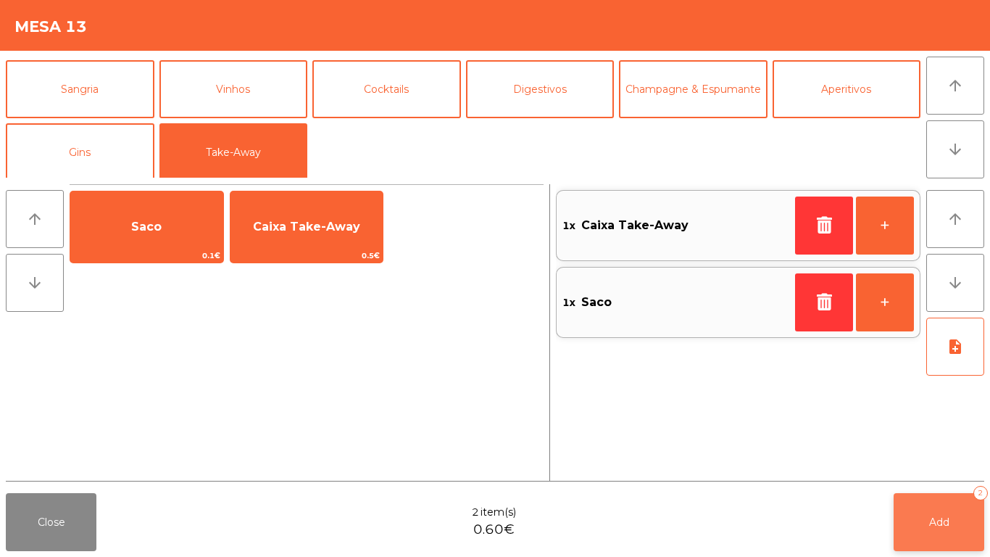
click at [945, 464] on button "Add 2" at bounding box center [939, 522] width 91 height 58
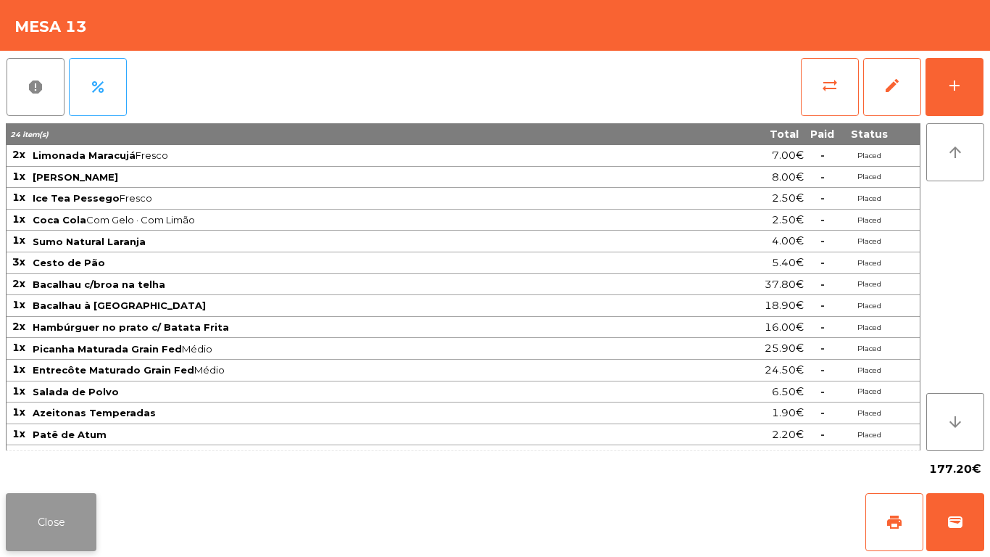
click at [37, 464] on button "Close" at bounding box center [51, 522] width 91 height 58
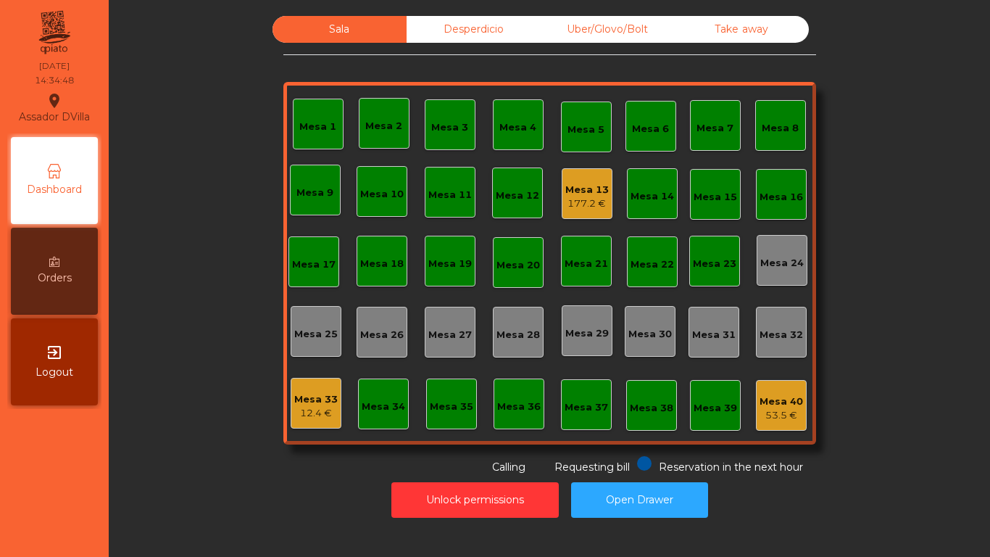
click at [764, 27] on div "Take away" at bounding box center [742, 29] width 134 height 27
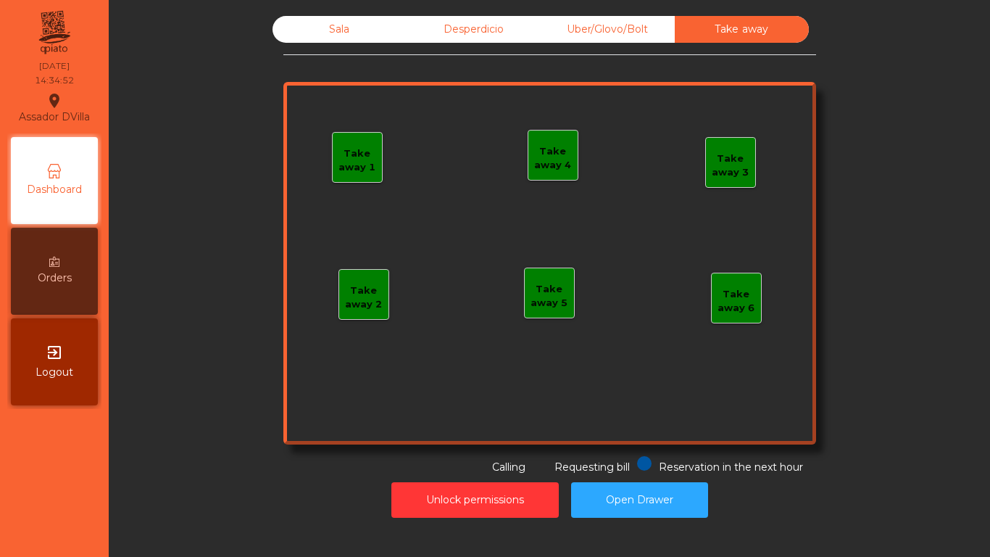
click at [342, 151] on div "Take away 1" at bounding box center [357, 160] width 49 height 28
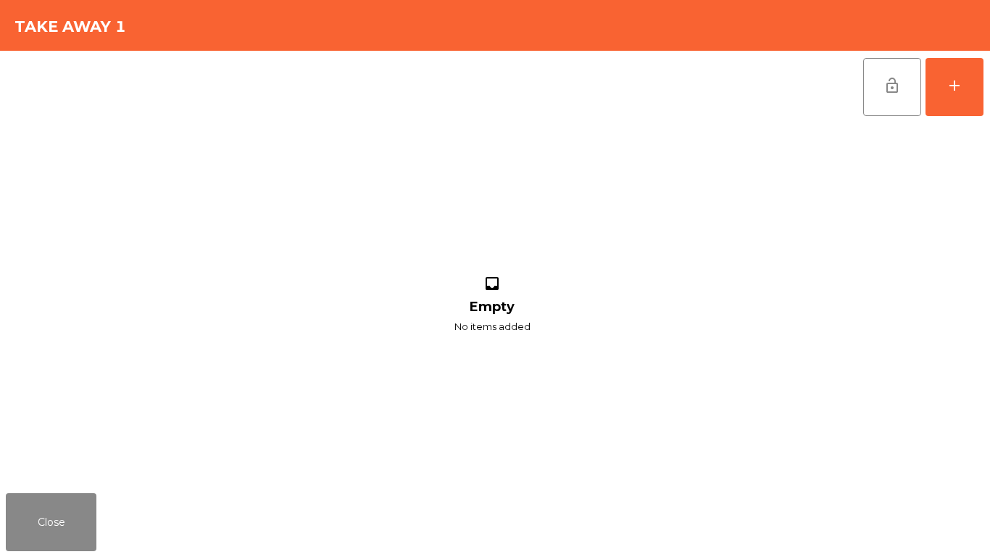
drag, startPoint x: 446, startPoint y: 124, endPoint x: 453, endPoint y: 99, distance: 26.4
click at [442, 99] on app-items-list "lock_open add inbox Empty No items added" at bounding box center [495, 269] width 979 height 436
click at [959, 68] on button "add" at bounding box center [955, 87] width 58 height 58
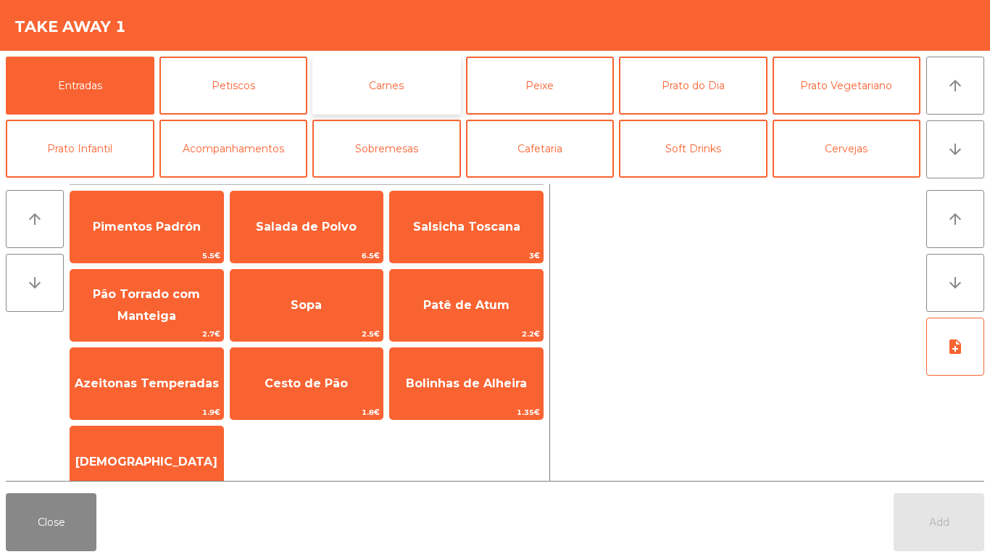
click at [402, 85] on button "Carnes" at bounding box center [387, 86] width 149 height 58
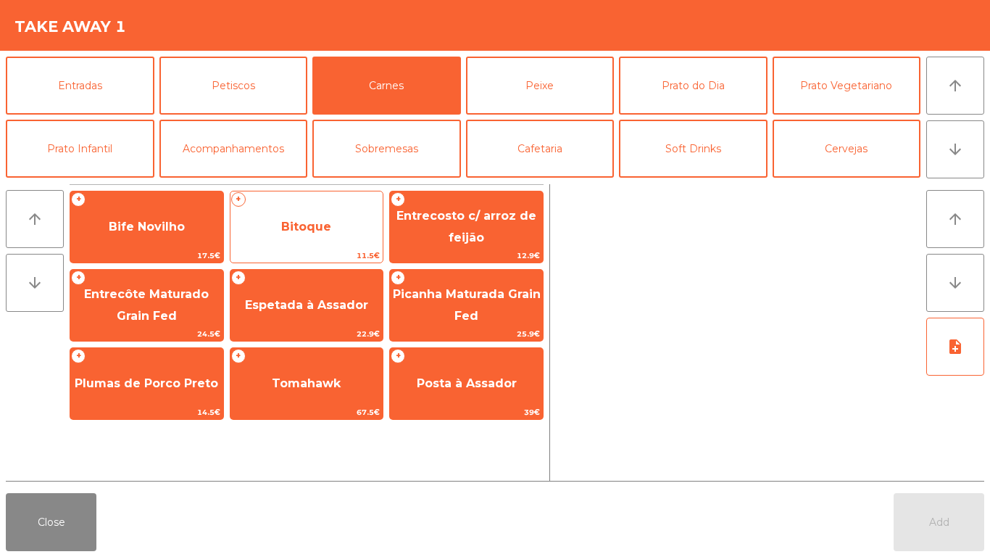
click at [291, 223] on span "Bitoque" at bounding box center [306, 227] width 50 height 14
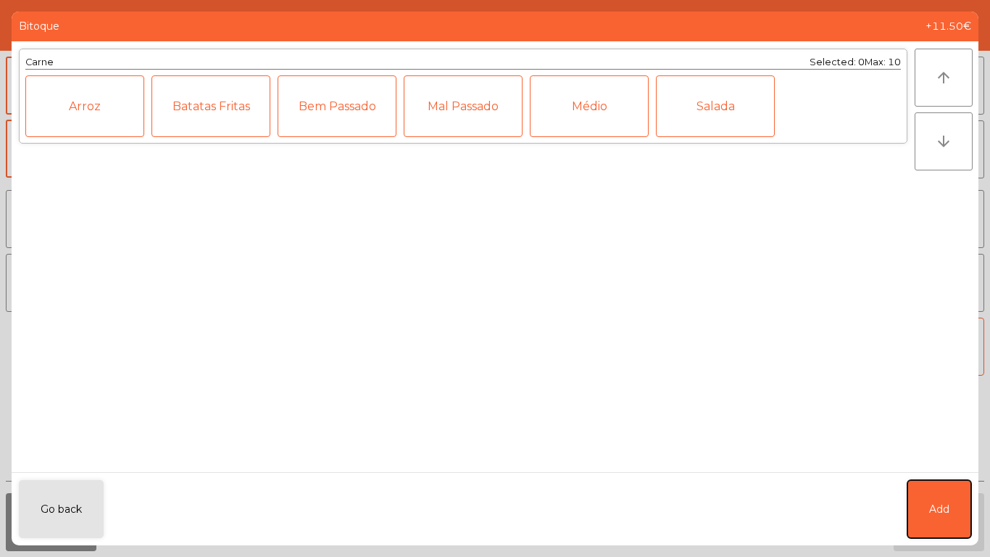
click at [939, 464] on button "Add" at bounding box center [940, 509] width 64 height 58
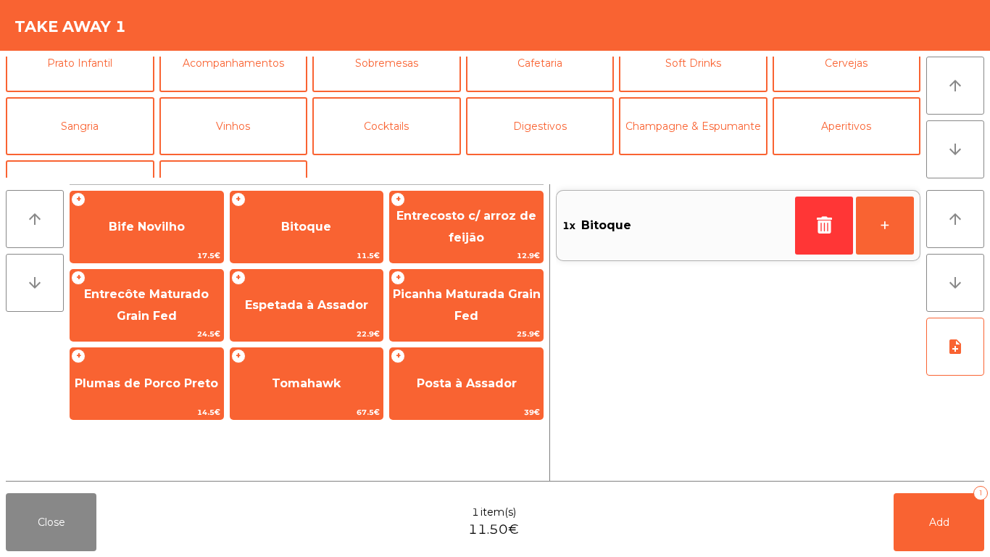
scroll to position [126, 0]
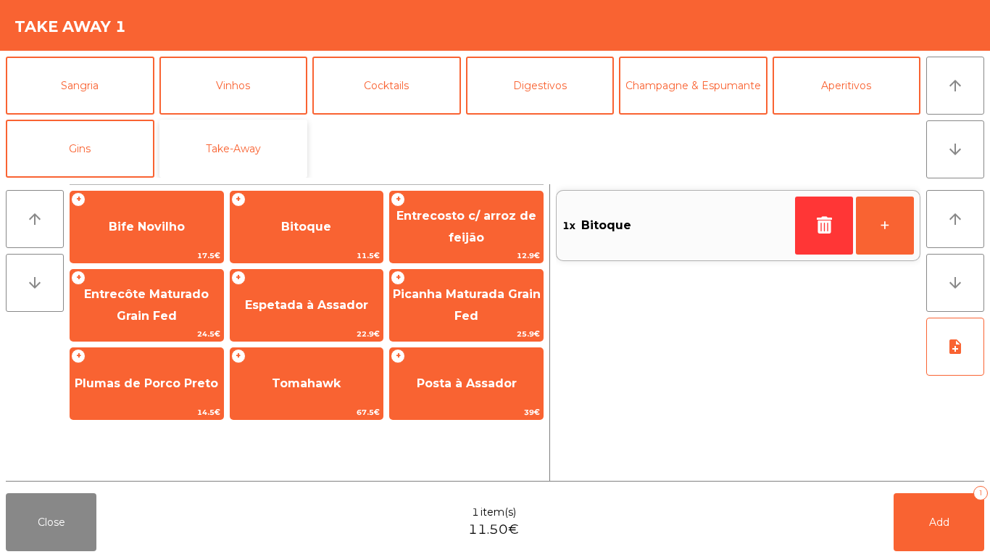
click at [235, 152] on button "Take-Away" at bounding box center [234, 149] width 149 height 58
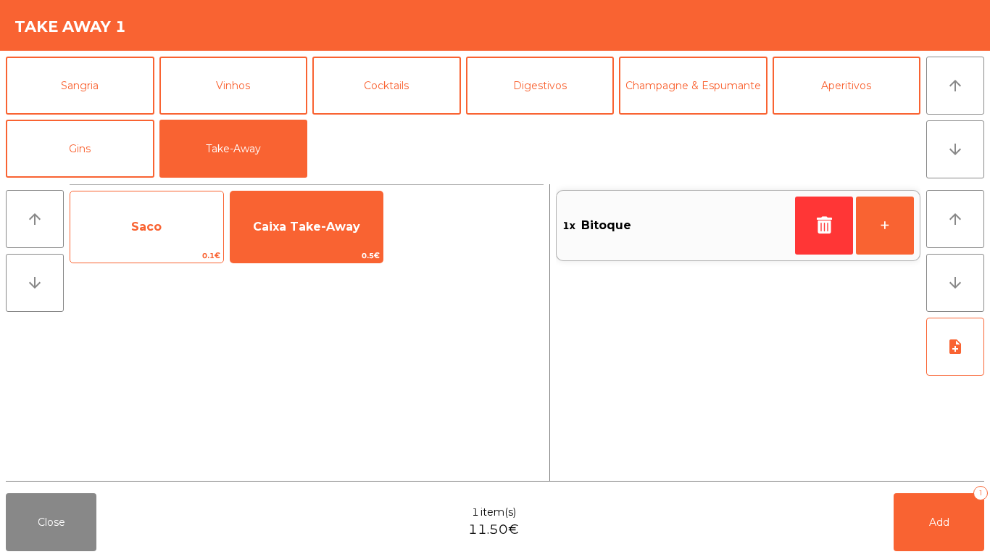
click at [144, 222] on span "Saco" at bounding box center [146, 227] width 30 height 14
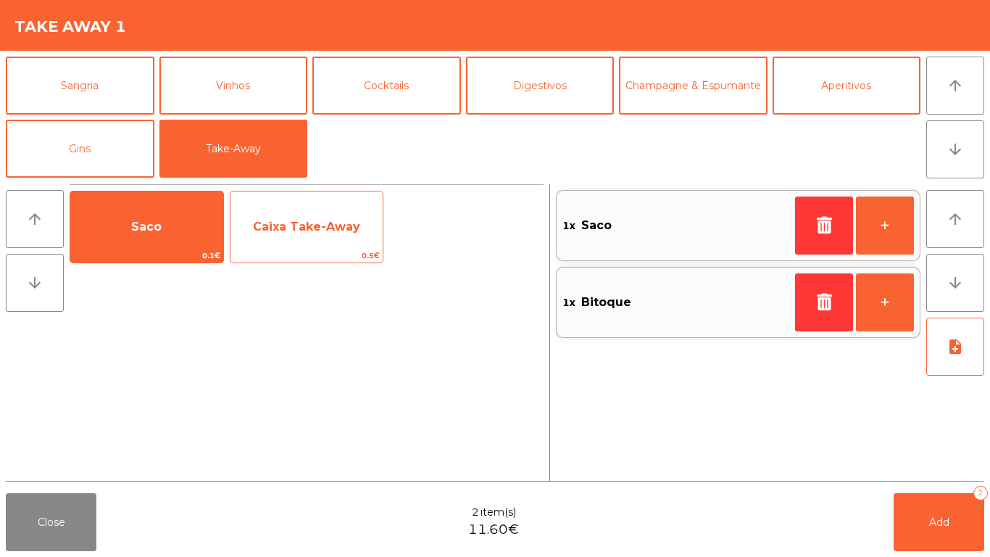
click at [295, 223] on span "Caixa Take-Away" at bounding box center [306, 227] width 107 height 14
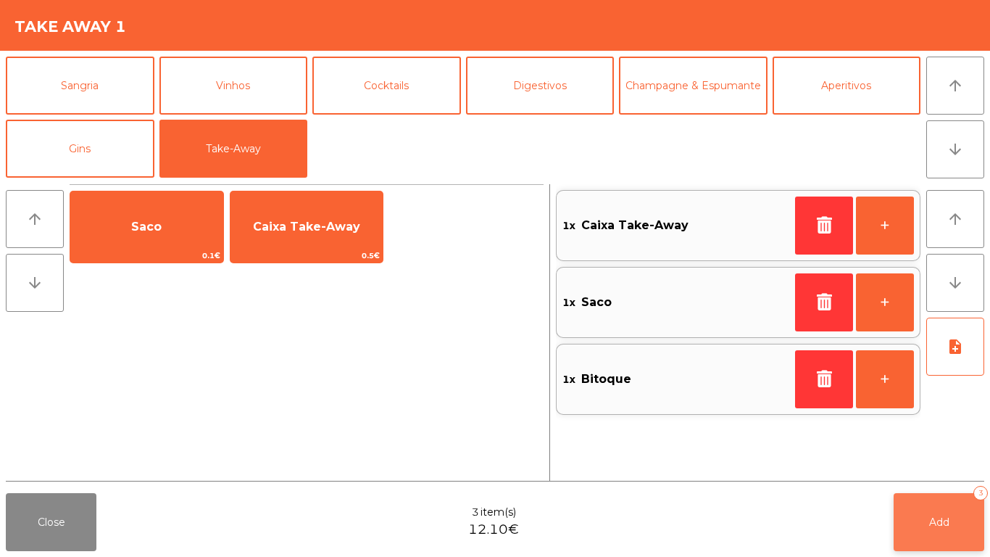
click at [956, 464] on button "Add 3" at bounding box center [939, 522] width 91 height 58
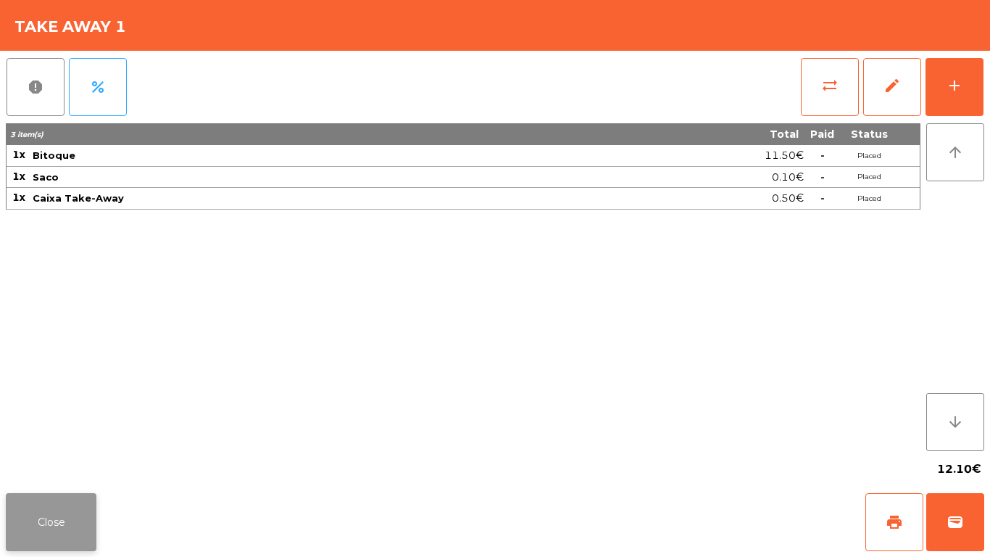
click at [57, 464] on button "Close" at bounding box center [51, 522] width 91 height 58
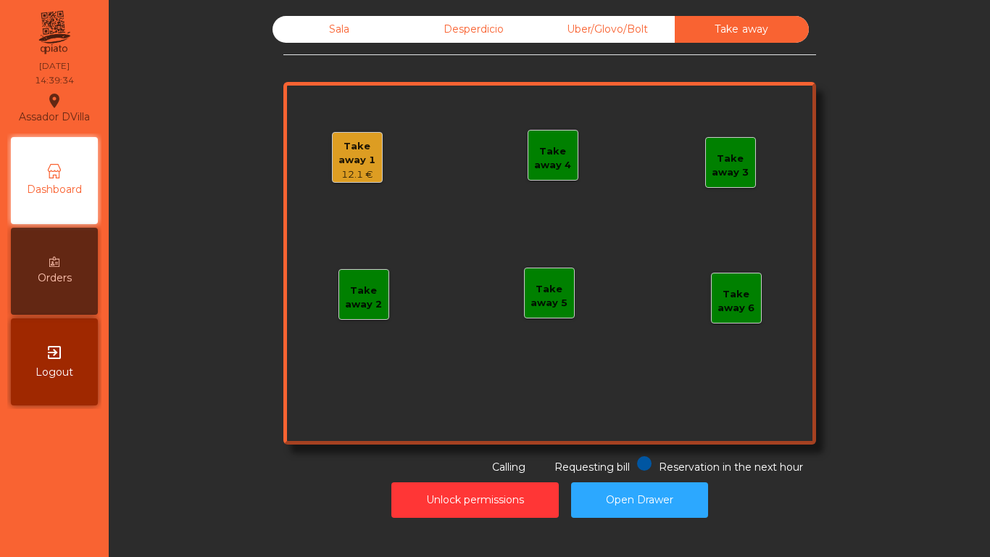
click at [373, 144] on div "Take away 1" at bounding box center [357, 153] width 49 height 28
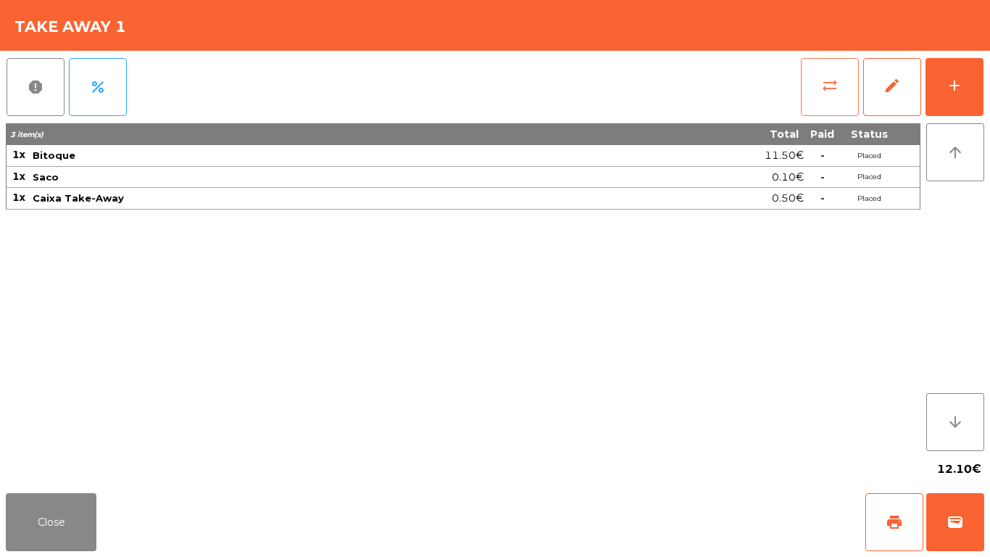
click at [829, 73] on button "sync_alt" at bounding box center [830, 87] width 58 height 58
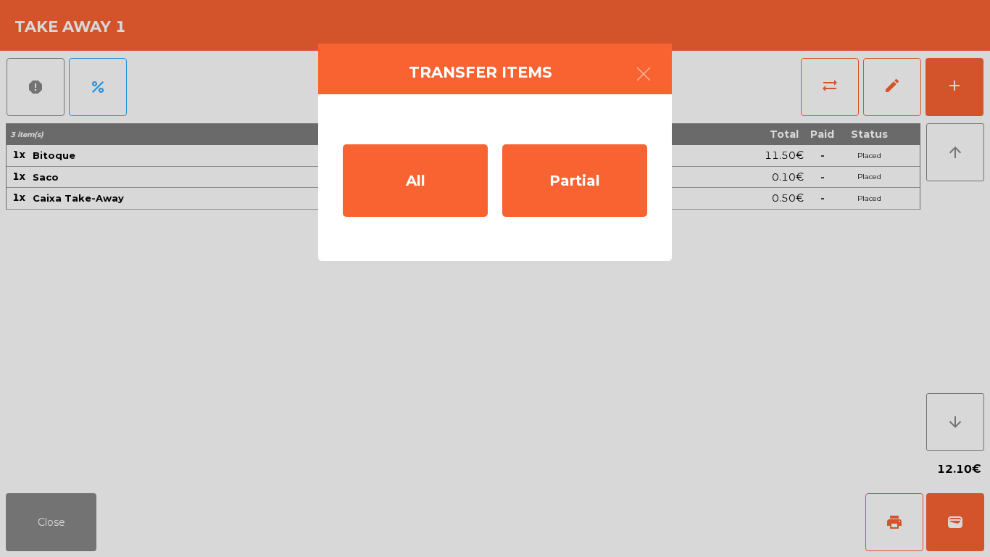
click at [400, 143] on div "All Partial" at bounding box center [495, 177] width 354 height 167
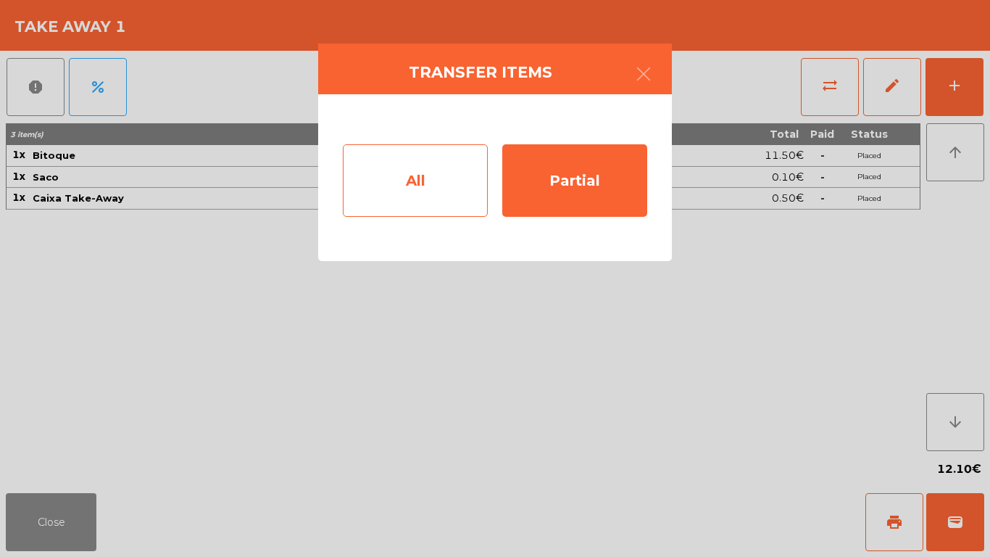
click at [407, 162] on div "All" at bounding box center [415, 180] width 145 height 73
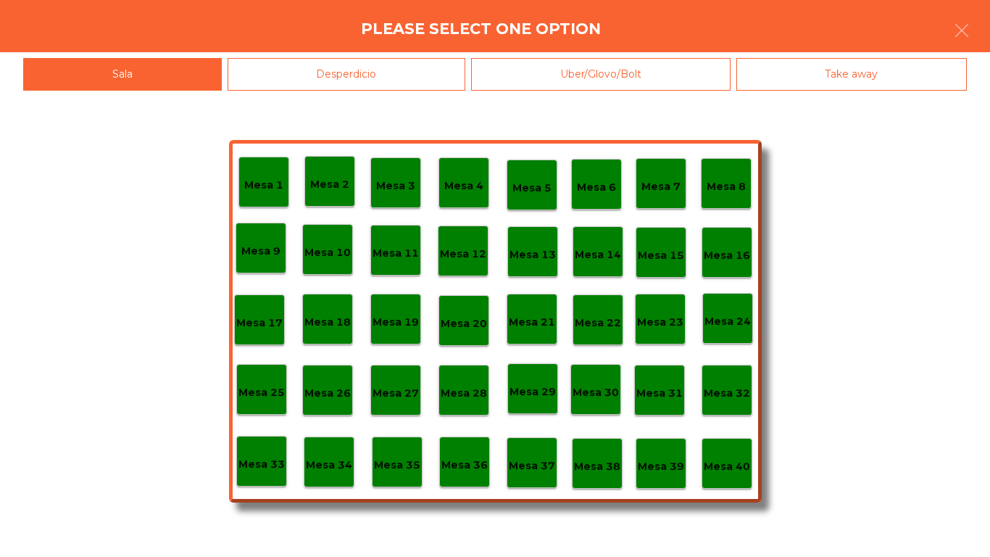
drag, startPoint x: 567, startPoint y: 75, endPoint x: 558, endPoint y: 107, distance: 33.8
click at [568, 75] on div "Uber/Glovo/Bolt" at bounding box center [601, 74] width 260 height 33
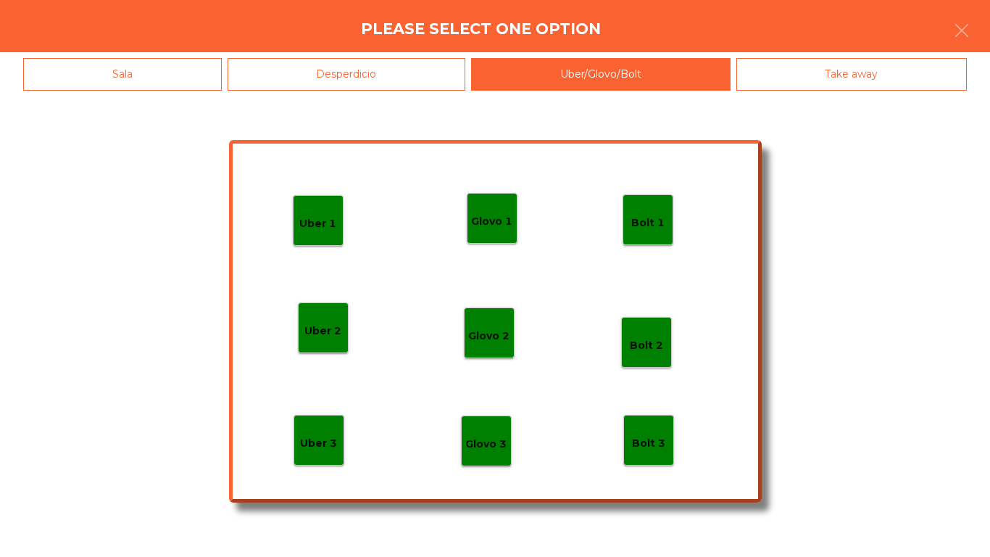
click at [637, 217] on p "Bolt 1" at bounding box center [648, 223] width 33 height 17
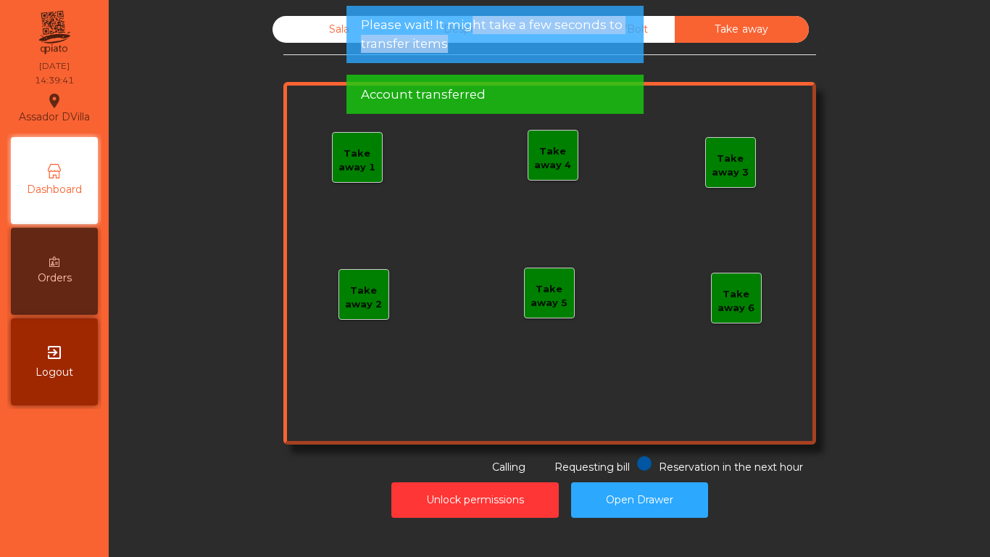
click at [468, 33] on span "Please wait! It might take a few seconds to transfer items" at bounding box center [495, 34] width 268 height 36
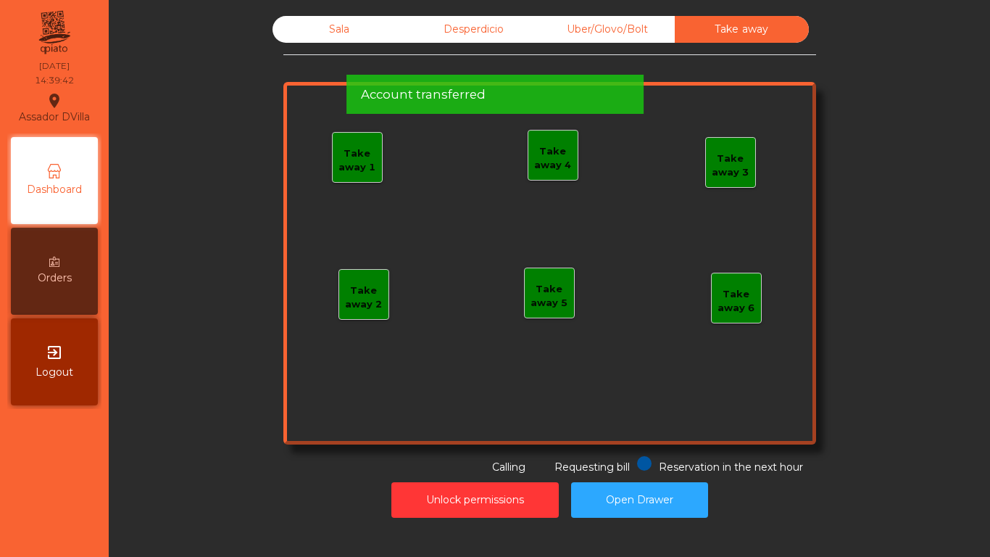
drag, startPoint x: 531, startPoint y: 32, endPoint x: 571, endPoint y: 29, distance: 39.3
click at [533, 86] on div "Account transferred" at bounding box center [495, 95] width 268 height 18
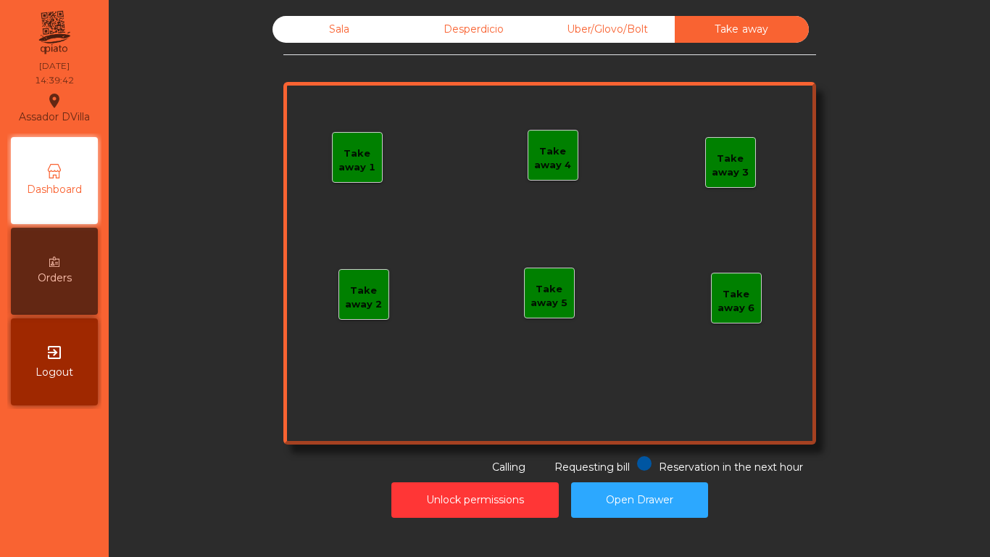
click at [598, 26] on div "Account transferred" at bounding box center [495, 25] width 268 height 18
click at [617, 28] on div "Uber/Glovo/Bolt" at bounding box center [608, 29] width 134 height 27
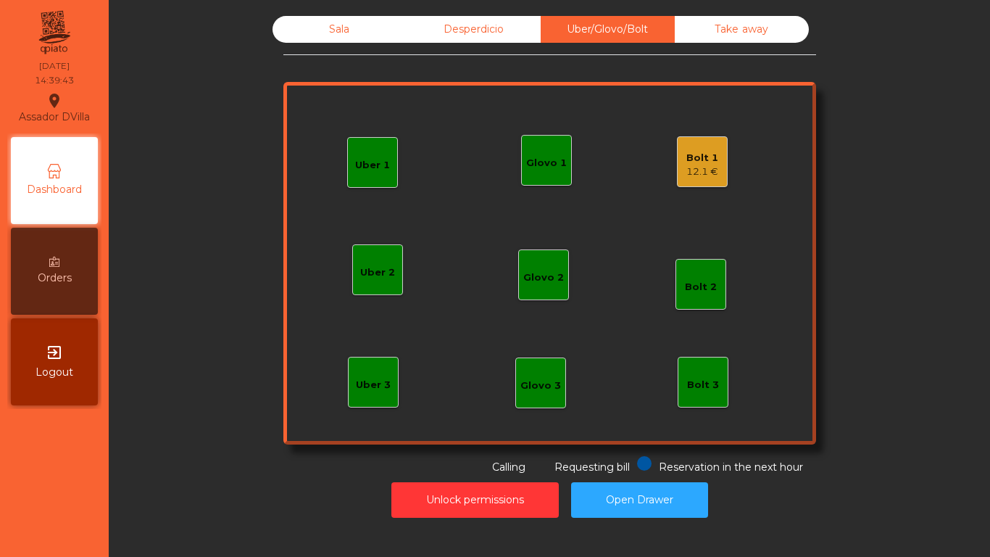
click at [690, 170] on div "12.1 €" at bounding box center [703, 172] width 32 height 15
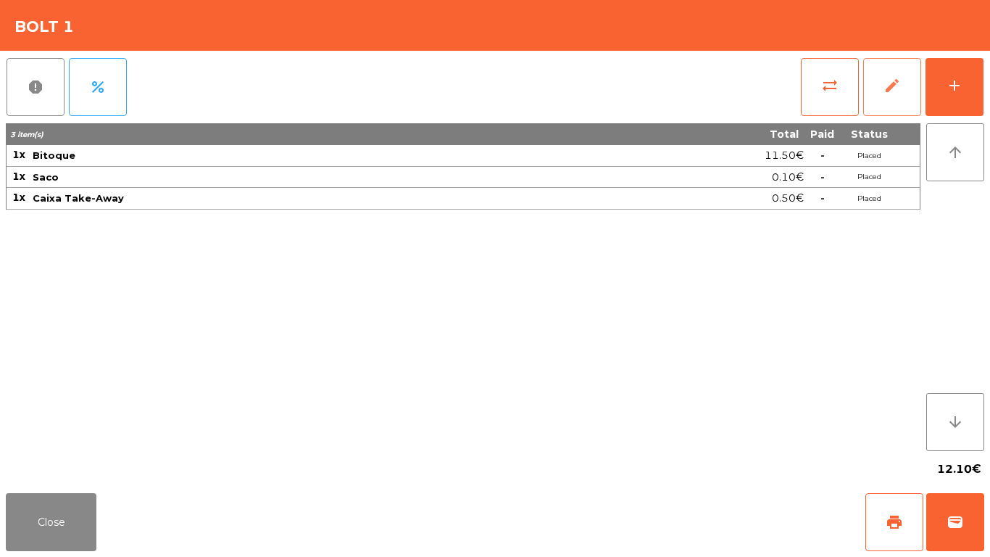
click at [906, 72] on button "edit" at bounding box center [893, 87] width 58 height 58
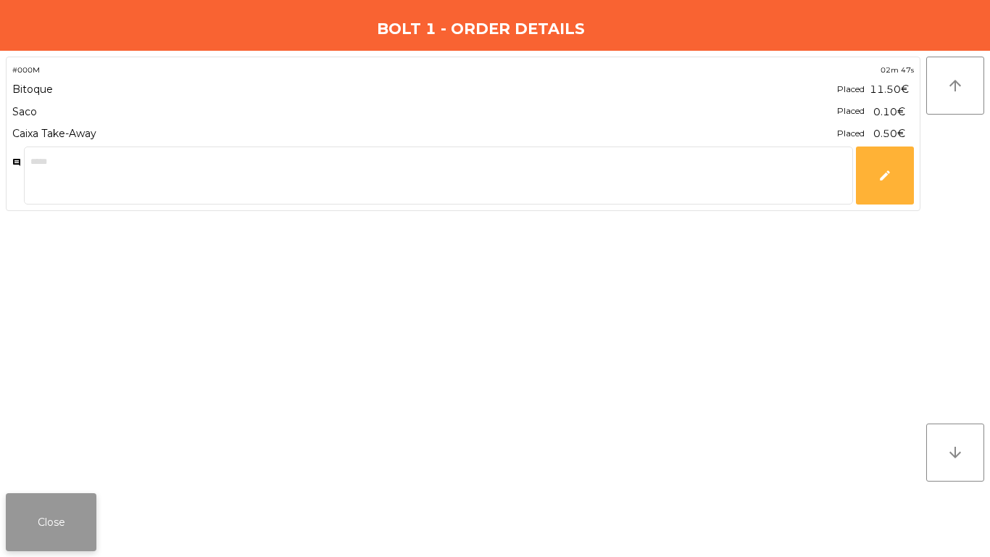
click at [17, 464] on button "Close" at bounding box center [51, 522] width 91 height 58
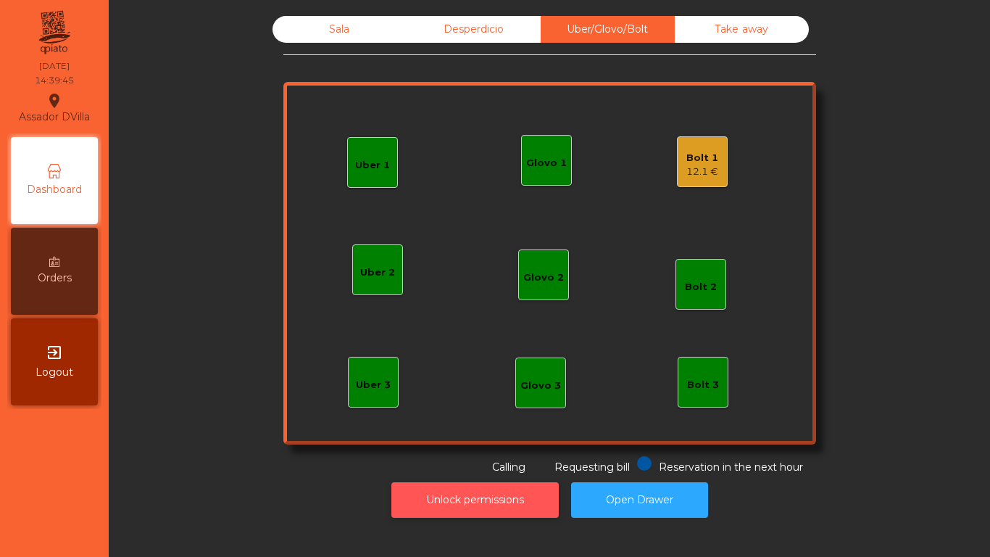
click at [492, 464] on button "Unlock permissions" at bounding box center [475, 500] width 167 height 36
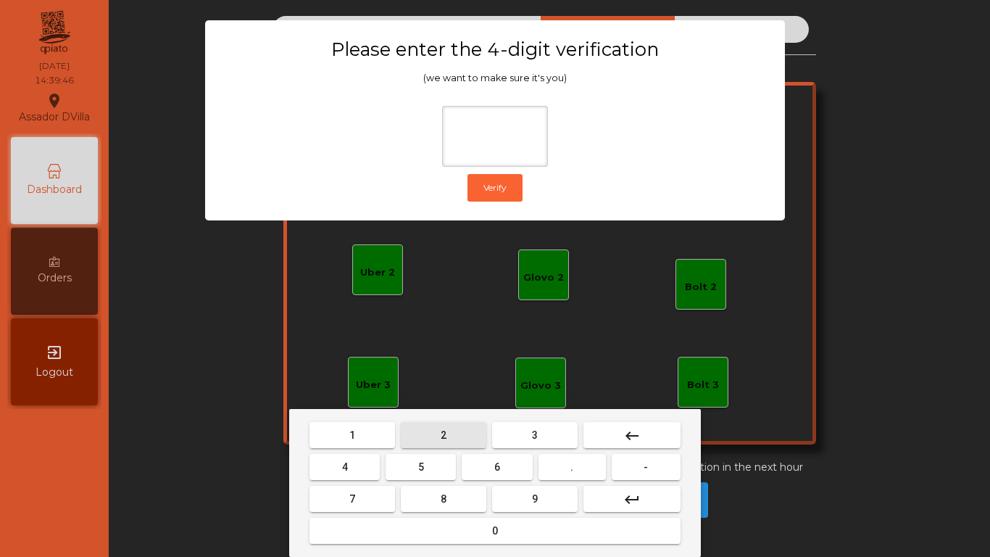
drag, startPoint x: 454, startPoint y: 431, endPoint x: 345, endPoint y: 465, distance: 114.0
click at [453, 431] on button "2" at bounding box center [444, 435] width 86 height 26
drag, startPoint x: 345, startPoint y: 465, endPoint x: 508, endPoint y: 463, distance: 163.2
click at [349, 464] on button "4" at bounding box center [345, 467] width 70 height 26
click at [511, 462] on button "6" at bounding box center [497, 467] width 70 height 26
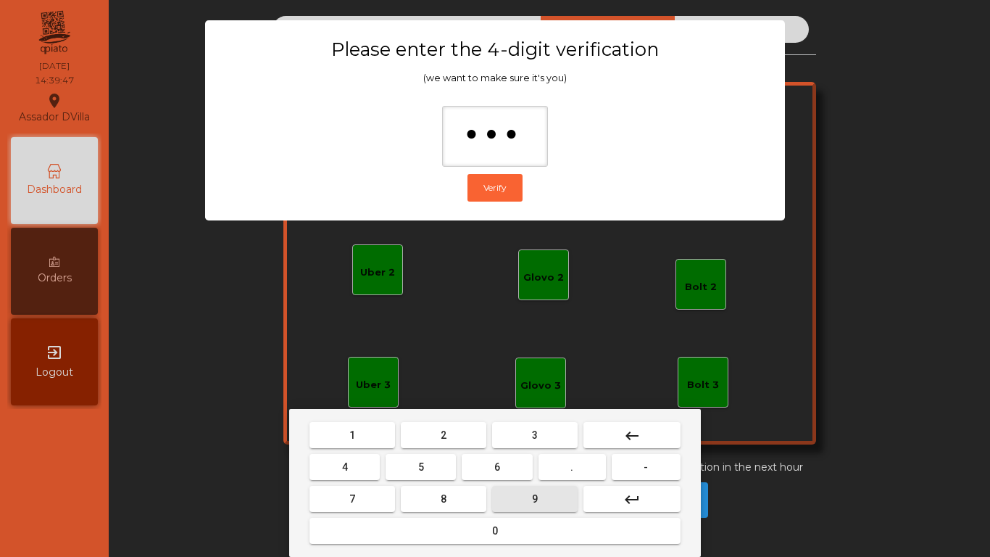
click at [531, 464] on button "9" at bounding box center [535, 499] width 86 height 26
type input "****"
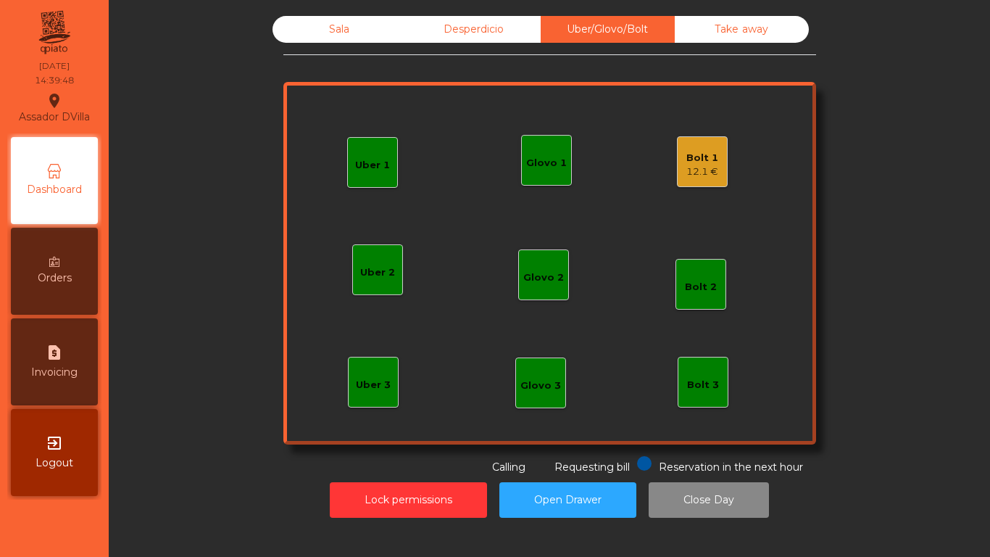
click at [687, 156] on div "Bolt 1" at bounding box center [703, 158] width 32 height 15
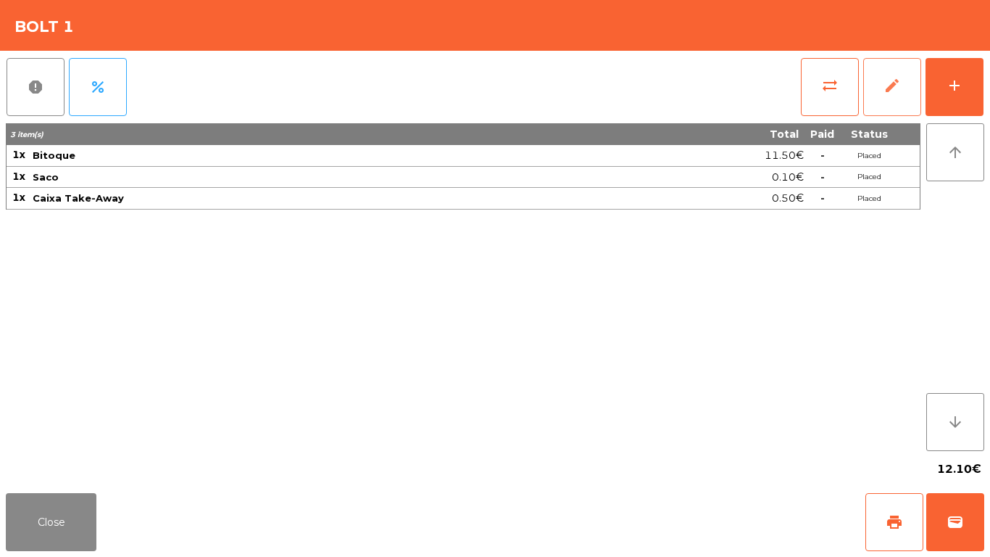
click at [897, 78] on span "edit" at bounding box center [892, 85] width 17 height 17
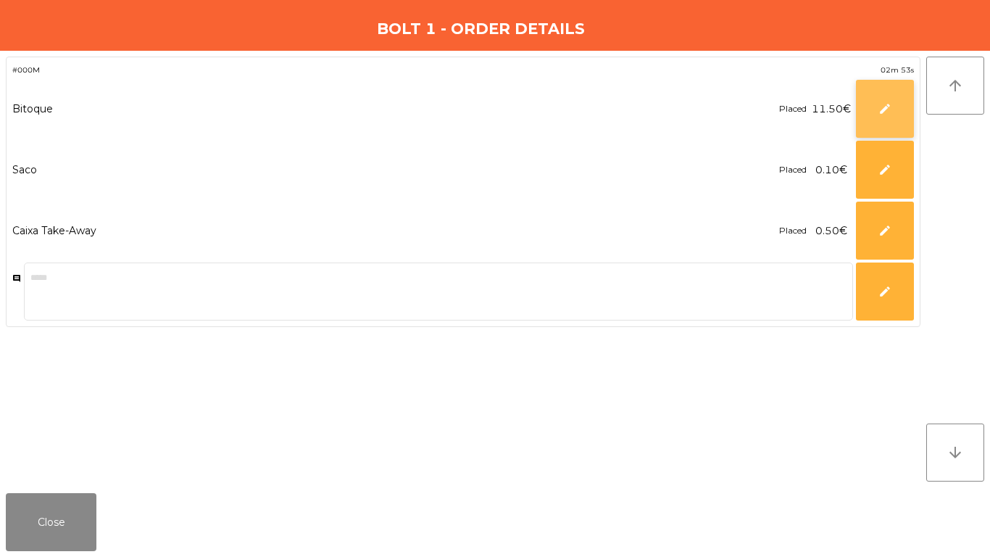
click at [874, 108] on button "edit" at bounding box center [885, 109] width 58 height 58
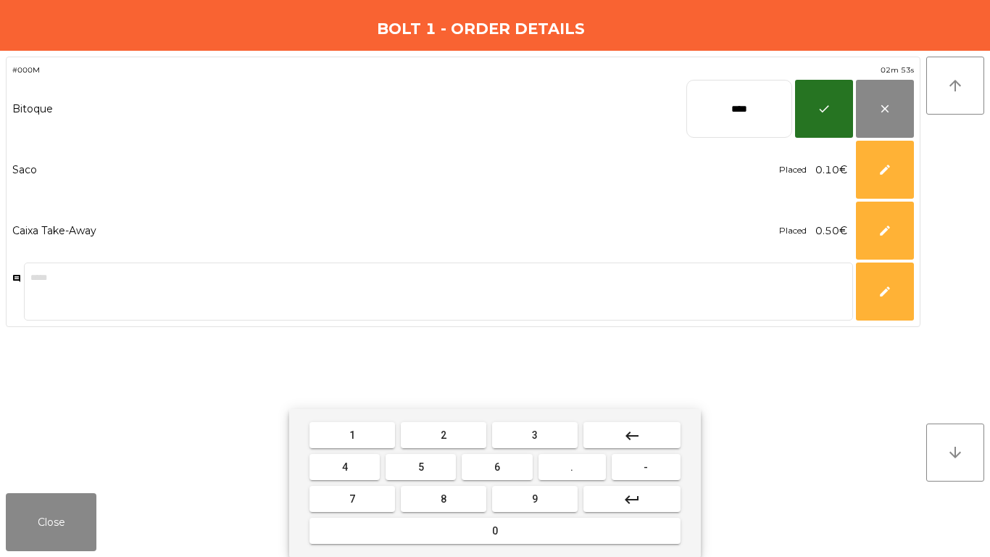
click at [742, 112] on input "****" at bounding box center [740, 109] width 106 height 58
type input "****"
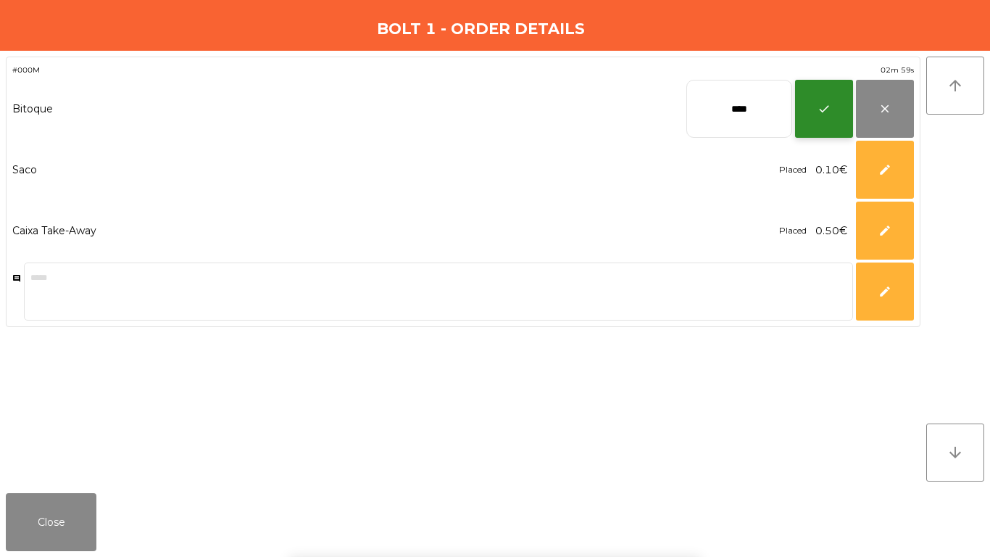
click at [803, 113] on button "check" at bounding box center [824, 109] width 58 height 58
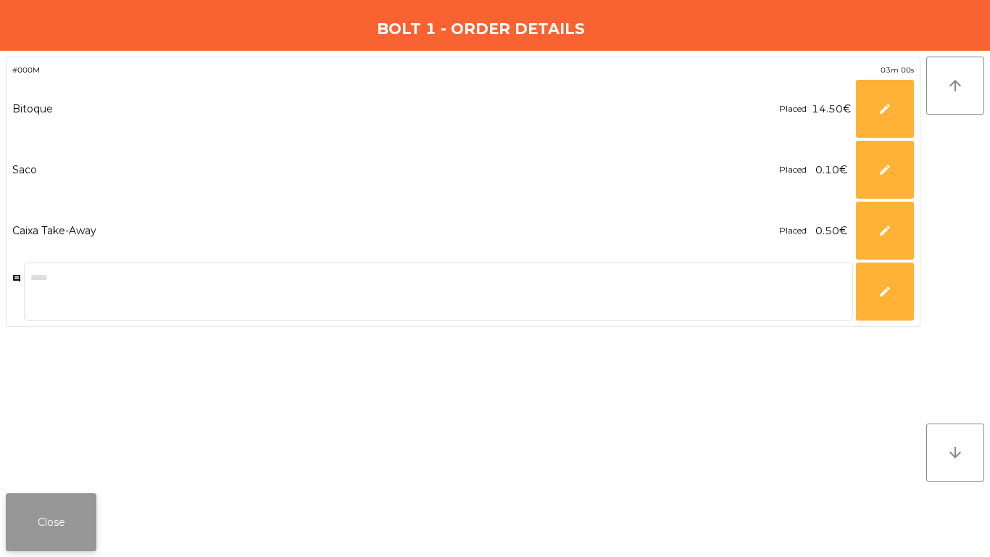
click at [70, 464] on button "Close" at bounding box center [51, 522] width 91 height 58
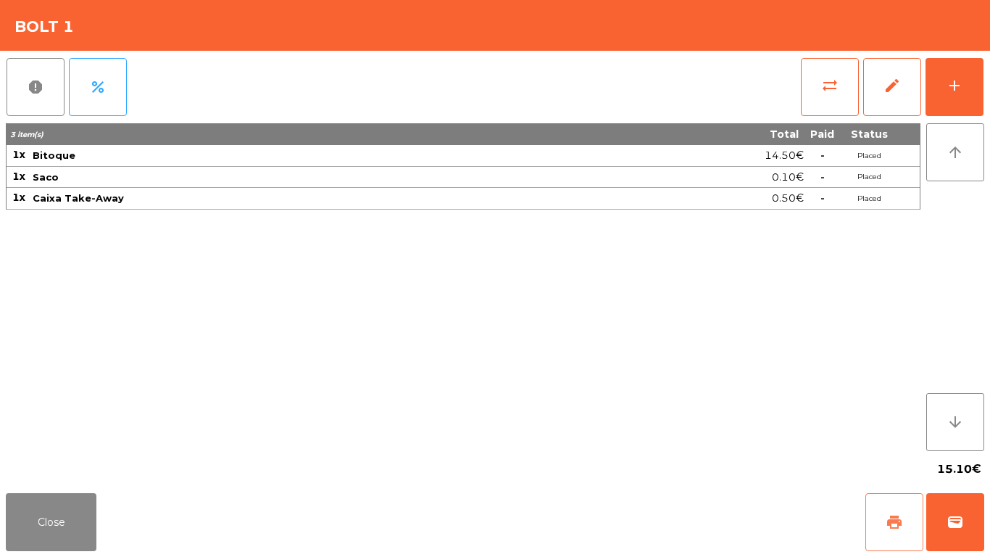
click at [893, 464] on span "print" at bounding box center [894, 521] width 17 height 17
click at [969, 464] on button "wallet" at bounding box center [956, 522] width 58 height 58
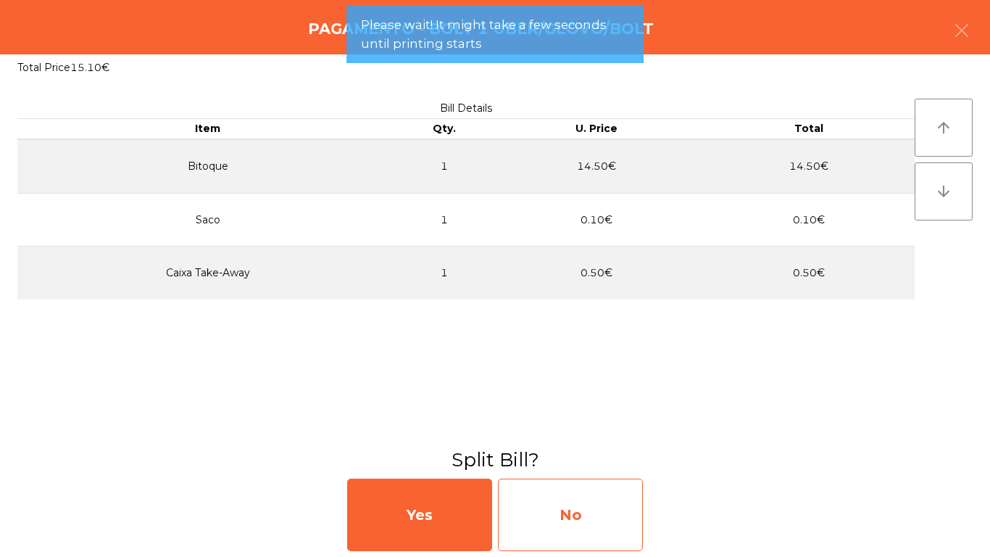
click at [575, 464] on div "No" at bounding box center [570, 515] width 145 height 73
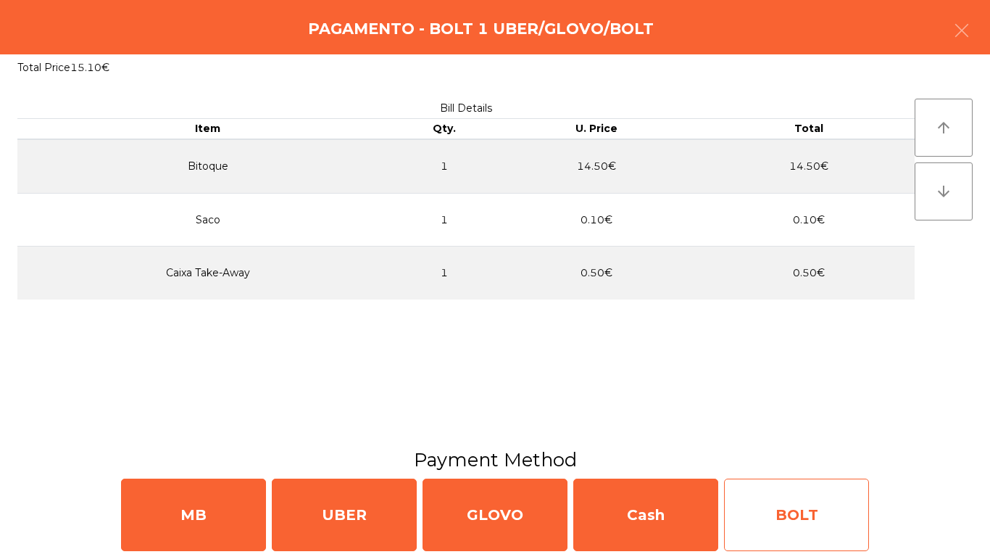
click at [780, 464] on div "BOLT" at bounding box center [796, 515] width 145 height 73
select select "**"
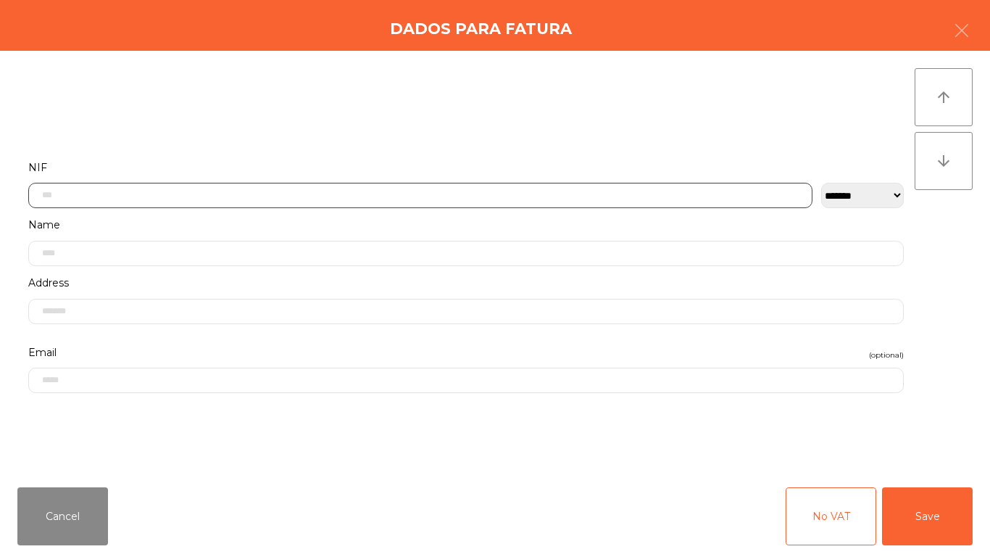
click at [457, 201] on input "text" at bounding box center [420, 195] width 785 height 25
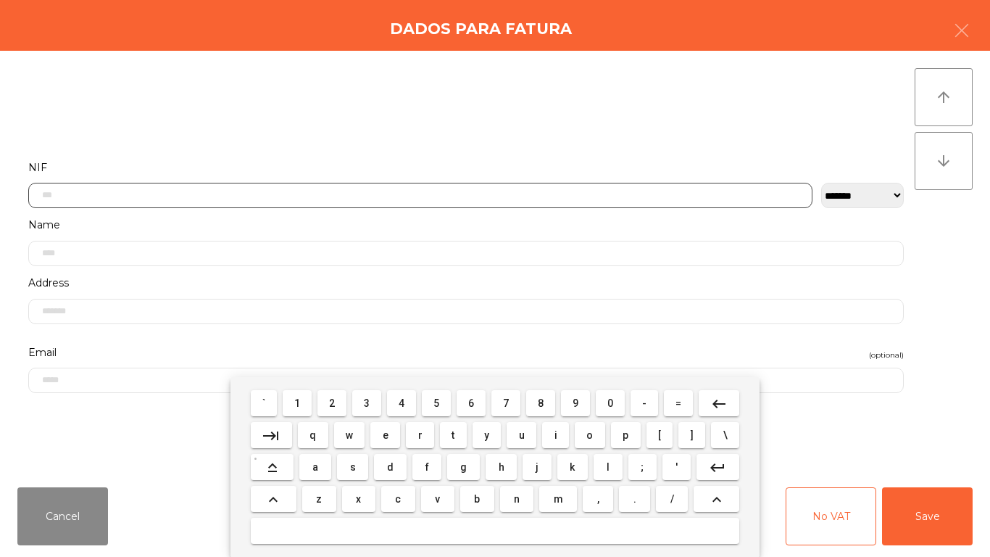
scroll to position [88, 0]
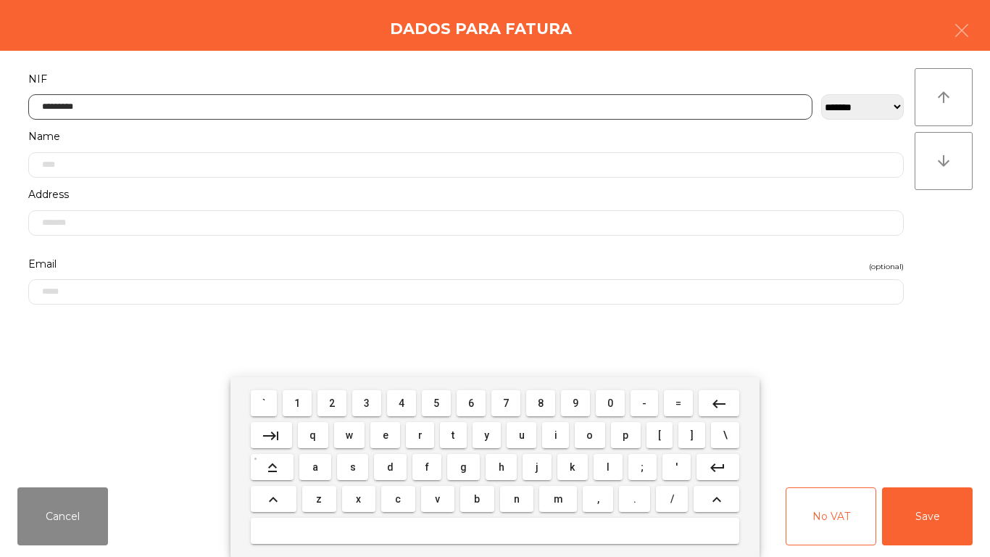
type input "*********"
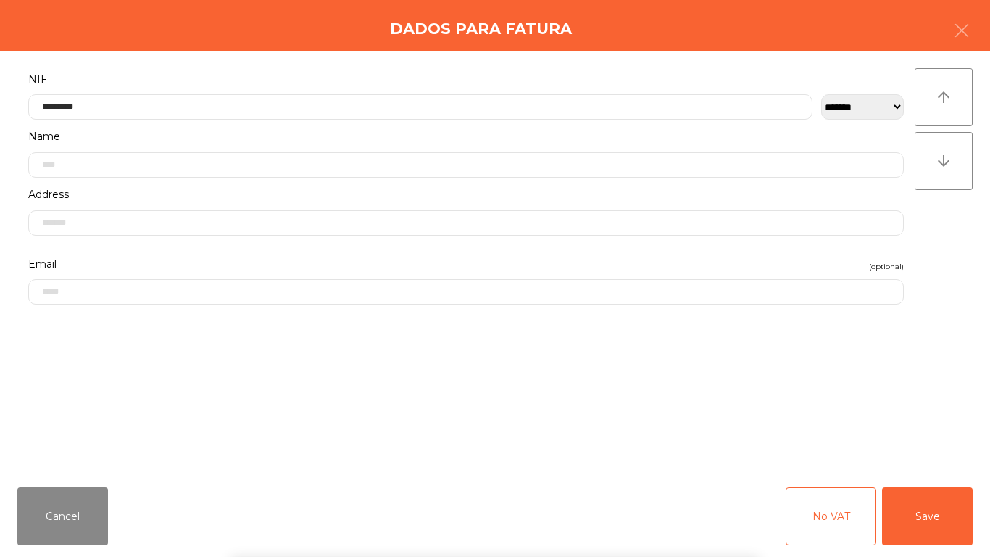
click at [890, 420] on div "` 1 2 3 4 5 6 7 8 9 0 - = keyboard_backspace keyboard_tab q w e r t y u i o p […" at bounding box center [495, 467] width 990 height 180
click at [938, 464] on button "Save" at bounding box center [927, 516] width 91 height 58
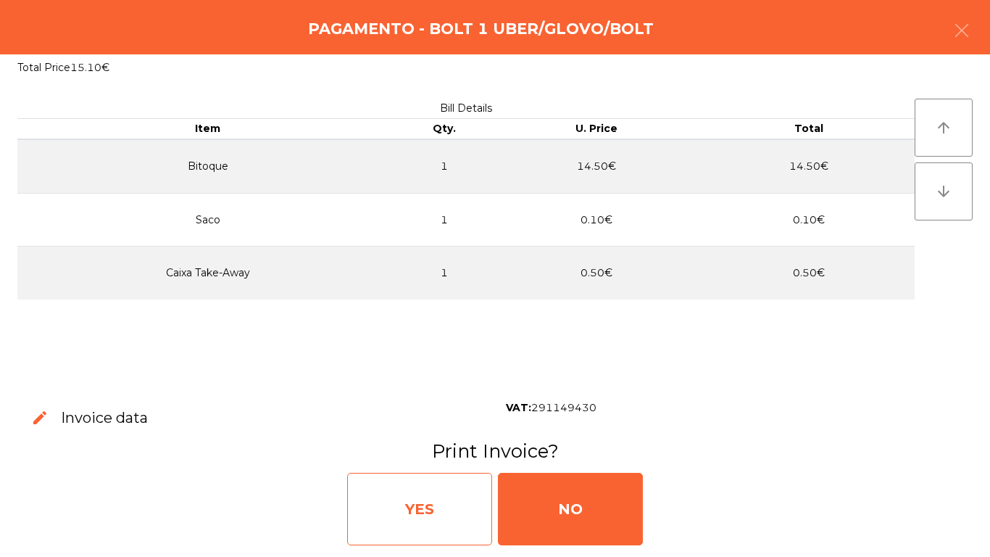
click at [436, 464] on div "YES" at bounding box center [419, 509] width 145 height 73
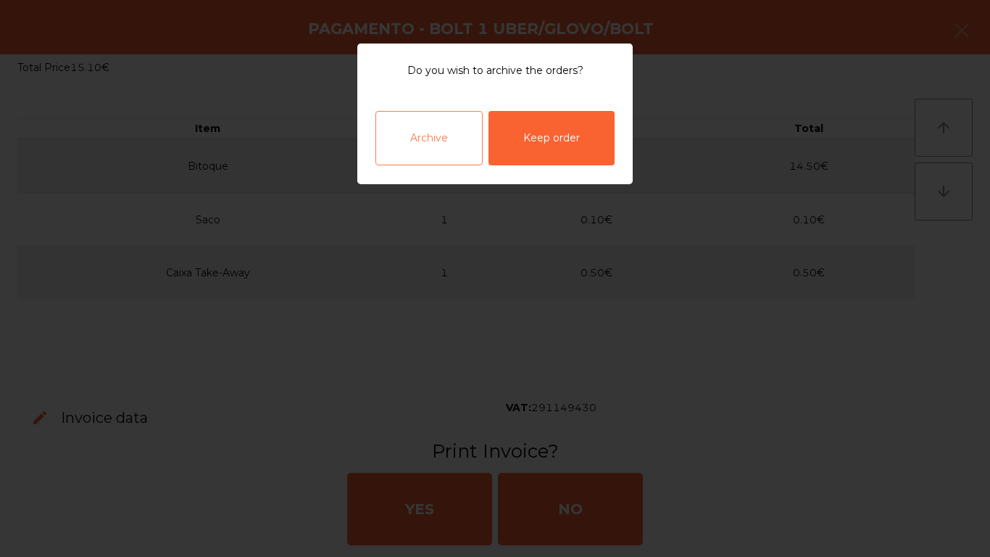
click at [408, 151] on div "Archive" at bounding box center [429, 138] width 107 height 54
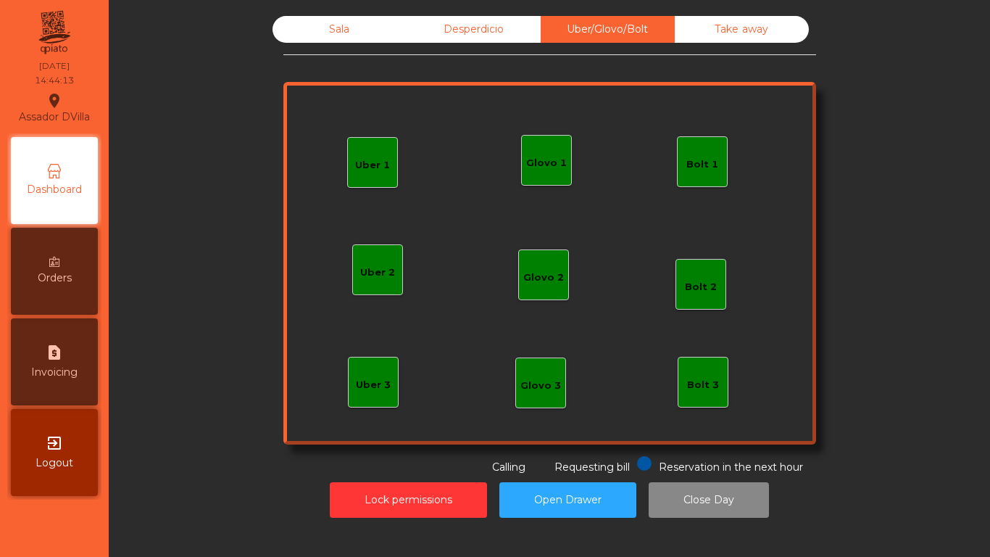
click at [306, 27] on div "Sala" at bounding box center [340, 29] width 134 height 27
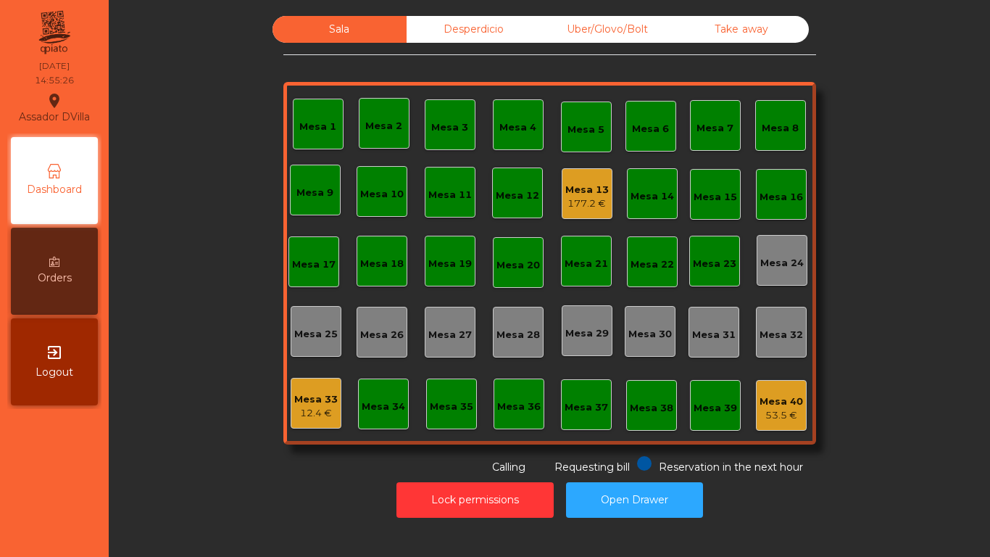
click at [576, 204] on div "177.2 €" at bounding box center [588, 203] width 44 height 15
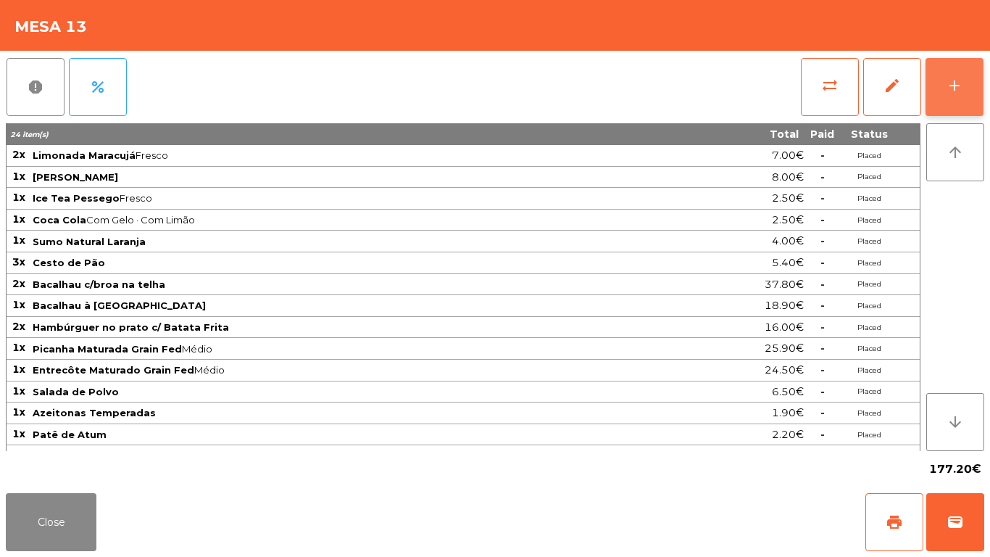
click at [974, 91] on button "add" at bounding box center [955, 87] width 58 height 58
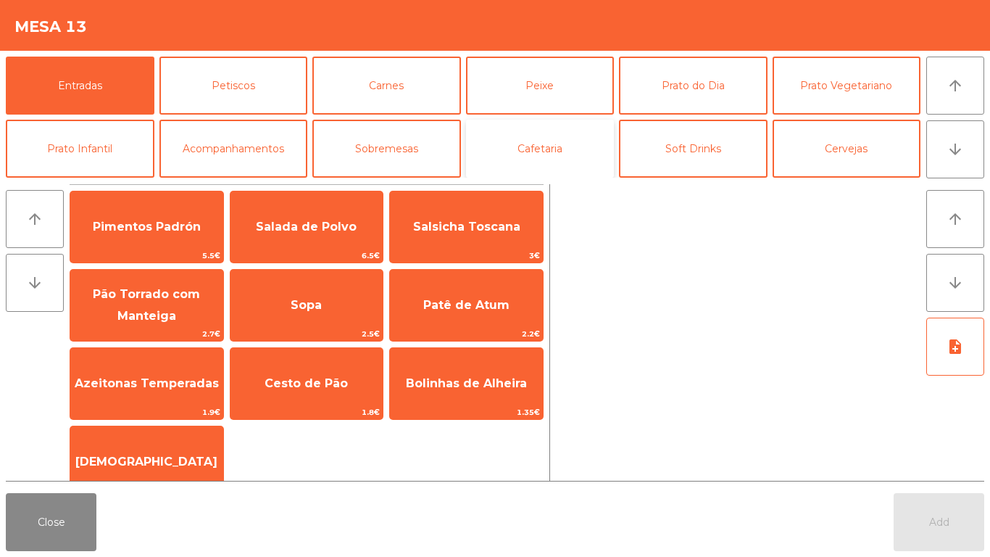
click at [562, 152] on button "Cafetaria" at bounding box center [540, 149] width 149 height 58
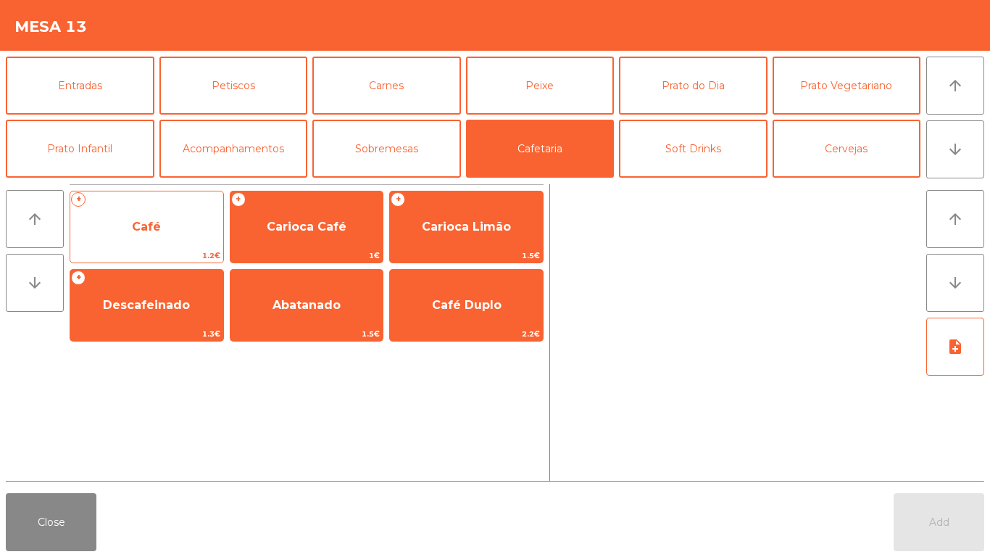
click at [143, 235] on span "Café" at bounding box center [146, 226] width 153 height 39
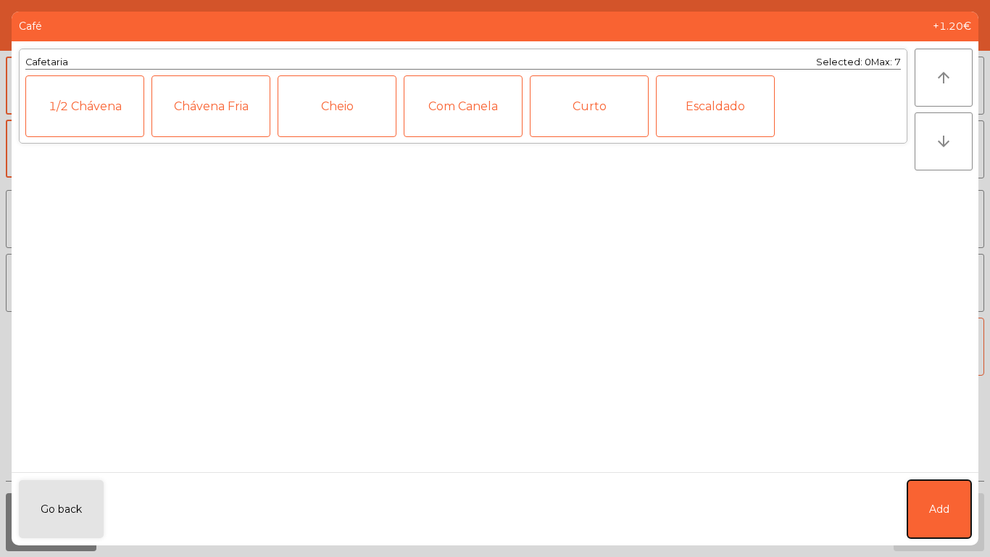
click at [955, 464] on button "Add" at bounding box center [940, 509] width 64 height 58
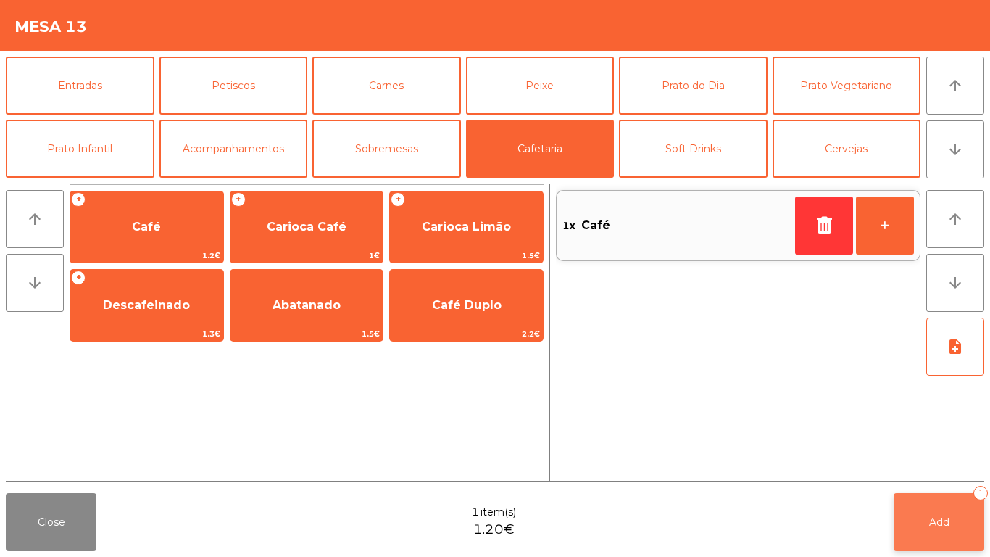
click at [924, 464] on button "Add 1" at bounding box center [939, 522] width 91 height 58
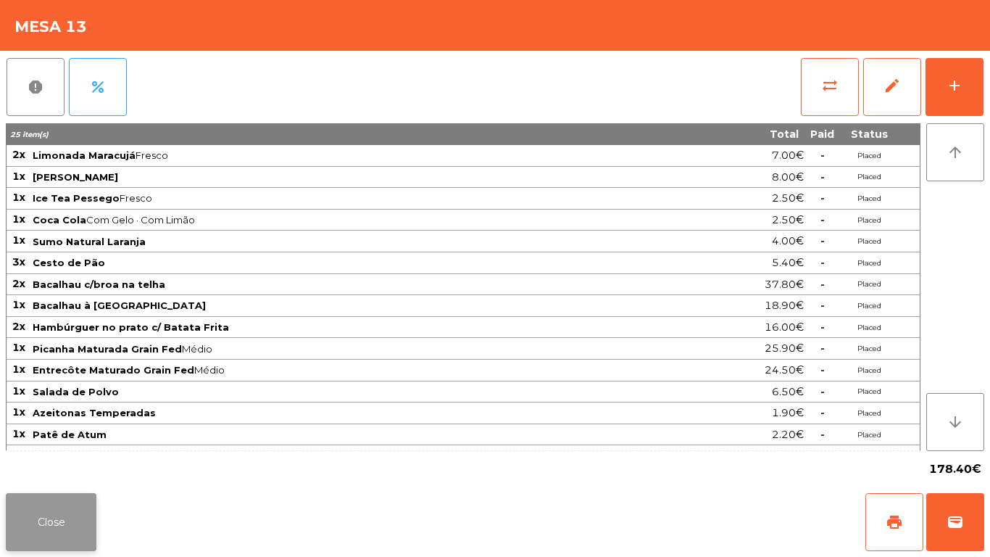
click at [73, 464] on button "Close" at bounding box center [51, 522] width 91 height 58
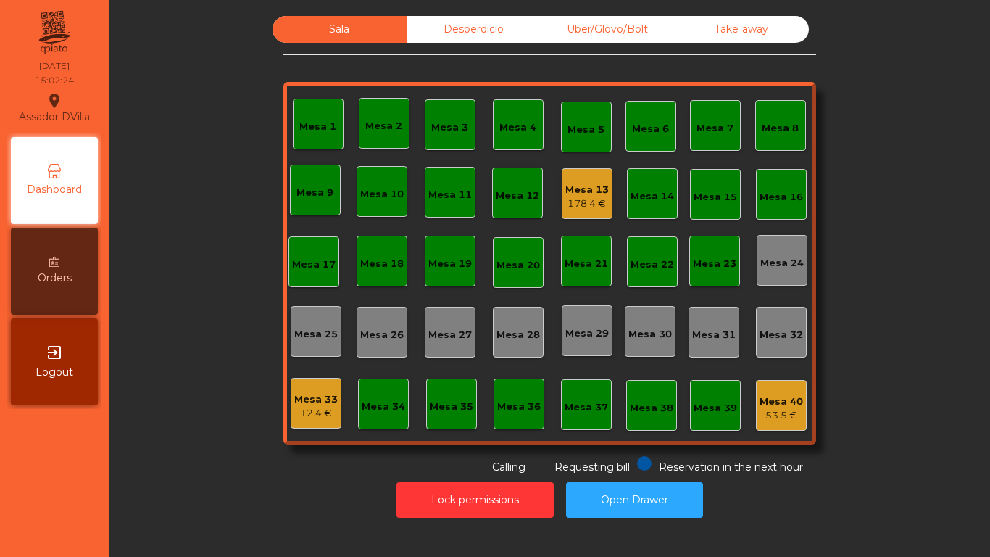
click at [583, 200] on div "178.4 €" at bounding box center [588, 203] width 44 height 15
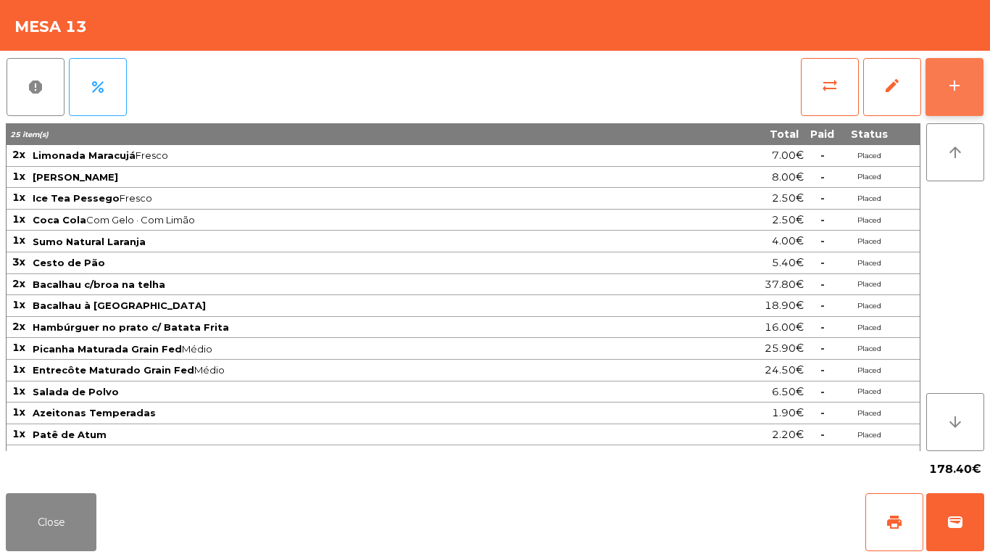
click at [975, 68] on button "add" at bounding box center [955, 87] width 58 height 58
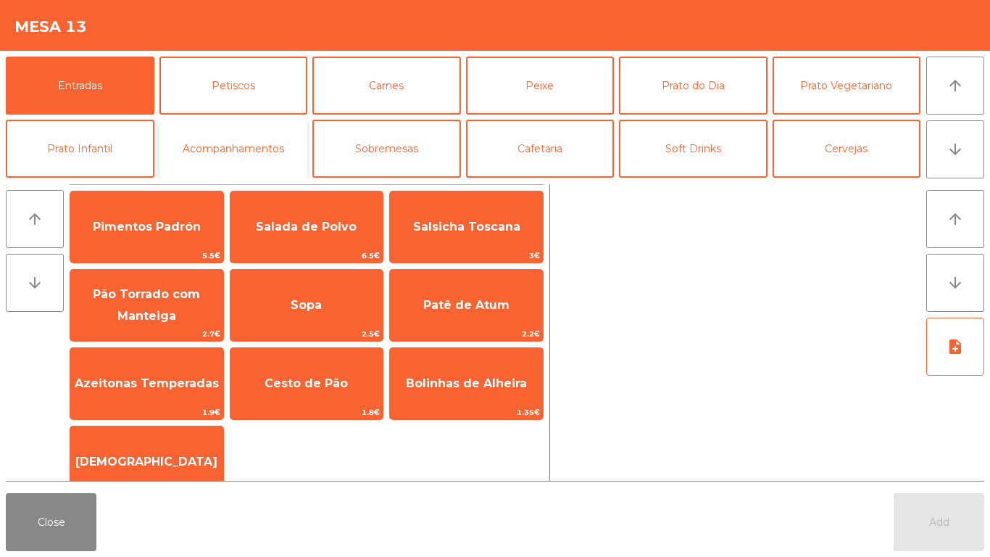
click at [235, 147] on button "Acompanhamentos" at bounding box center [234, 149] width 149 height 58
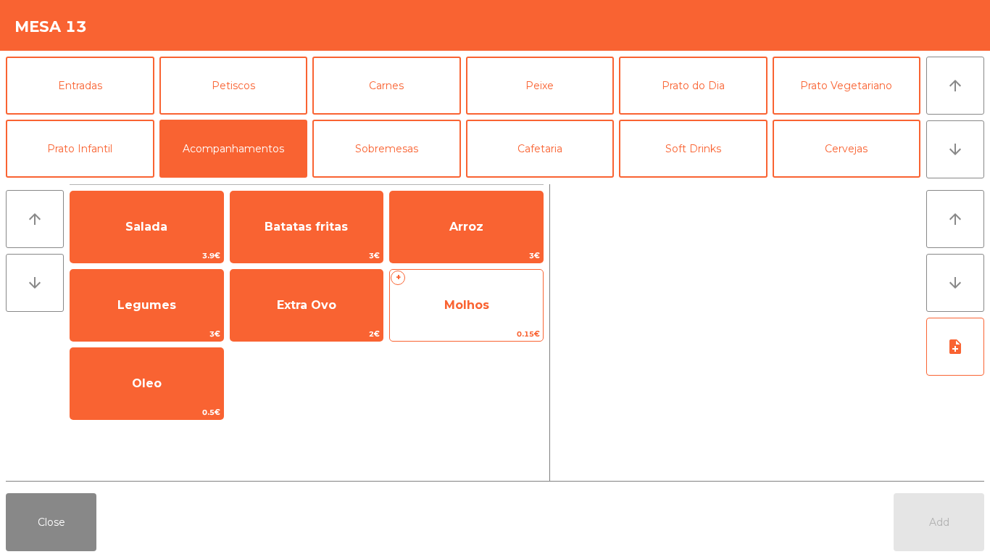
click at [474, 300] on span "Molhos" at bounding box center [466, 305] width 45 height 14
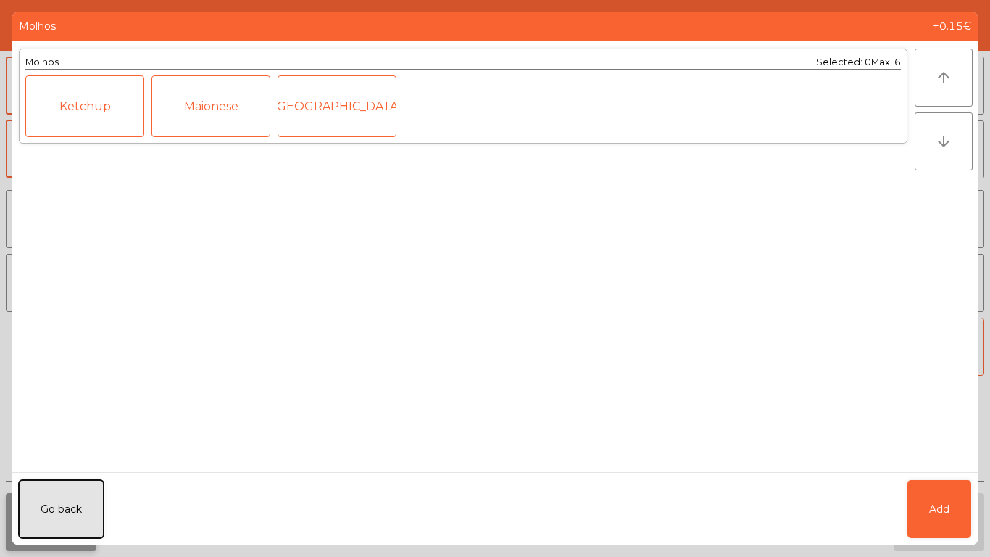
click at [45, 464] on button "Go back" at bounding box center [61, 509] width 85 height 58
click at [53, 464] on button "Close" at bounding box center [51, 522] width 91 height 58
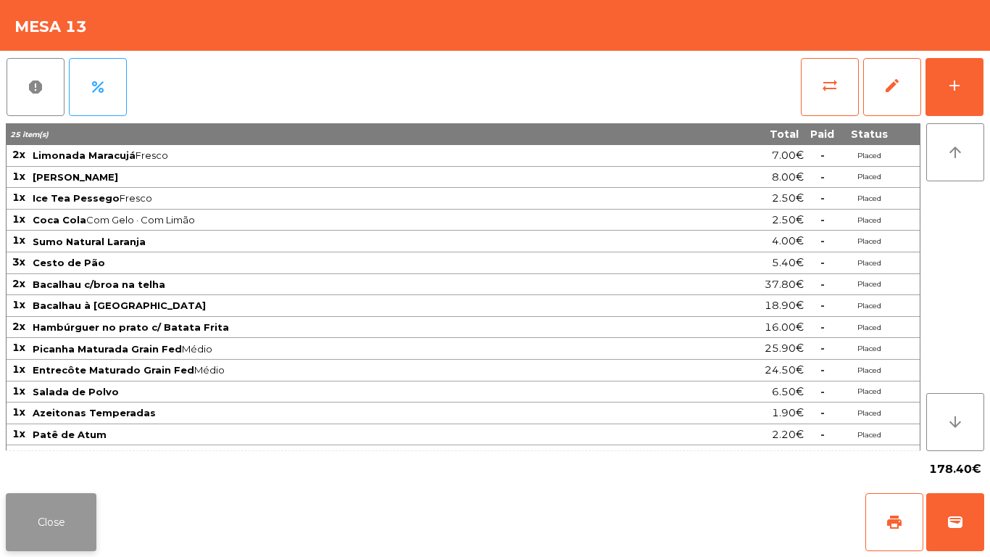
click at [15, 464] on button "Close" at bounding box center [51, 522] width 91 height 58
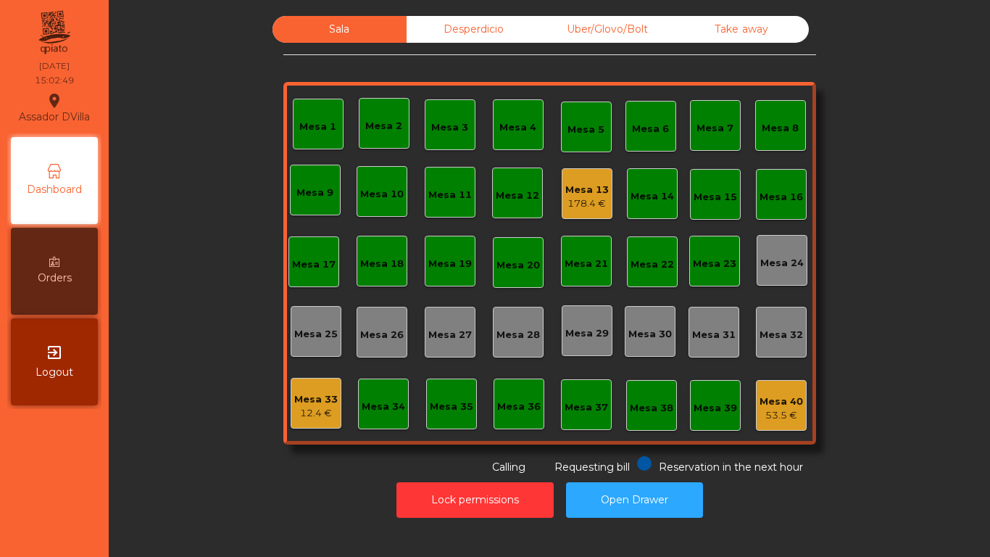
click at [576, 189] on div "Mesa 13" at bounding box center [588, 190] width 44 height 15
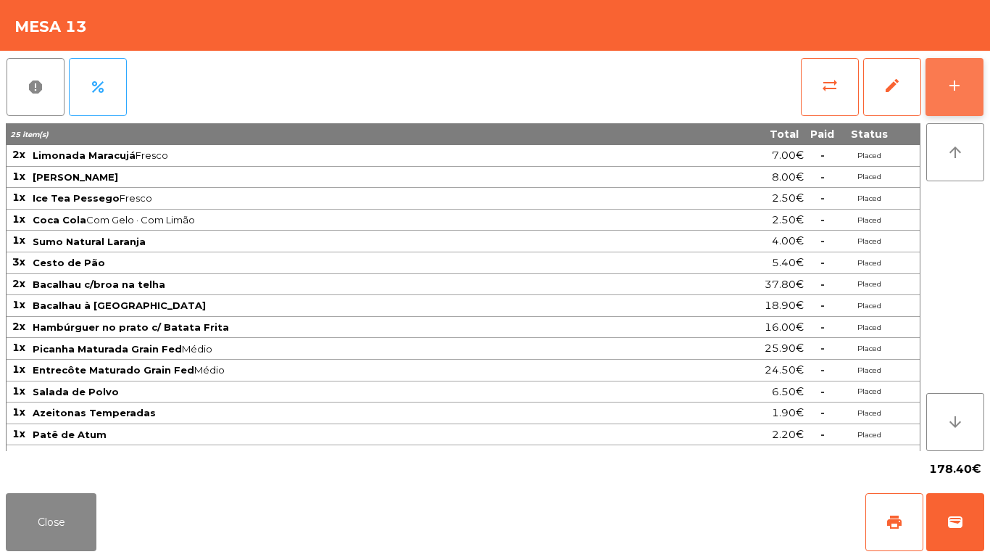
click at [982, 80] on button "add" at bounding box center [955, 87] width 58 height 58
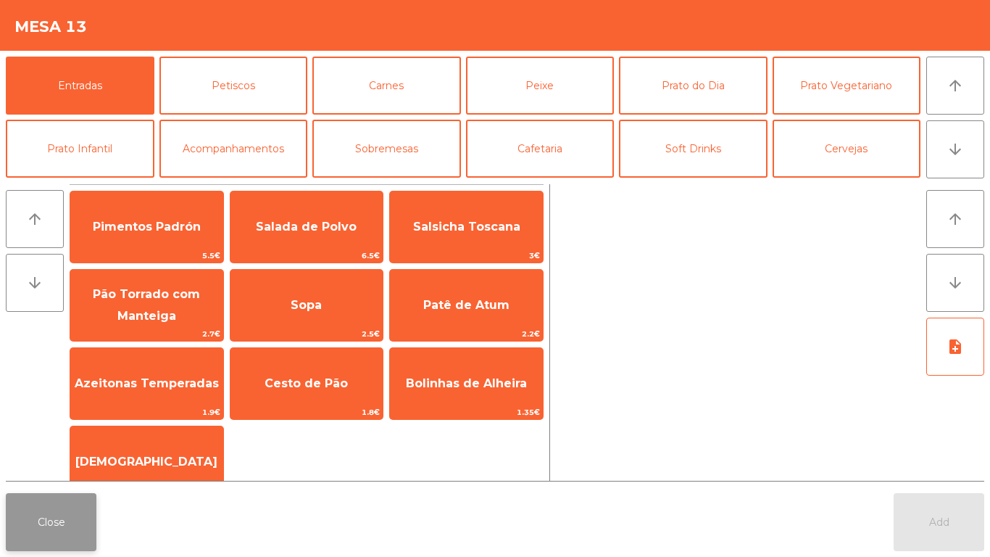
click at [50, 464] on button "Close" at bounding box center [51, 522] width 91 height 58
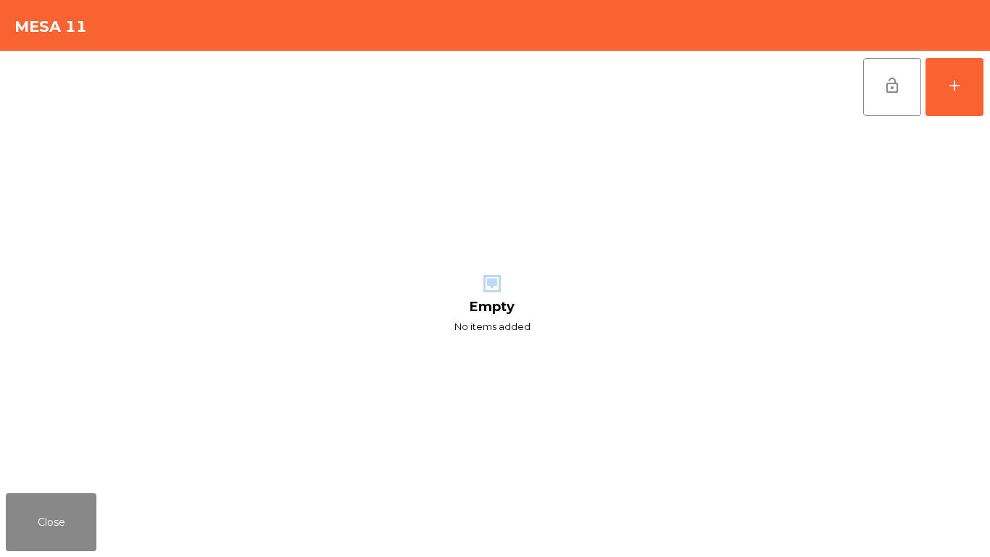
click at [616, 464] on div "Close" at bounding box center [495, 522] width 990 height 70
click at [63, 464] on button "Close" at bounding box center [51, 522] width 91 height 58
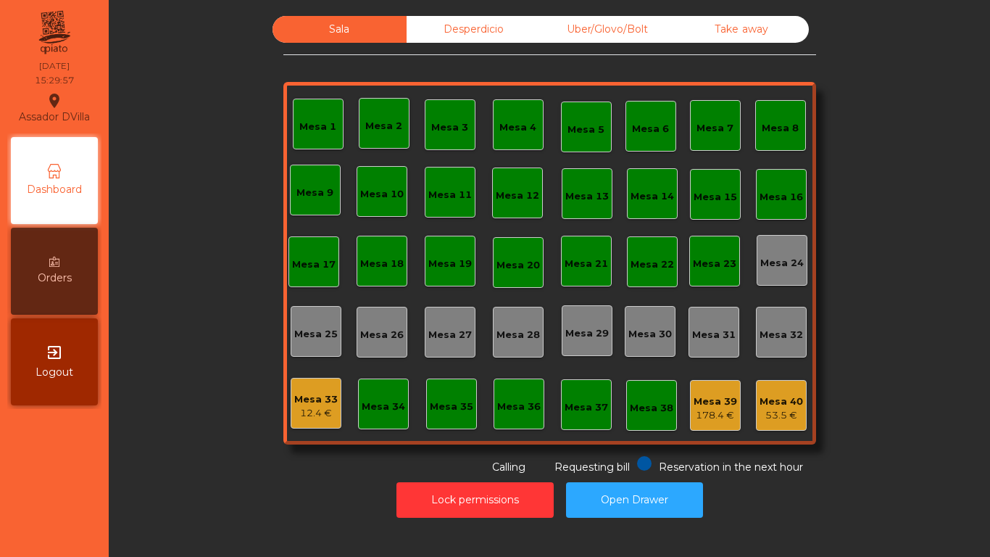
click at [667, 464] on span "Reservation in the next hour" at bounding box center [731, 466] width 144 height 13
click at [635, 464] on button "Open Drawer" at bounding box center [634, 500] width 137 height 36
